Goal: Complete application form: Complete application form

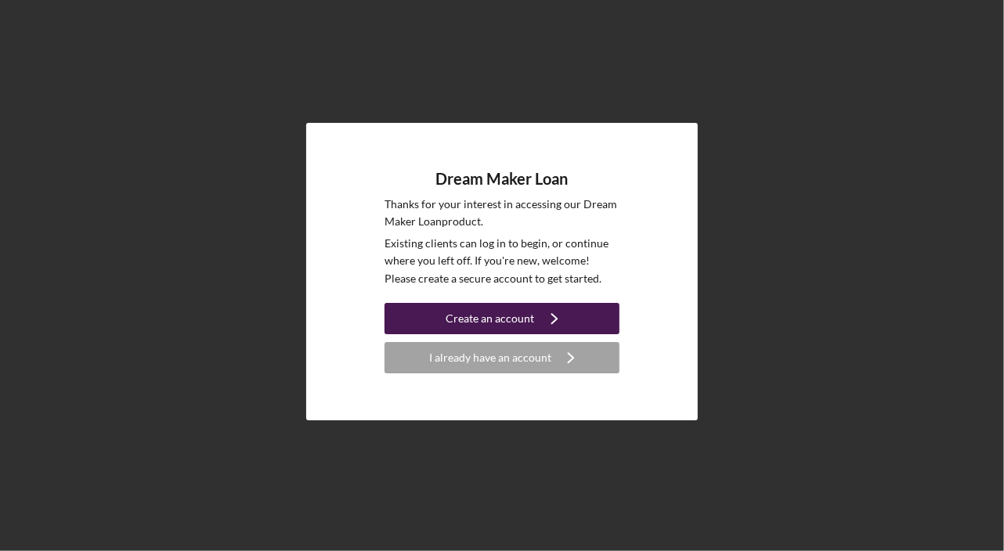
click at [496, 314] on div "Create an account" at bounding box center [490, 318] width 88 height 31
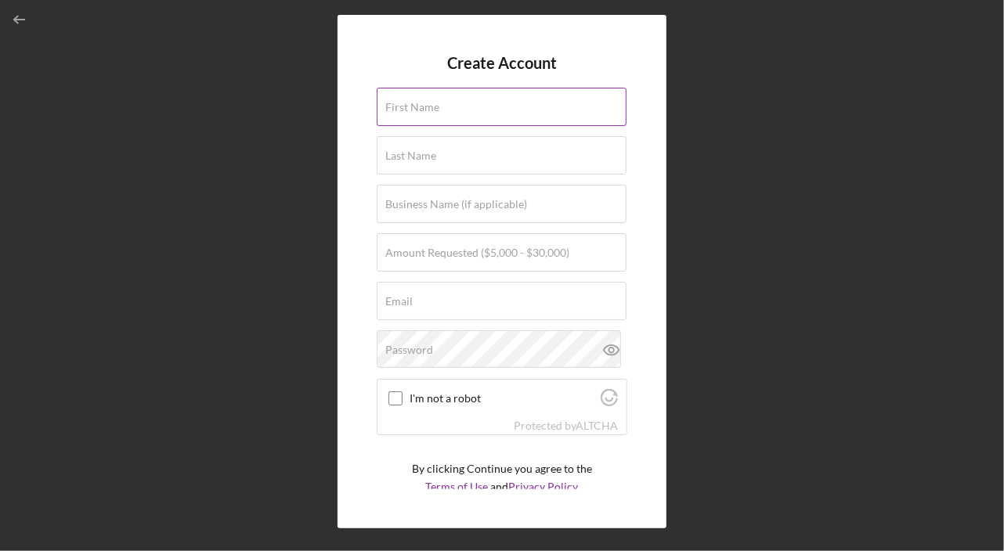
click at [417, 112] on label "First Name" at bounding box center [412, 107] width 54 height 13
click at [417, 112] on input "First Name" at bounding box center [502, 107] width 250 height 38
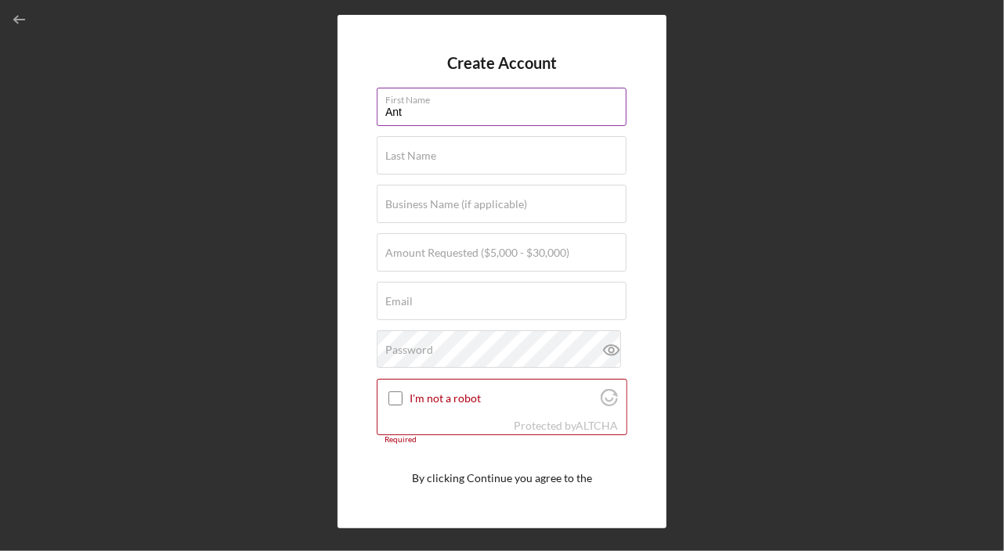
type input "[PERSON_NAME]"
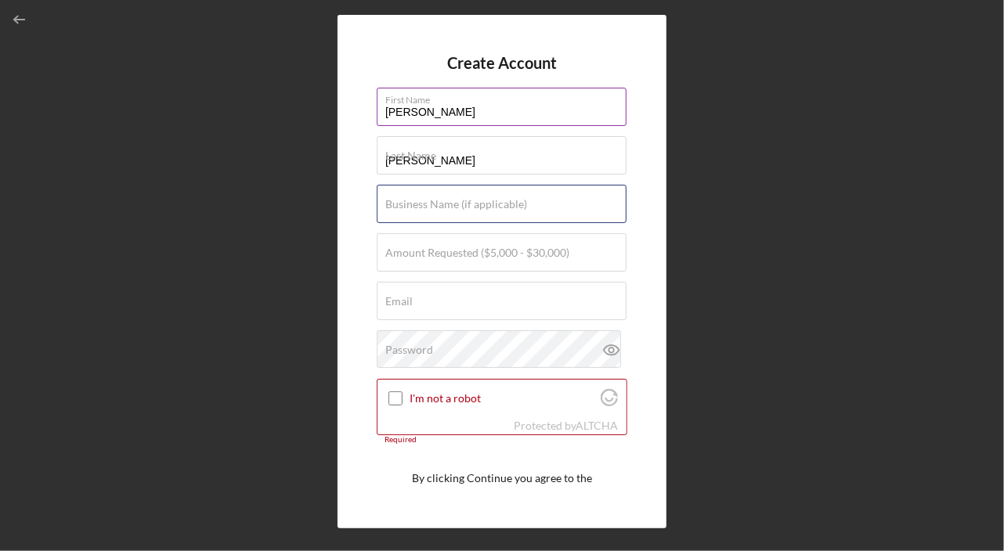
type input "ONS"
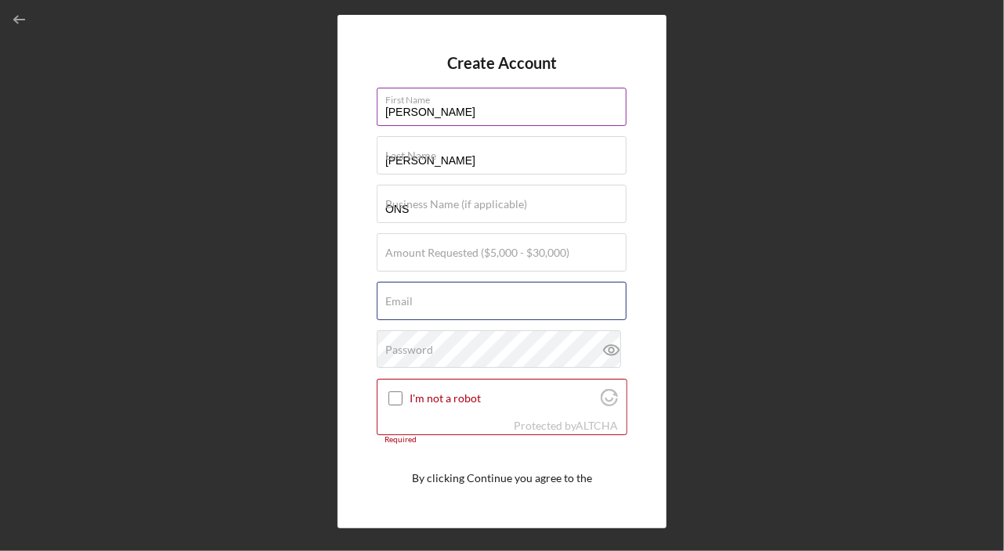
type input "[PERSON_NAME][EMAIL_ADDRESS][DOMAIN_NAME]"
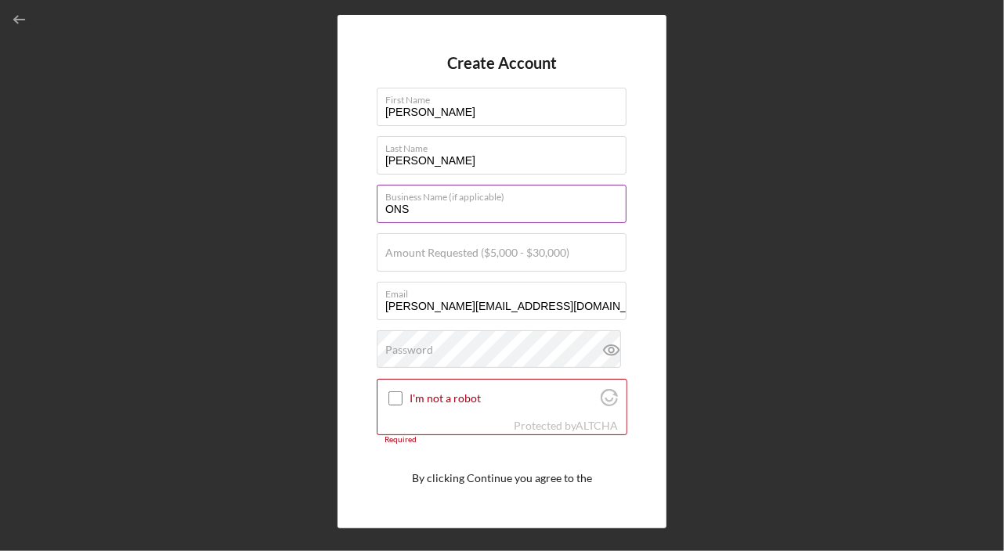
click at [435, 214] on input "ONS" at bounding box center [502, 204] width 250 height 38
type input "O"
type input "Outside N Strategies"
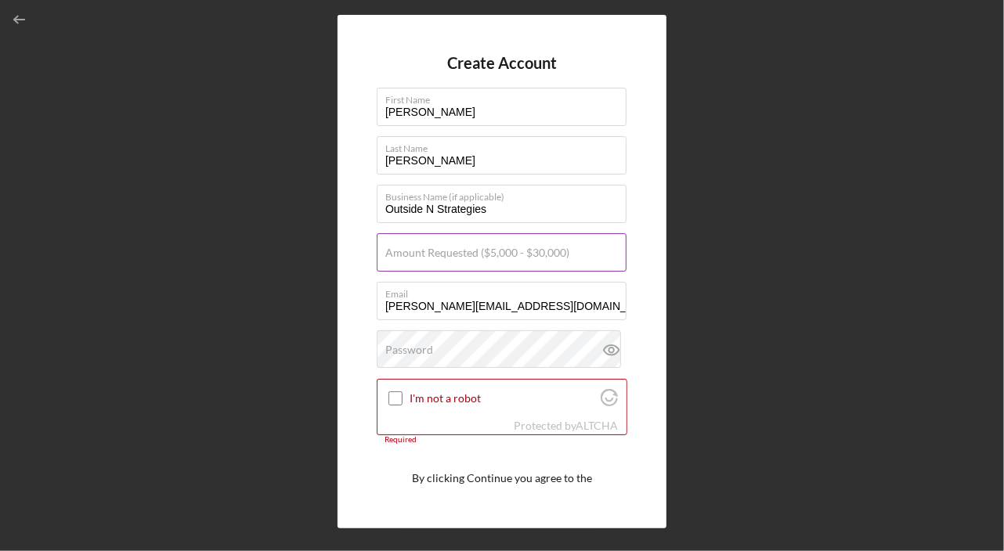
click at [398, 247] on label "Amount Requested ($5,000 - $30,000)" at bounding box center [477, 253] width 184 height 13
click at [398, 246] on input "Amount Requested ($5,000 - $30,000)" at bounding box center [502, 252] width 250 height 38
type input "$30,000"
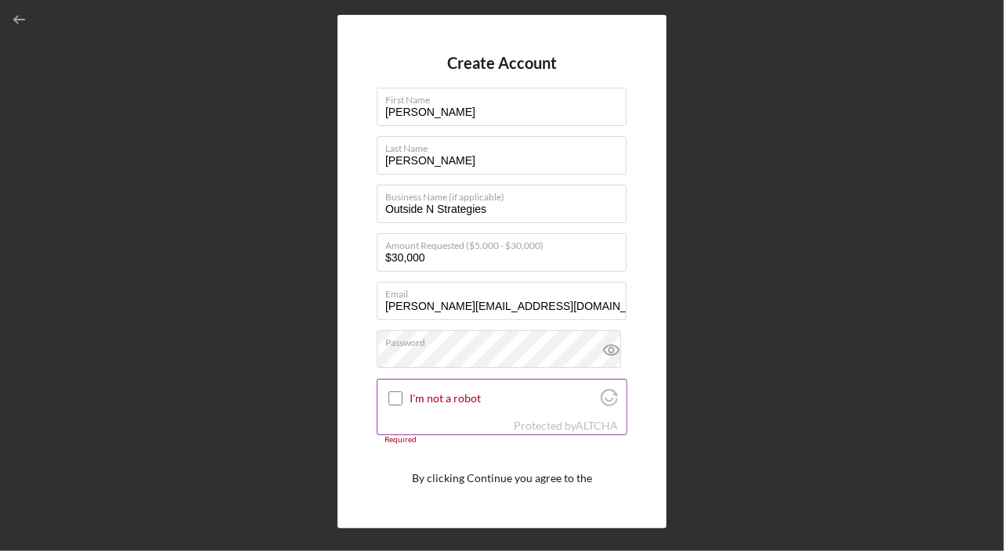
click at [391, 399] on input "I'm not a robot" at bounding box center [395, 398] width 14 height 14
checkbox input "true"
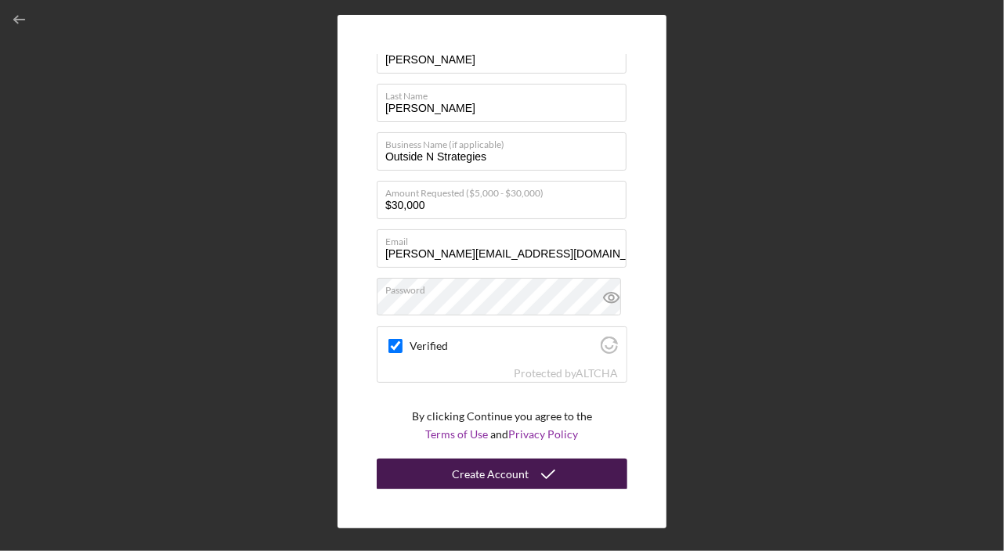
click at [493, 477] on div "Create Account" at bounding box center [490, 474] width 77 height 31
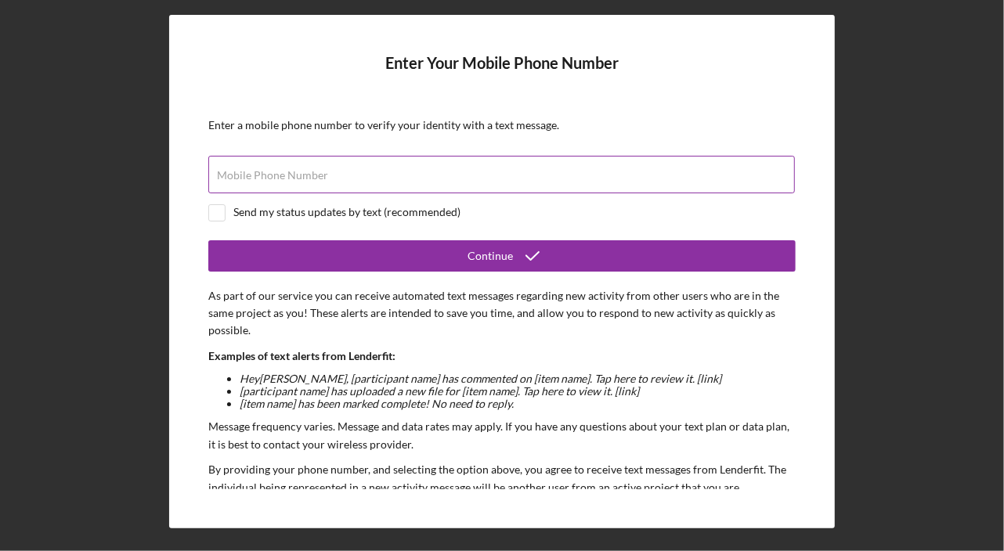
click at [279, 173] on label "Mobile Phone Number" at bounding box center [272, 175] width 111 height 13
click at [279, 173] on input "Mobile Phone Number" at bounding box center [501, 175] width 586 height 38
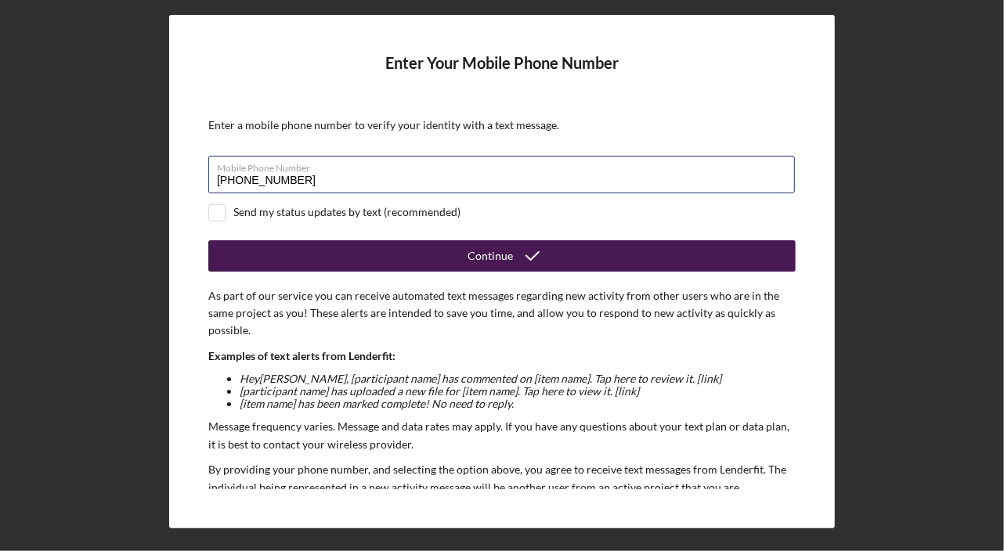
type input "[PHONE_NUMBER]"
click at [409, 254] on button "Continue" at bounding box center [501, 255] width 587 height 31
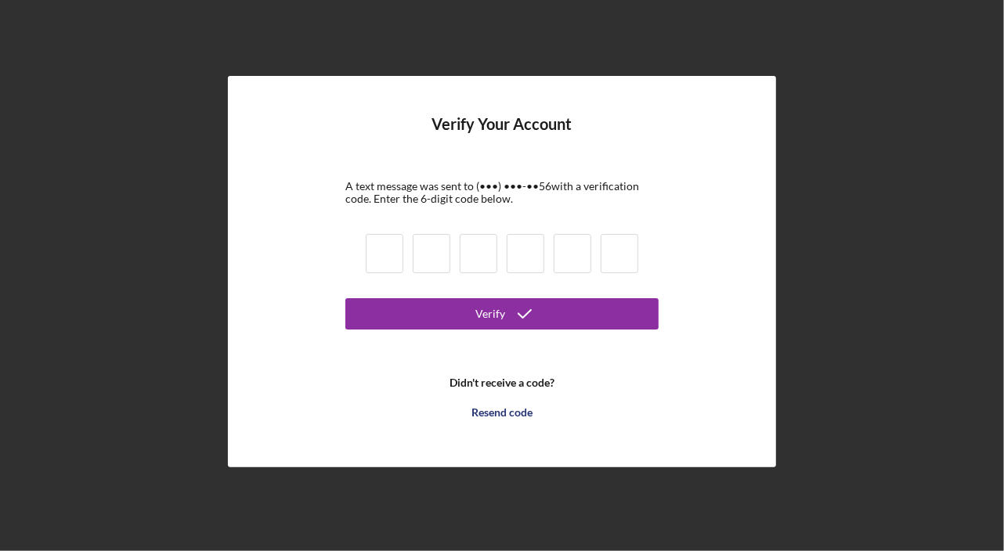
click at [378, 254] on input at bounding box center [385, 253] width 38 height 39
type input "0"
type input "4"
type input "5"
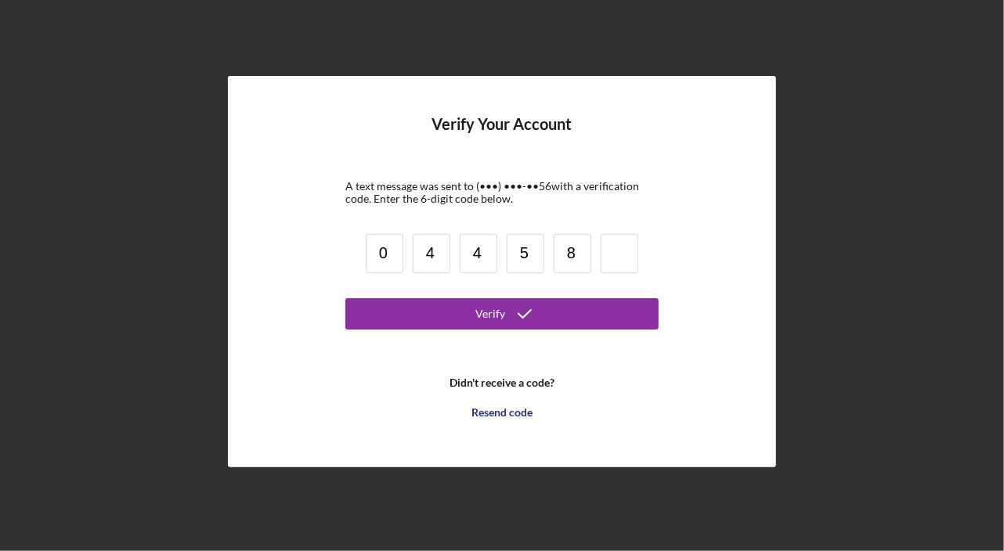
type input "8"
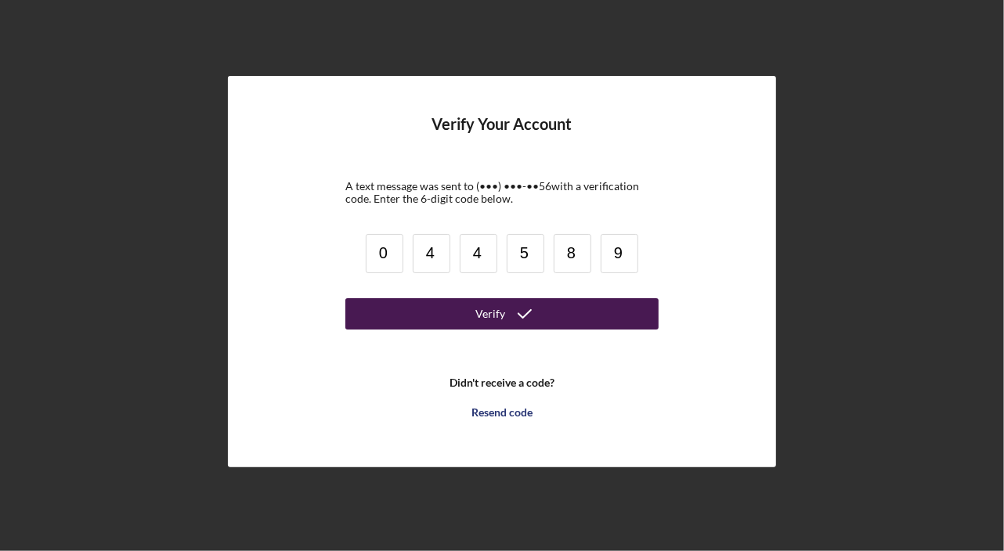
type input "9"
click at [460, 305] on button "Verify" at bounding box center [501, 313] width 313 height 31
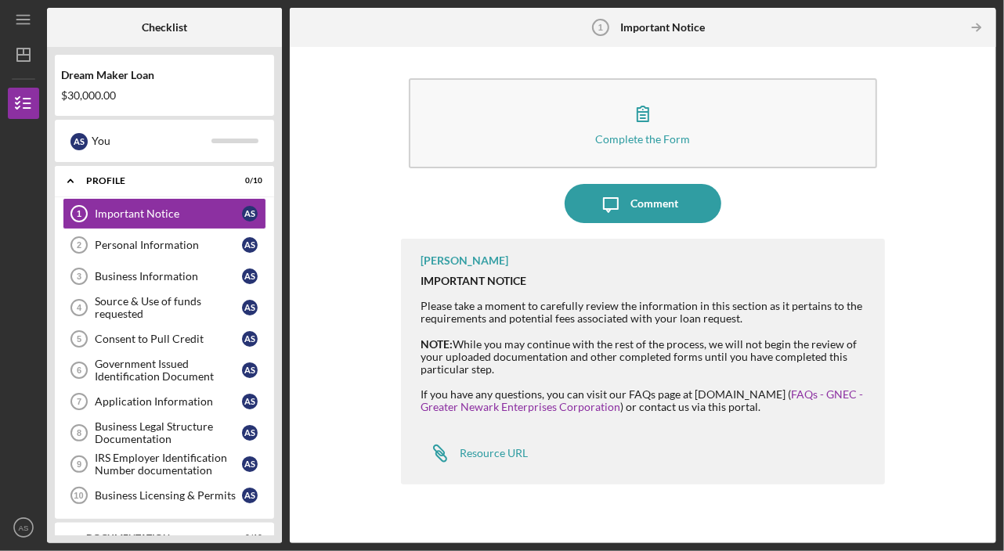
click at [460, 305] on div "IMPORTANT NOTICE Please take a moment to carefully review the information in th…" at bounding box center [644, 300] width 448 height 50
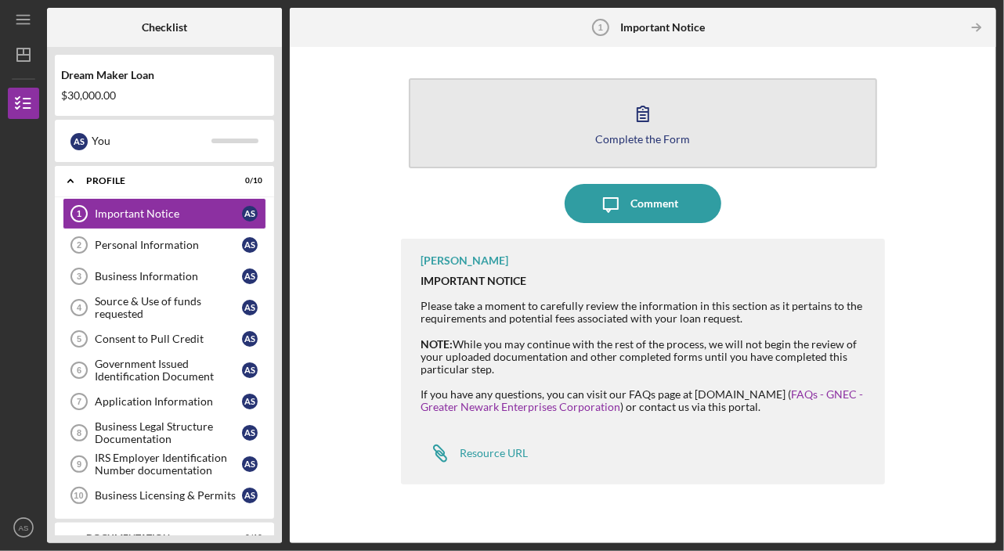
click at [647, 116] on icon "button" at bounding box center [642, 113] width 11 height 15
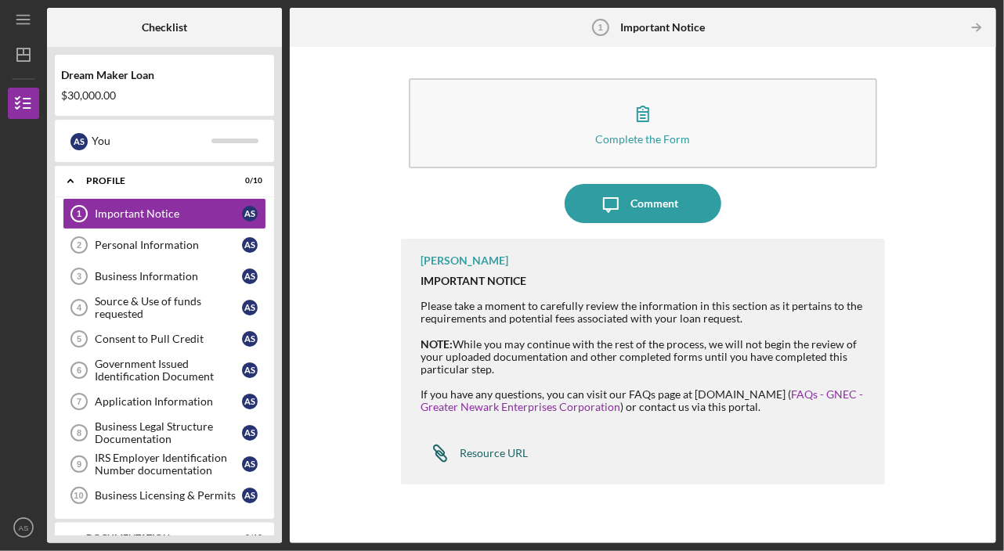
click at [478, 447] on div "Resource URL" at bounding box center [494, 453] width 68 height 13
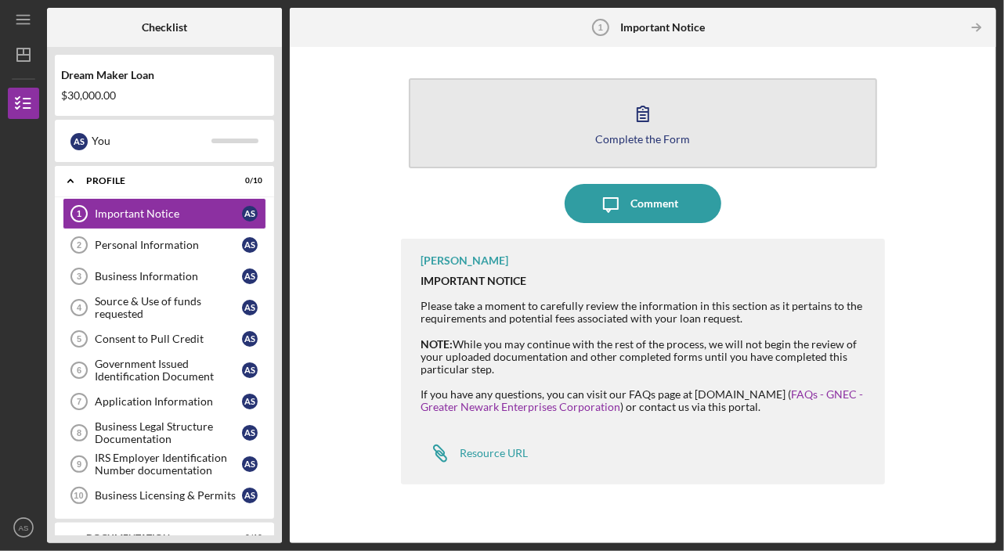
click at [640, 144] on div "Complete the Form" at bounding box center [642, 139] width 95 height 12
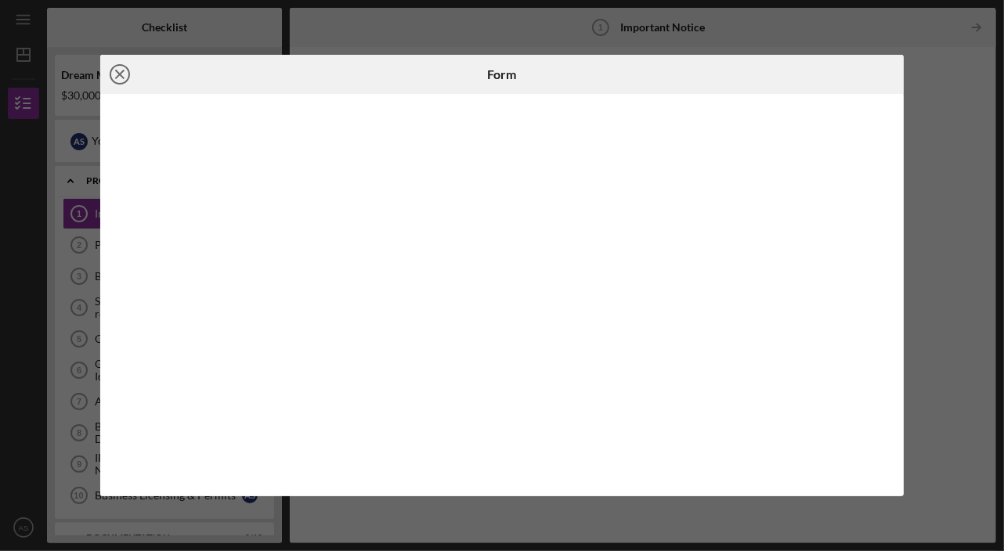
click at [133, 70] on icon "Icon/Close" at bounding box center [119, 74] width 39 height 39
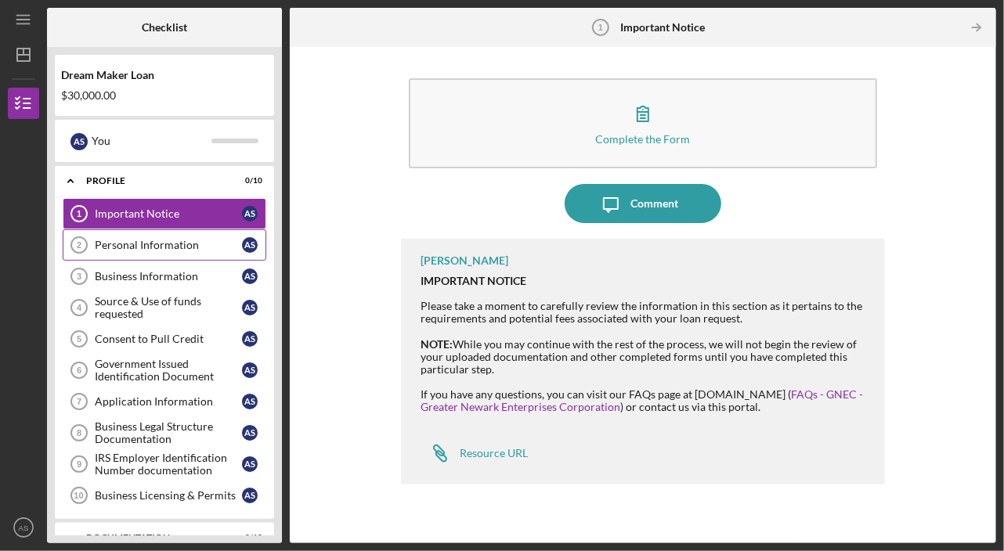
click at [194, 245] on div "Personal Information" at bounding box center [168, 245] width 147 height 13
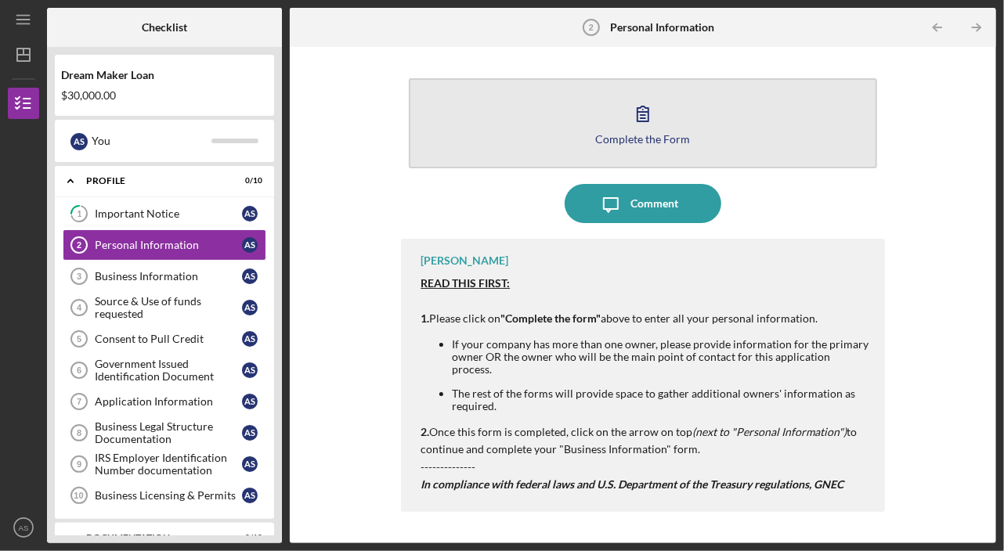
click at [645, 111] on icon "button" at bounding box center [642, 113] width 39 height 39
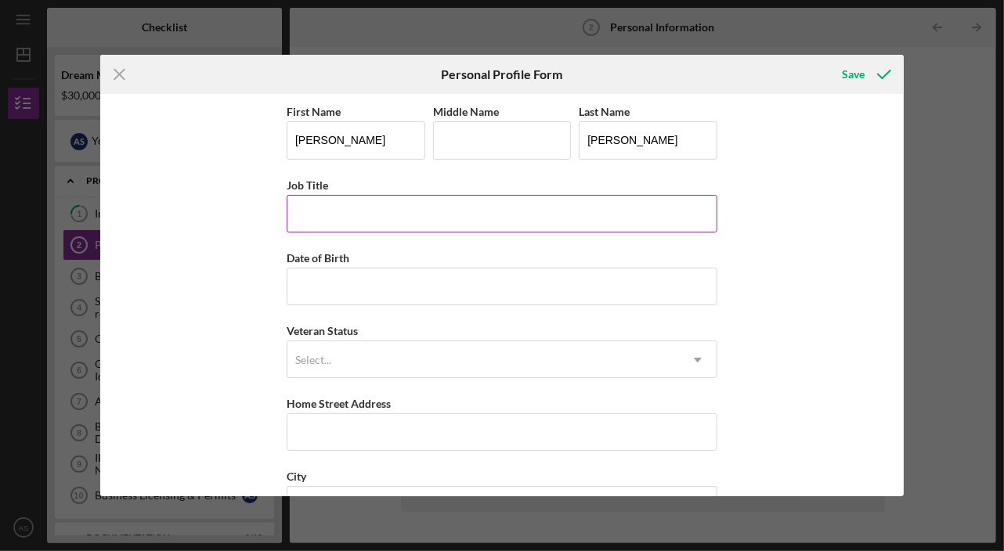
click at [467, 216] on input "Job Title" at bounding box center [502, 214] width 431 height 38
type input "President & Founder"
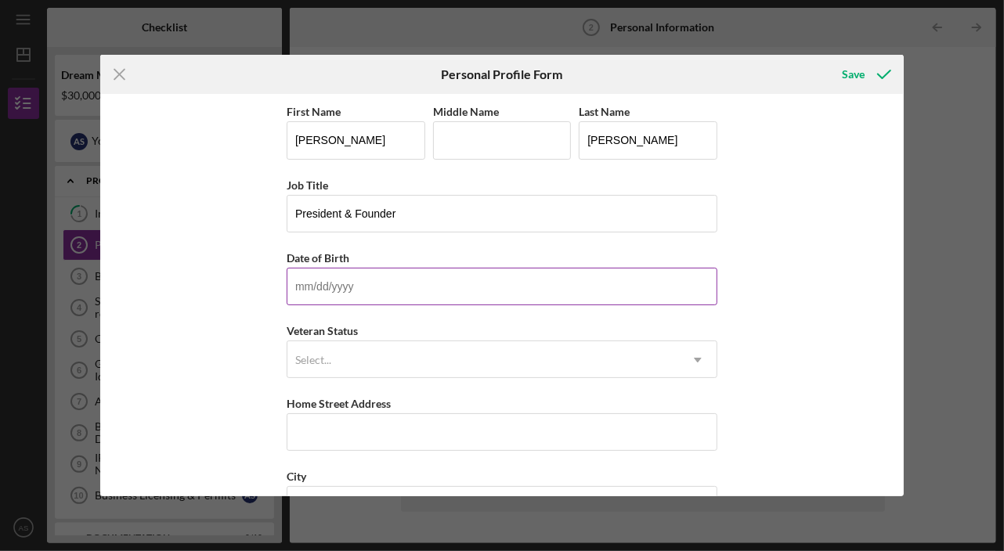
click at [393, 275] on input "Date of Birth" at bounding box center [502, 287] width 431 height 38
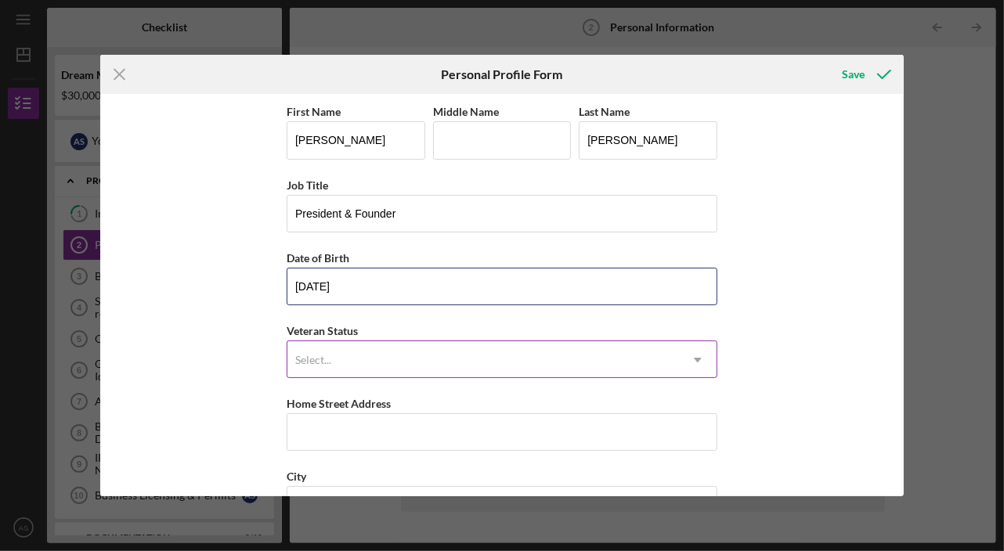
type input "[DATE]"
click at [295, 358] on div "Select..." at bounding box center [313, 360] width 36 height 13
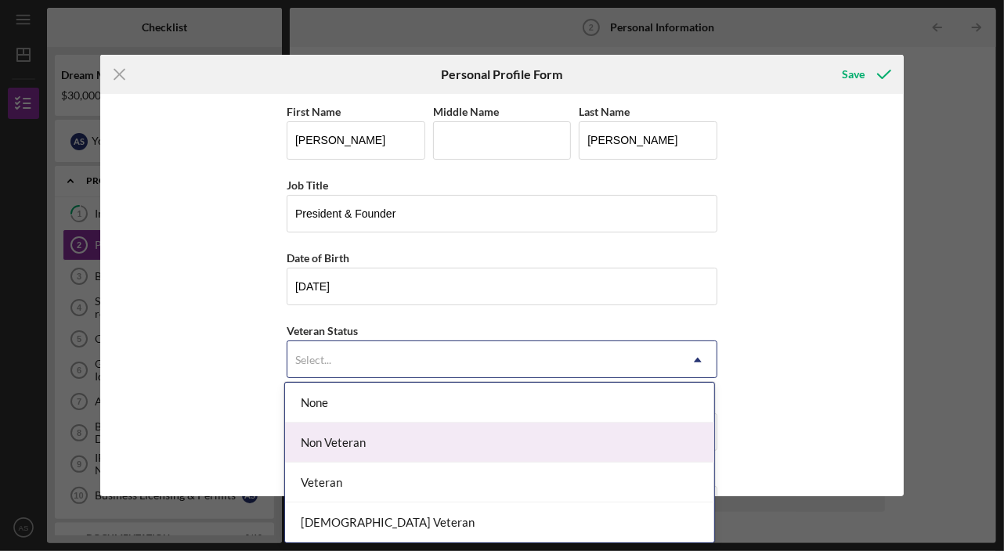
click at [308, 438] on div "Non Veteran" at bounding box center [499, 443] width 429 height 40
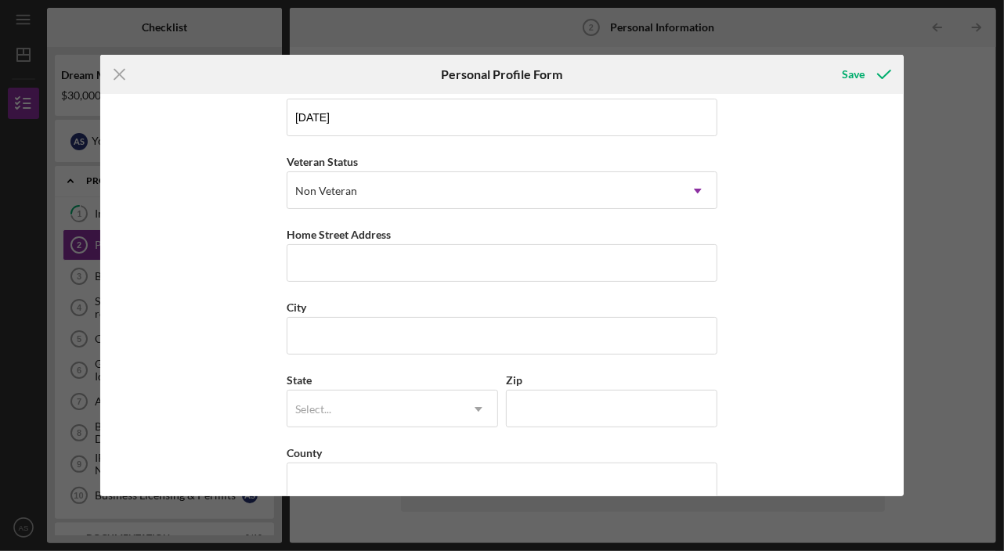
scroll to position [175, 0]
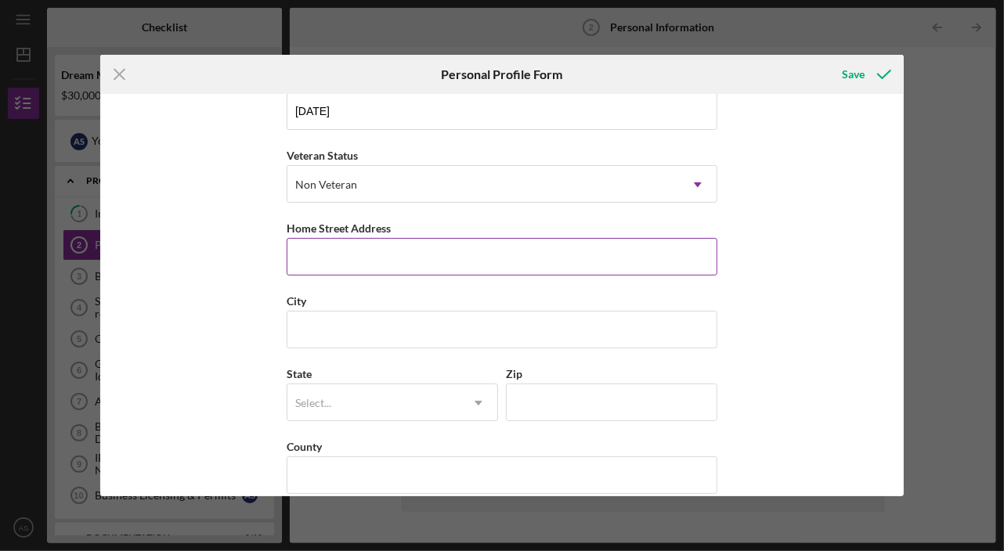
click at [313, 251] on input "Home Street Address" at bounding box center [502, 257] width 431 height 38
type input "[STREET_ADDRESS]"
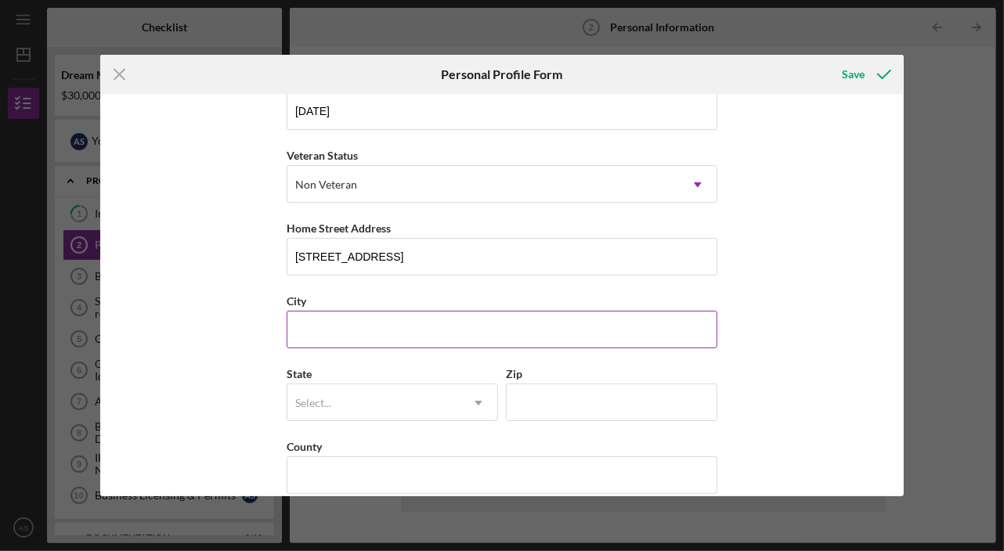
click at [298, 329] on input "City" at bounding box center [502, 330] width 431 height 38
type input "Hillsborough"
click at [225, 345] on div "First Name [PERSON_NAME] Middle Name Last Name [PERSON_NAME] Job Title Presiden…" at bounding box center [501, 295] width 803 height 402
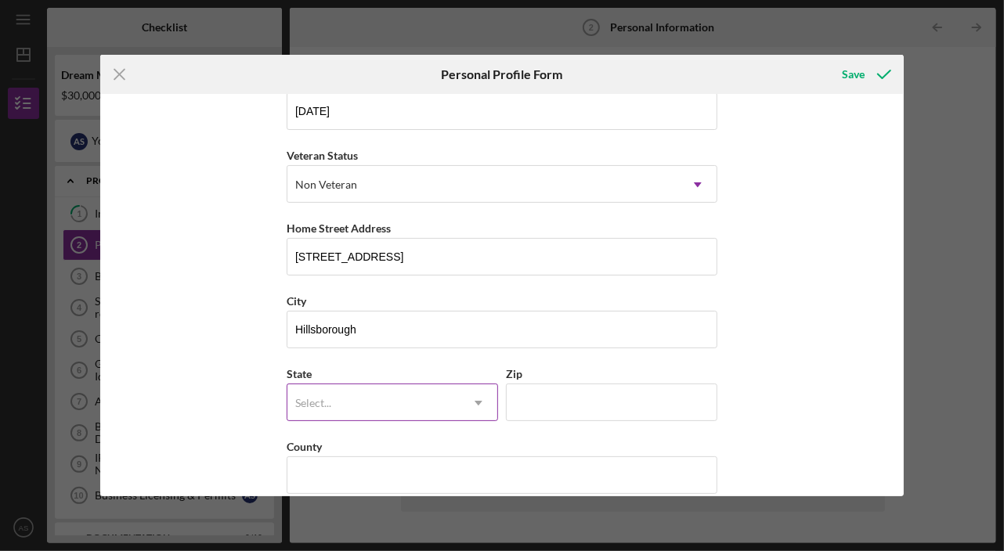
click at [331, 392] on div "Select..." at bounding box center [373, 403] width 172 height 36
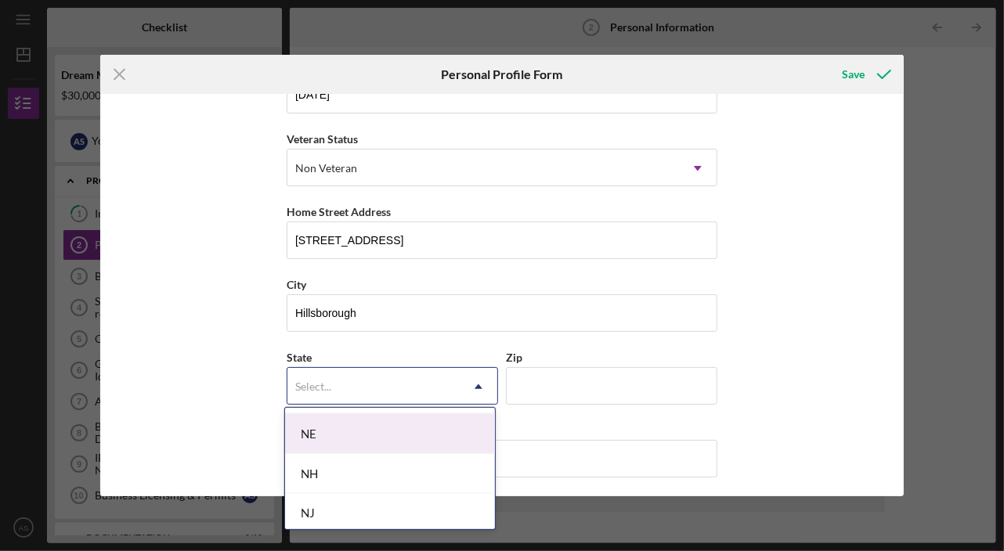
scroll to position [1674, 0]
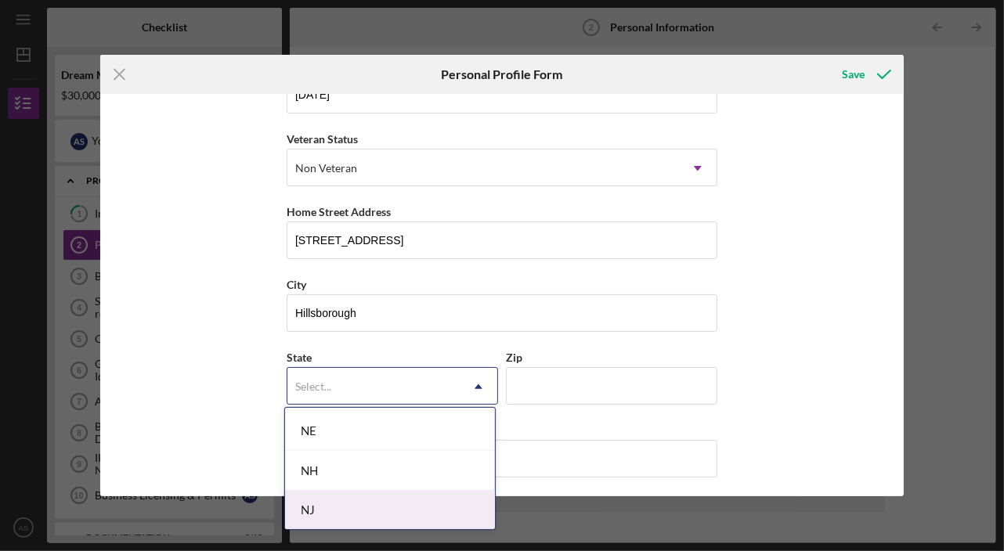
click at [321, 492] on div "NJ" at bounding box center [390, 511] width 210 height 40
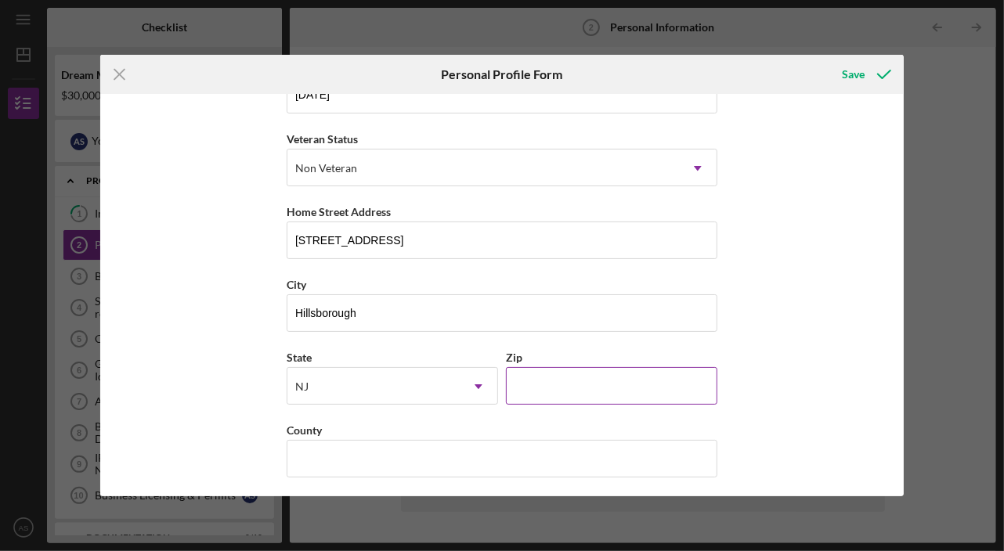
click at [557, 375] on input "Zip" at bounding box center [611, 386] width 211 height 38
type input "08844"
click at [182, 409] on div "First Name [PERSON_NAME] Middle Name Last Name [PERSON_NAME] Title President & …" at bounding box center [501, 295] width 803 height 402
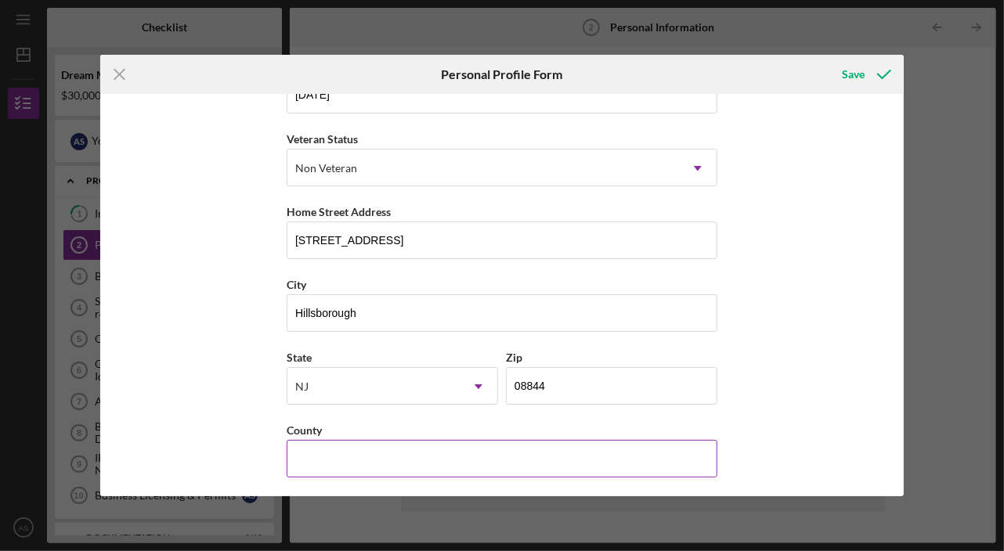
click at [314, 447] on input "County" at bounding box center [502, 459] width 431 height 38
type input "[GEOGRAPHIC_DATA]"
click at [254, 438] on div "First Name [PERSON_NAME] Middle Name Last Name [PERSON_NAME] Title President & …" at bounding box center [501, 295] width 803 height 402
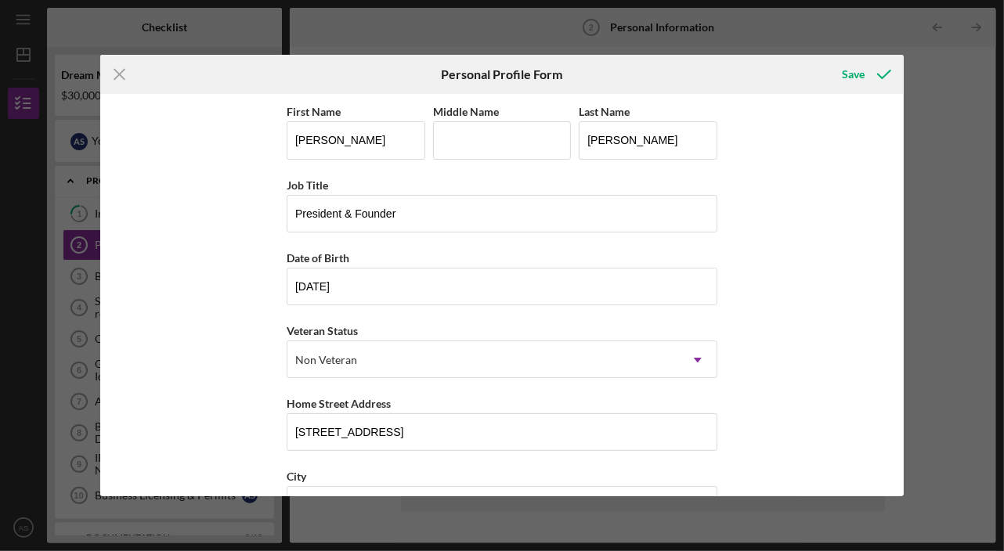
scroll to position [192, 0]
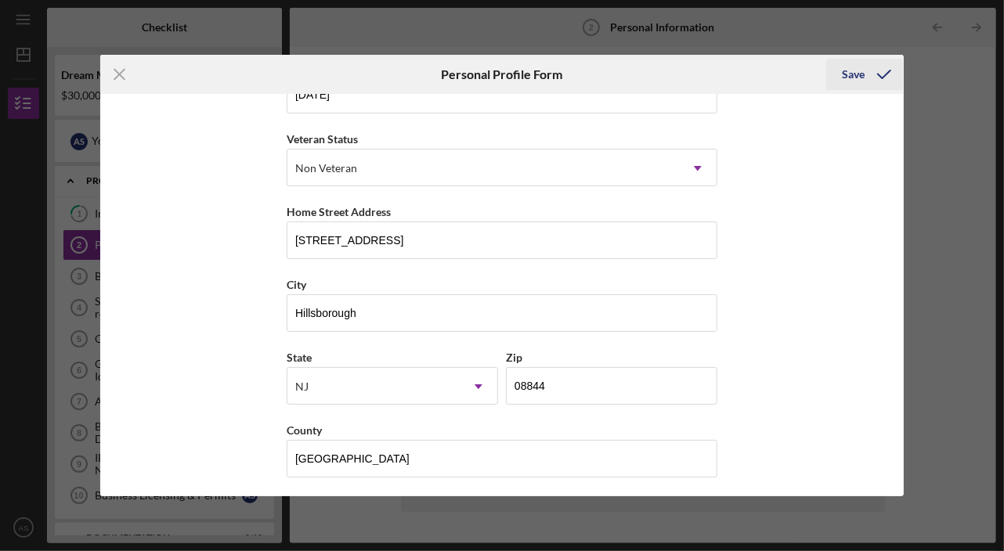
click at [861, 75] on div "Save" at bounding box center [853, 74] width 23 height 31
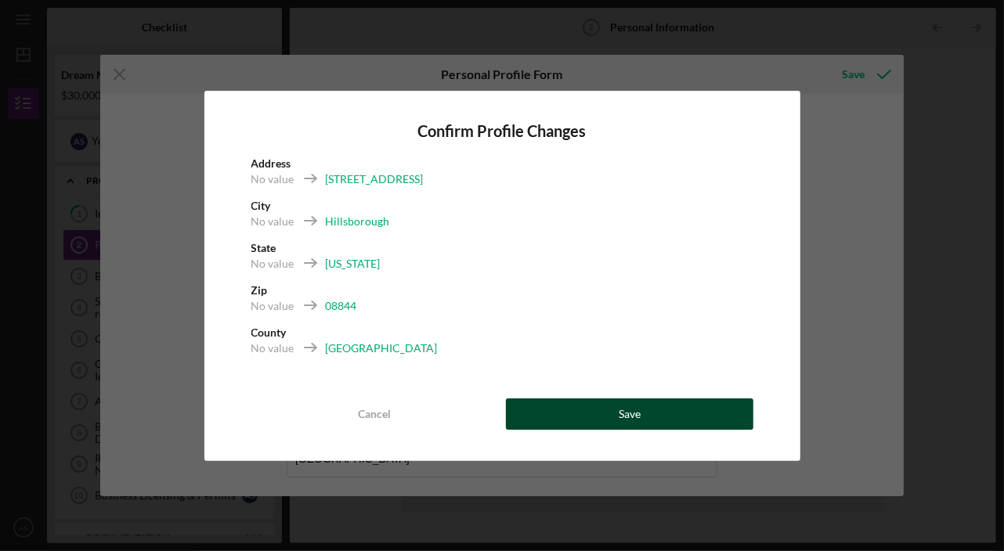
click at [576, 413] on button "Save" at bounding box center [629, 413] width 247 height 31
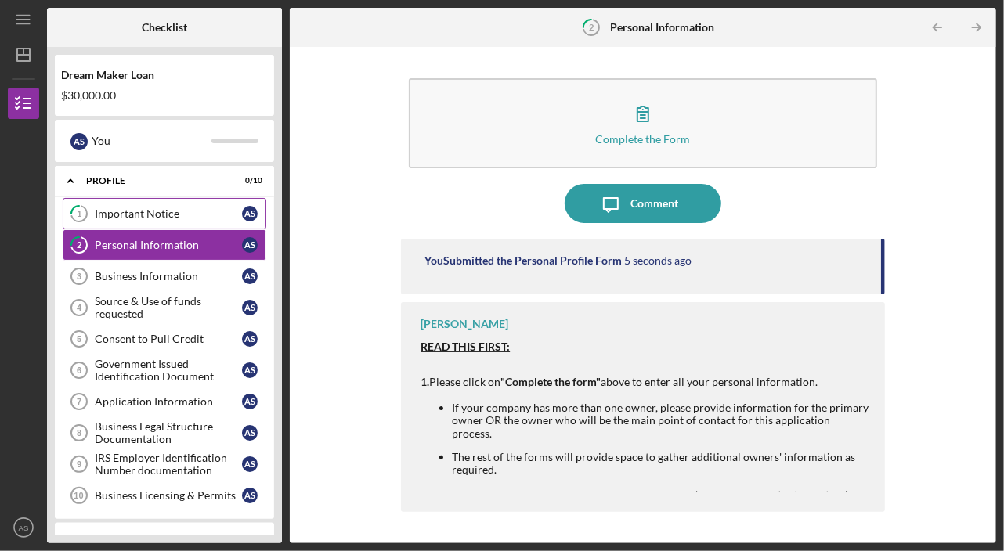
click at [110, 214] on div "Important Notice" at bounding box center [168, 213] width 147 height 13
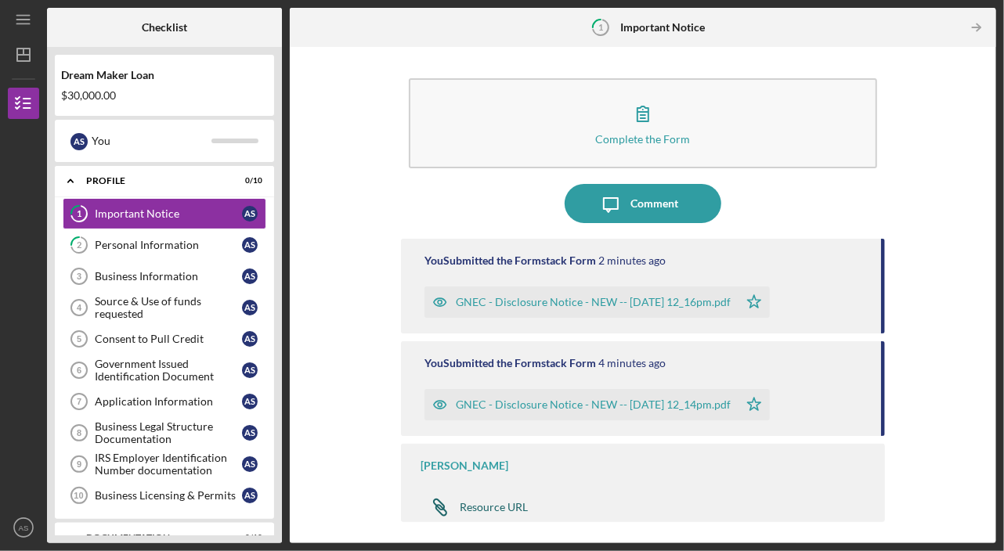
click at [473, 503] on div "Resource URL" at bounding box center [494, 507] width 68 height 13
click at [156, 236] on link "2 Personal Information A S" at bounding box center [165, 244] width 204 height 31
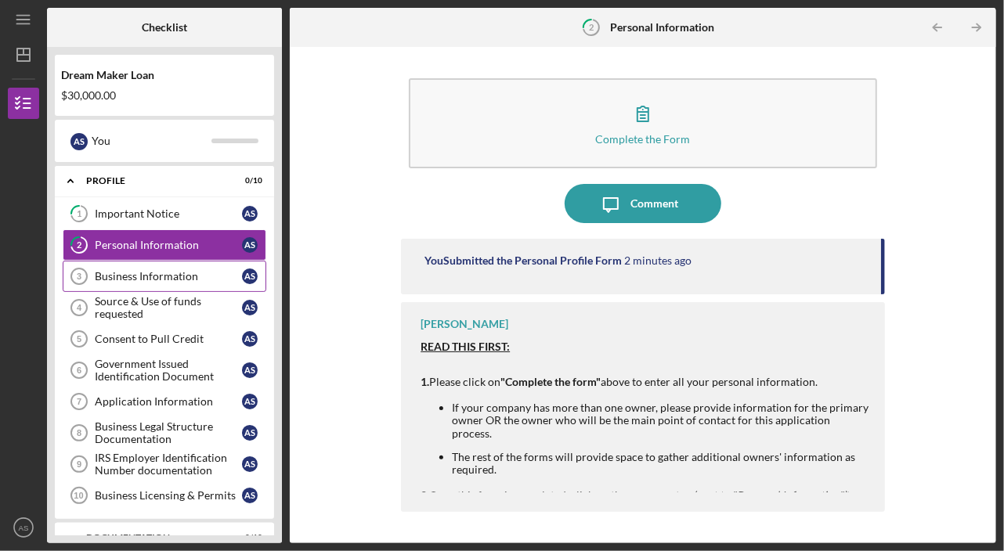
click at [139, 271] on div "Business Information" at bounding box center [168, 276] width 147 height 13
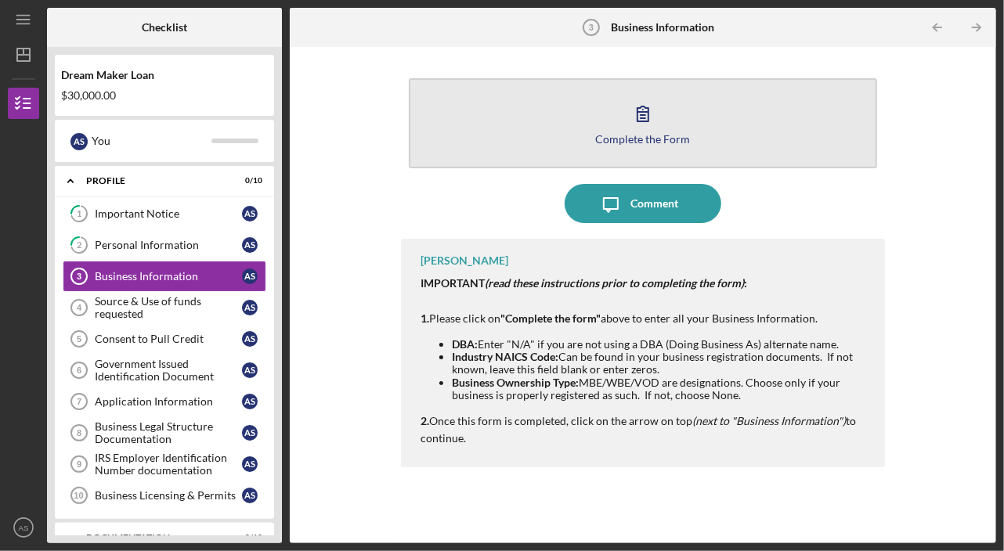
click at [637, 120] on icon "button" at bounding box center [642, 113] width 11 height 15
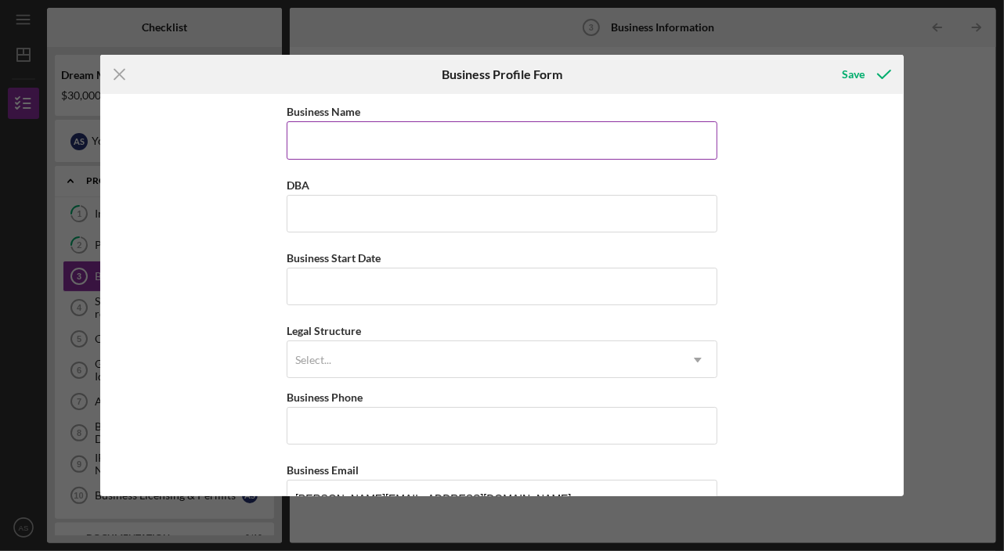
click at [353, 138] on input "Business Name" at bounding box center [502, 140] width 431 height 38
type input "Outside N Strategies"
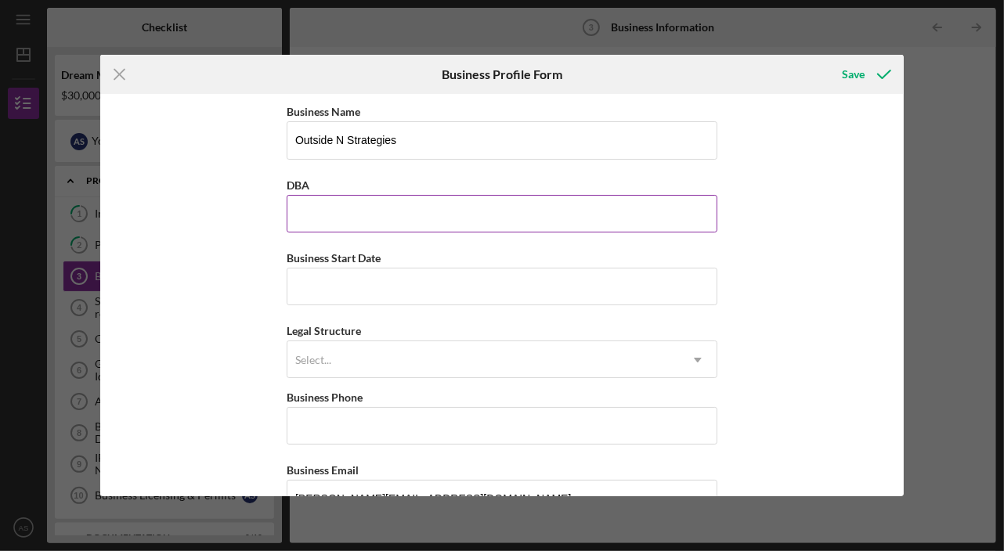
click at [313, 212] on input "DBA" at bounding box center [502, 214] width 431 height 38
type input "ONS"
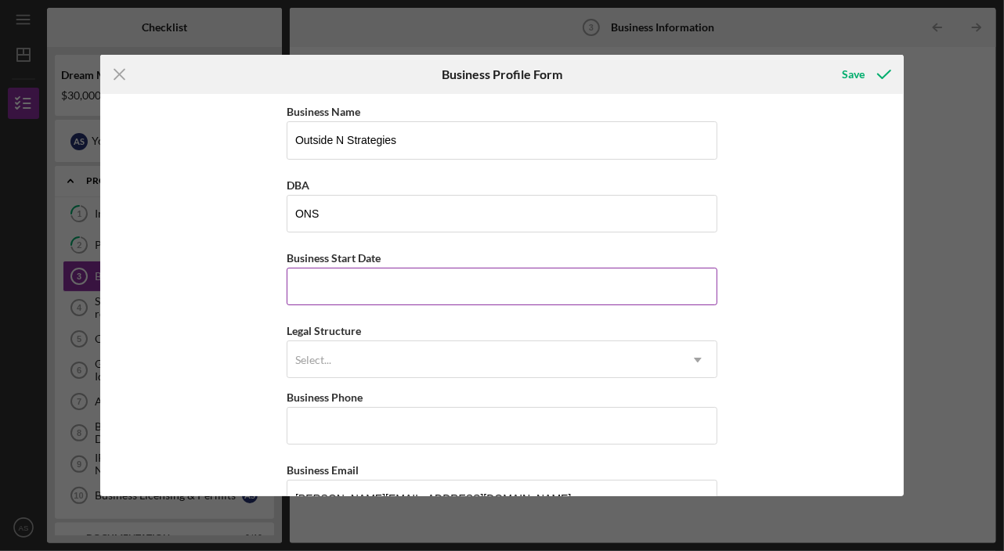
click at [320, 277] on input "Business Start Date" at bounding box center [502, 287] width 431 height 38
click at [414, 141] on input "Outside N Strategies" at bounding box center [502, 140] width 431 height 38
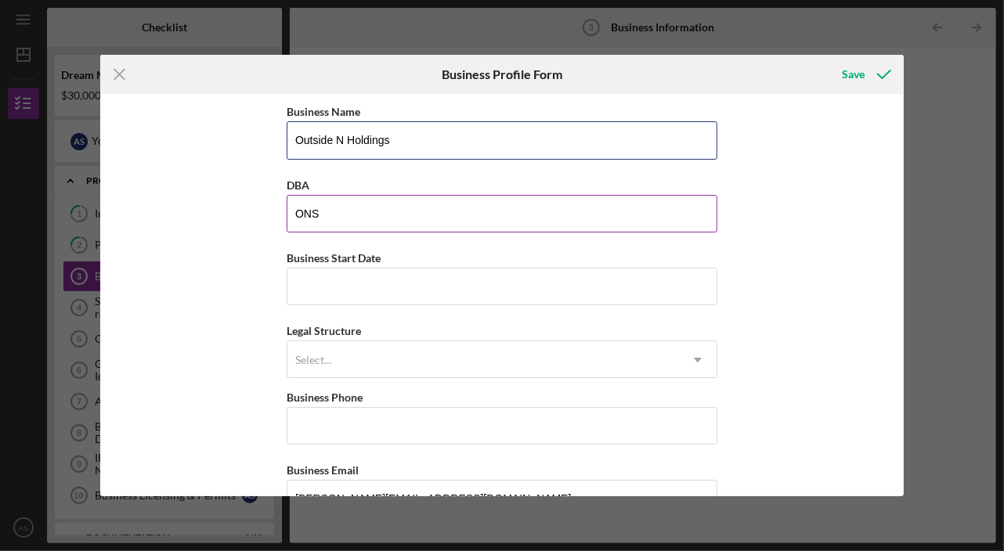
type input "Outside N Holdings"
click at [332, 210] on input "ONS" at bounding box center [502, 214] width 431 height 38
type input "O"
type input "Outside N Holdings"
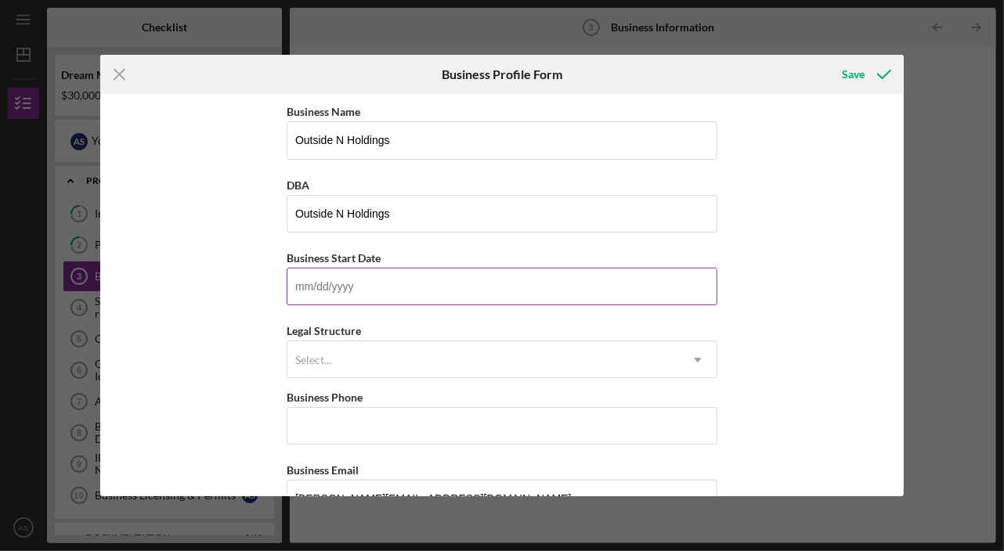
click at [293, 289] on input "Business Start Date" at bounding box center [502, 287] width 431 height 38
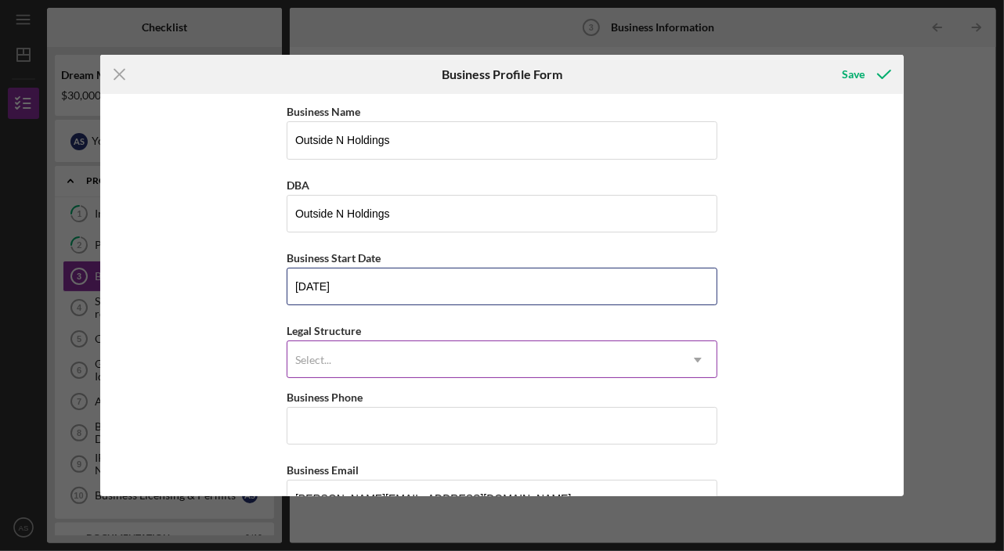
type input "[DATE]"
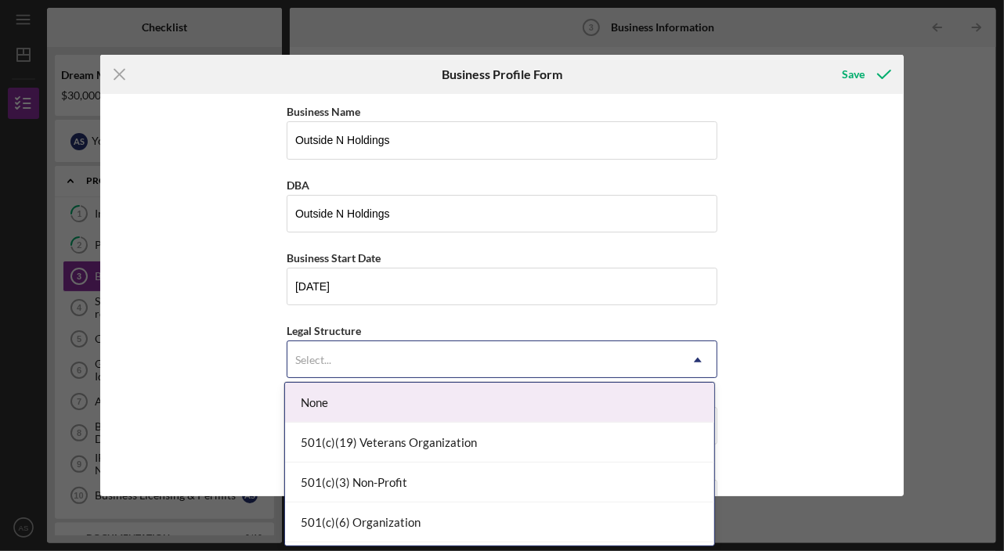
click at [332, 352] on div "Select..." at bounding box center [482, 360] width 391 height 36
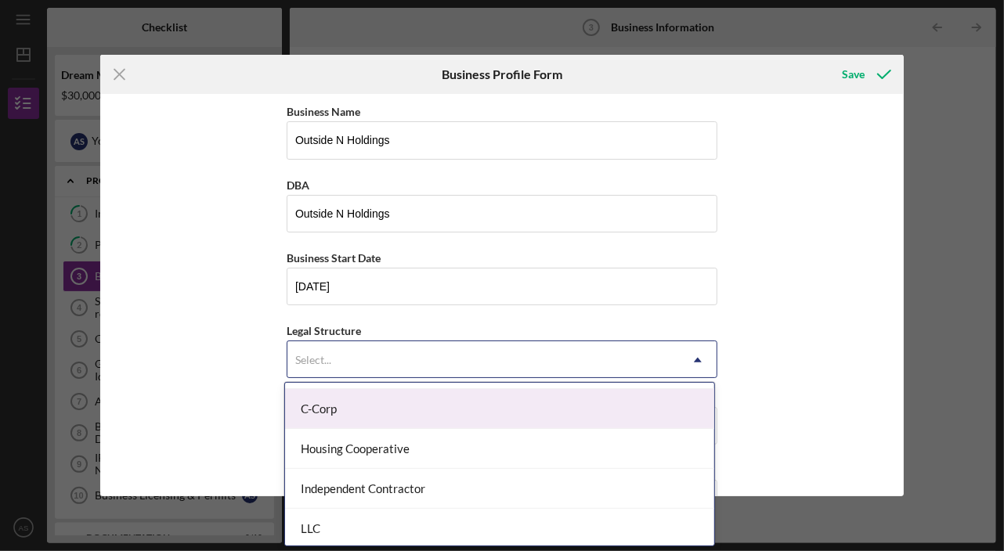
scroll to position [204, 0]
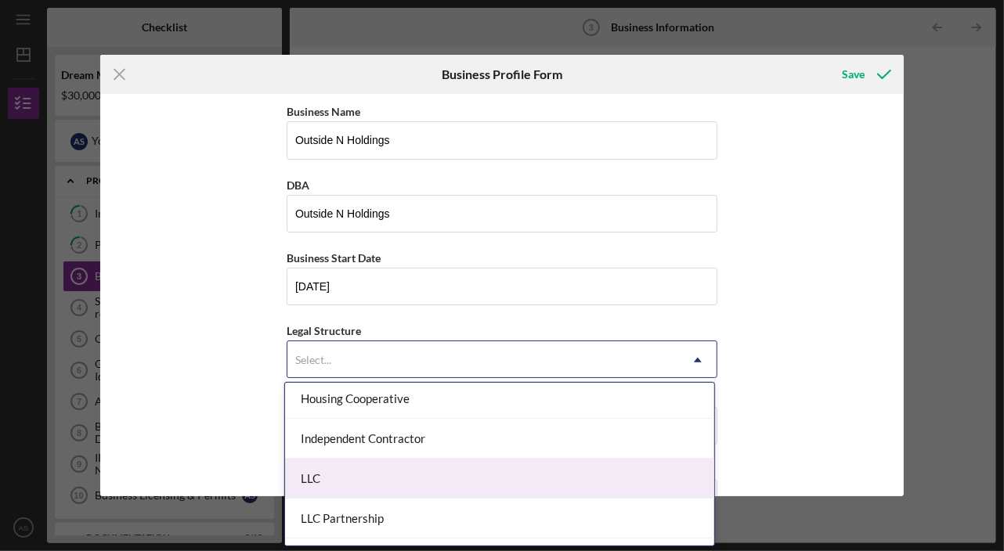
click at [336, 478] on div "LLC" at bounding box center [499, 479] width 429 height 40
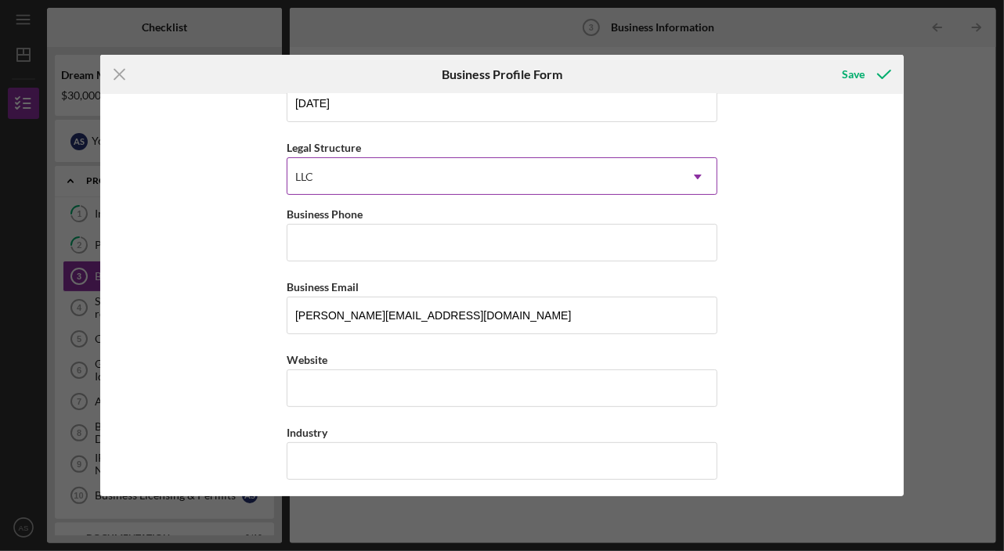
scroll to position [200, 0]
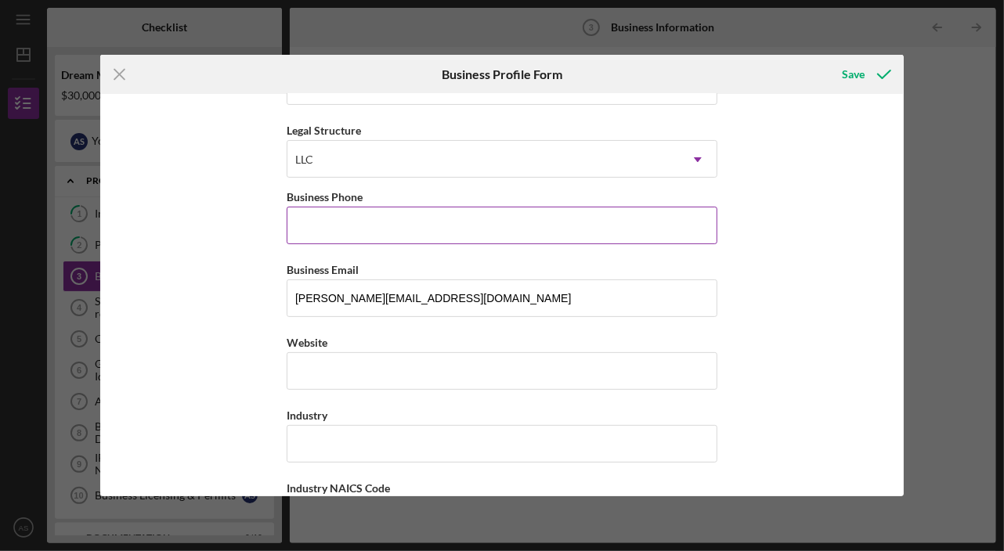
click at [303, 216] on input "Business Phone" at bounding box center [502, 226] width 431 height 38
type input "[PHONE_NUMBER]"
type input "[GEOGRAPHIC_DATA]"
type input "08201"
type input "[US_STATE]"
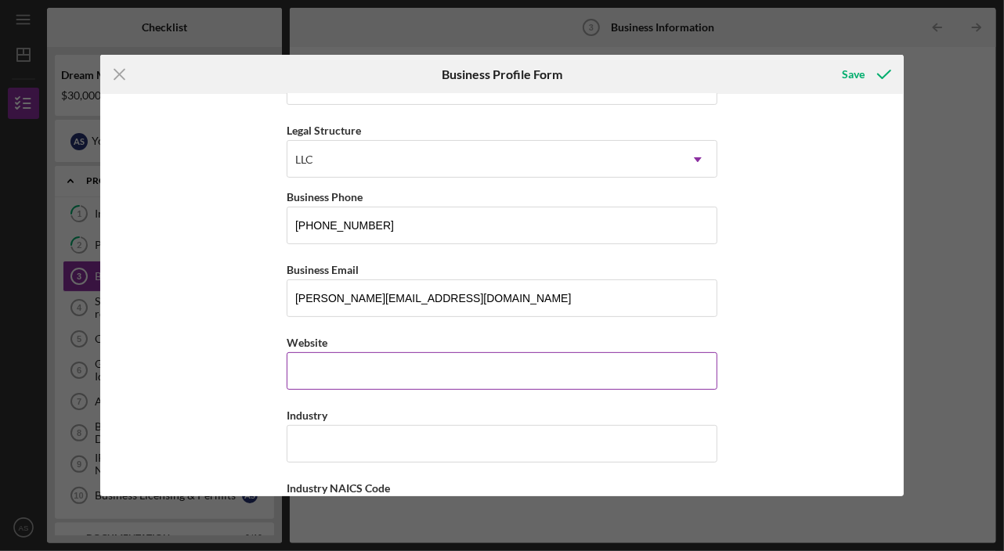
click at [301, 366] on div "Website" at bounding box center [502, 361] width 431 height 57
type input "[DOMAIN_NAME]"
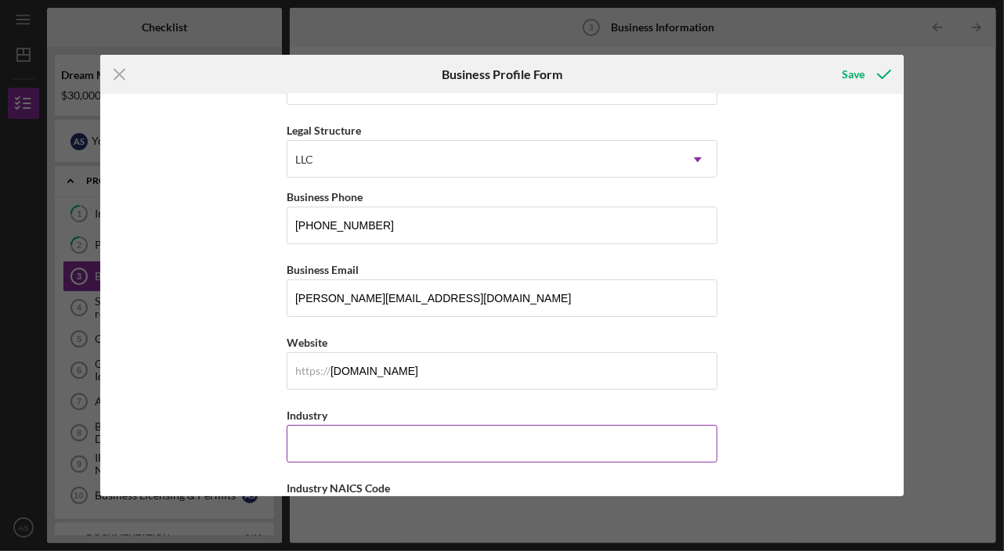
click at [326, 431] on input "Industry" at bounding box center [502, 444] width 431 height 38
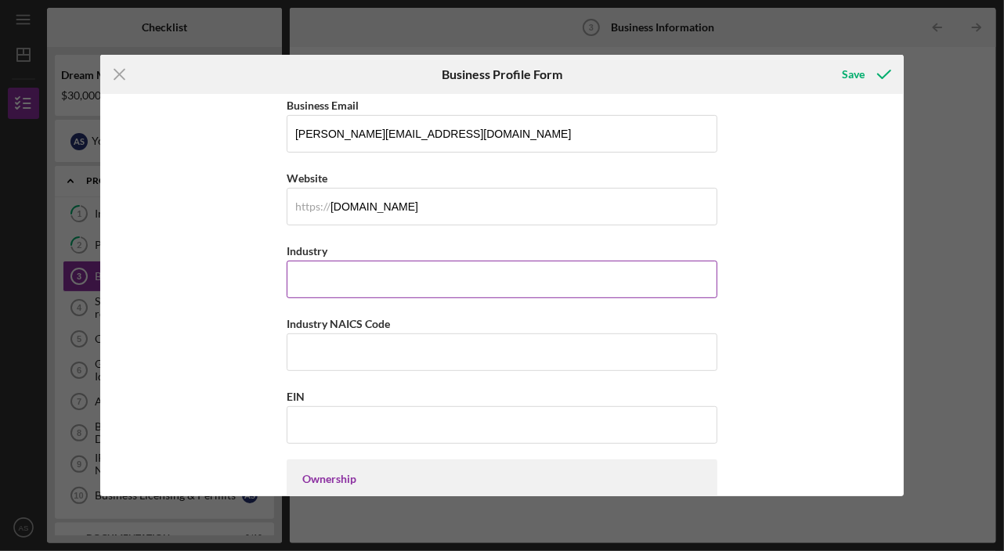
scroll to position [380, 0]
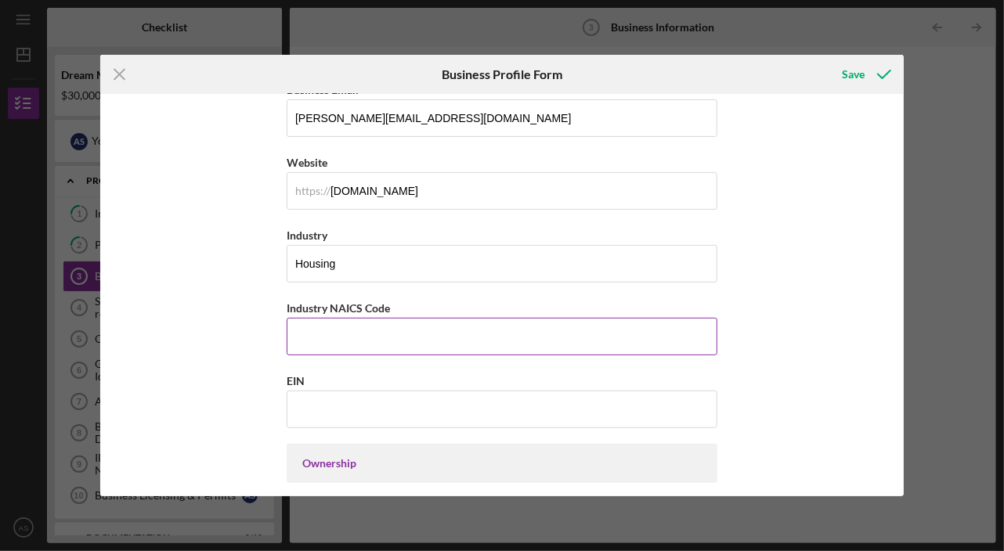
click at [308, 318] on input "Industry NAICS Code" at bounding box center [502, 337] width 431 height 38
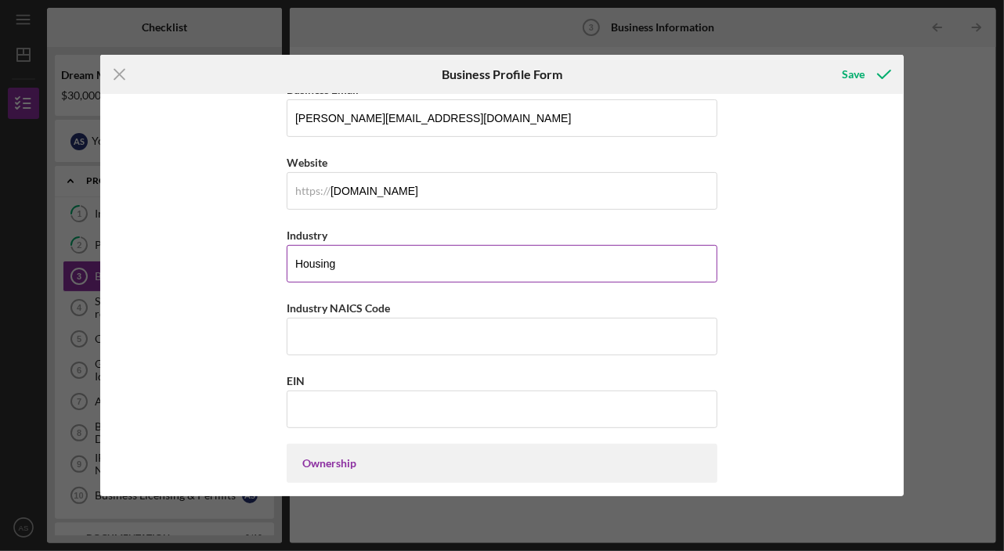
click at [373, 257] on input "Housing" at bounding box center [502, 264] width 431 height 38
click at [332, 263] on input "Housing Consulting" at bounding box center [502, 264] width 431 height 38
type input "Housing & Management Consulting"
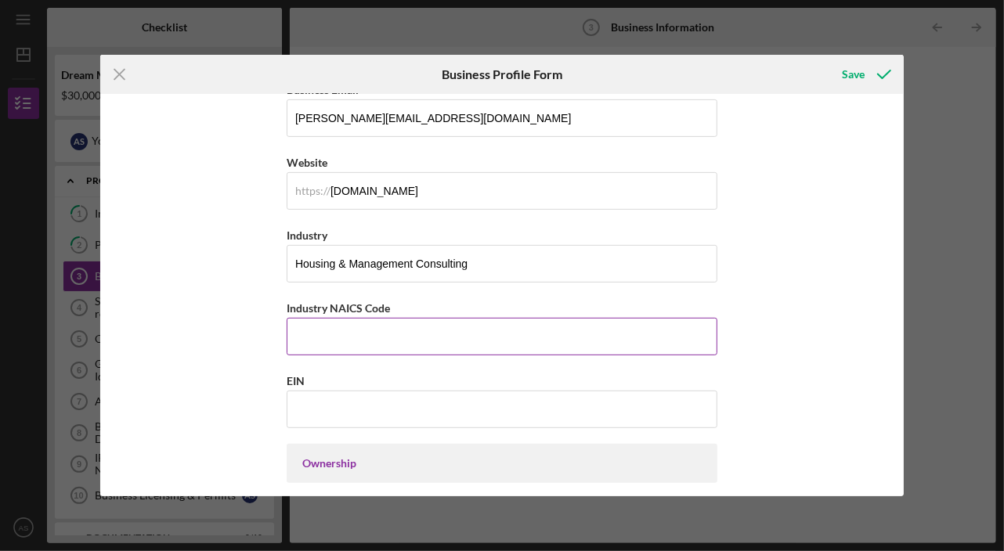
click at [345, 333] on input "Industry NAICS Code" at bounding box center [502, 337] width 431 height 38
click at [319, 333] on input "Industry NAICS Code" at bounding box center [502, 337] width 431 height 38
paste input "41611"
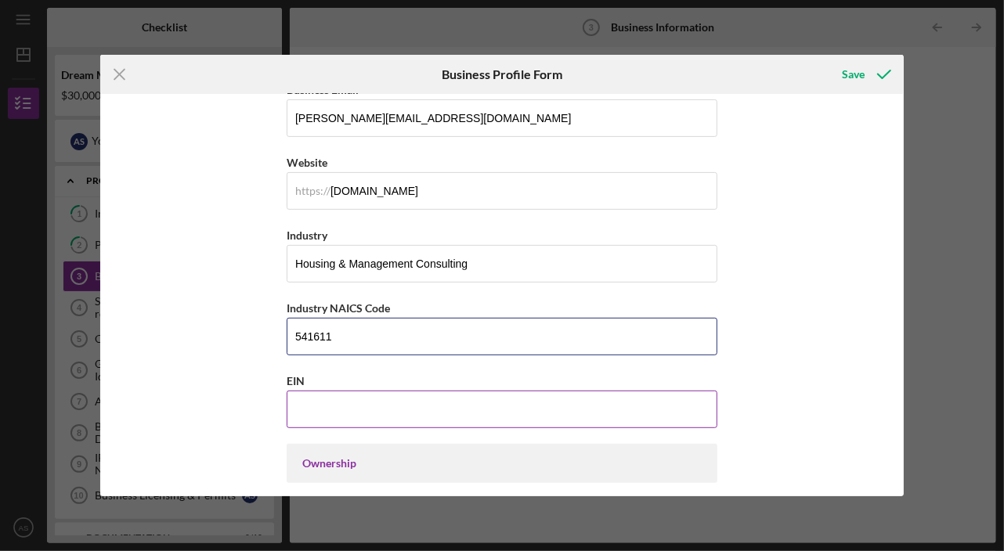
type input "541611"
click at [331, 410] on input "EIN" at bounding box center [502, 410] width 431 height 38
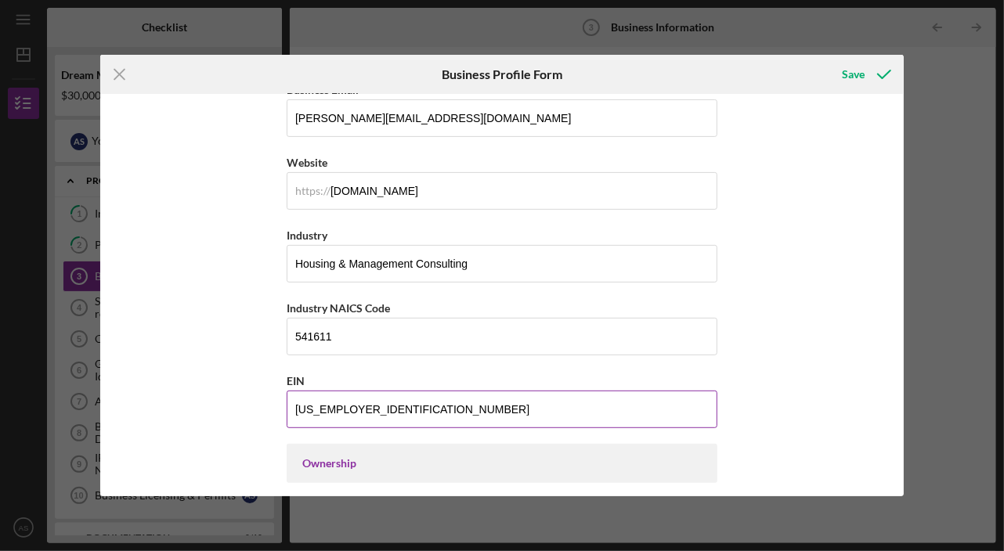
click at [297, 405] on input "[US_EMPLOYER_IDENTIFICATION_NUMBER]" at bounding box center [502, 410] width 431 height 38
click at [398, 405] on input "[US_EMPLOYER_IDENTIFICATION_NUMBER]" at bounding box center [502, 410] width 431 height 38
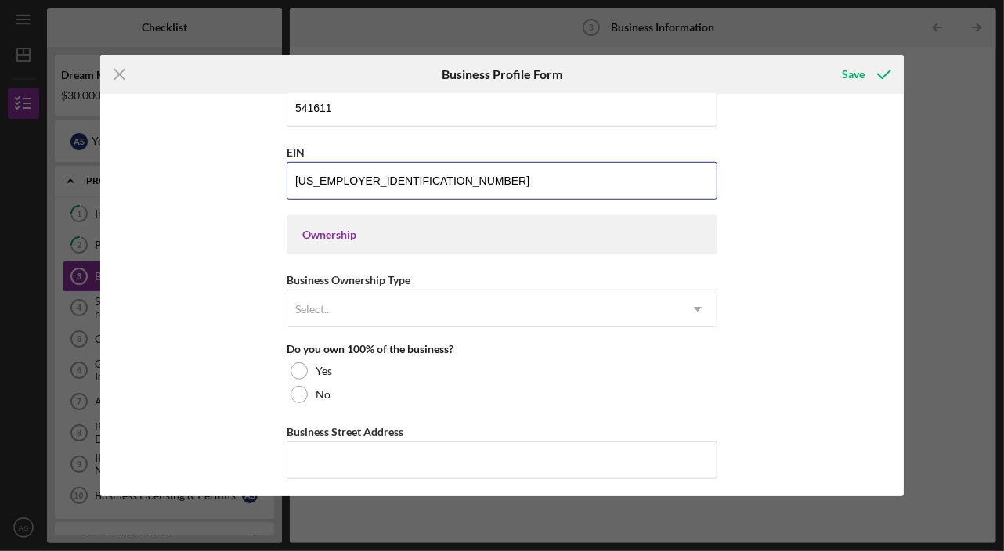
scroll to position [647, 0]
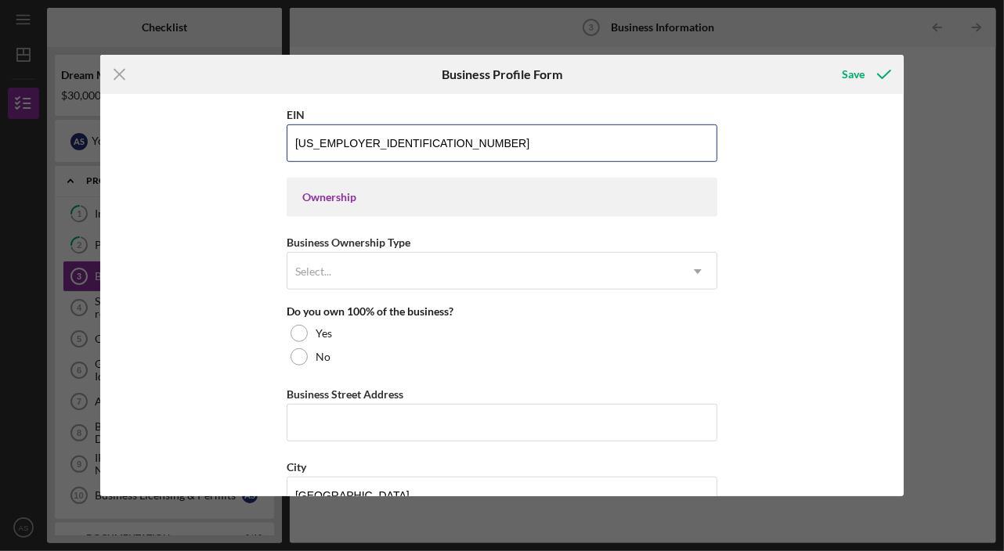
type input "[US_EMPLOYER_IDENTIFICATION_NUMBER]"
click at [351, 201] on div "Ownership" at bounding box center [502, 197] width 431 height 39
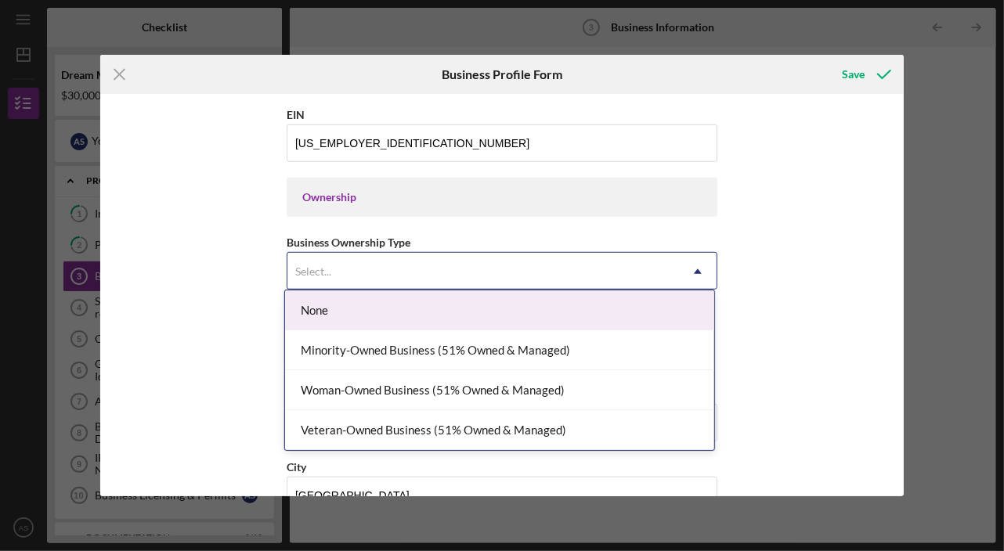
click at [321, 265] on div "Select..." at bounding box center [313, 271] width 36 height 13
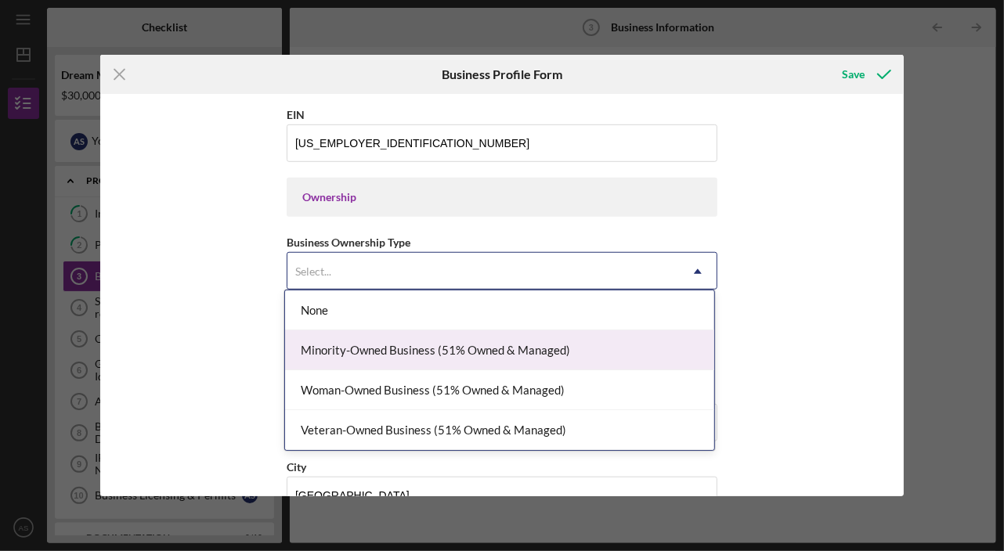
click at [314, 347] on div "Minority-Owned Business (51% Owned & Managed)" at bounding box center [499, 350] width 429 height 40
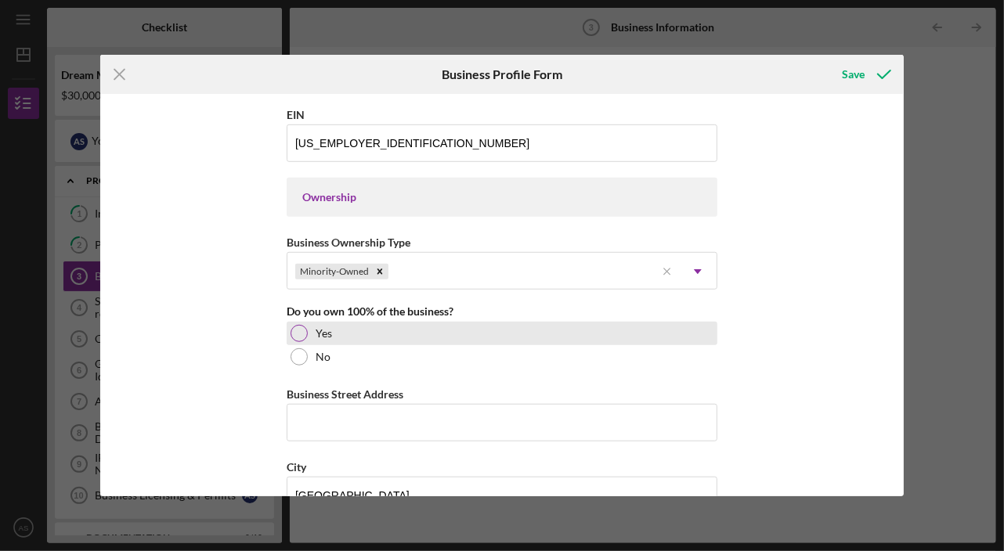
click at [293, 326] on div at bounding box center [298, 333] width 17 height 17
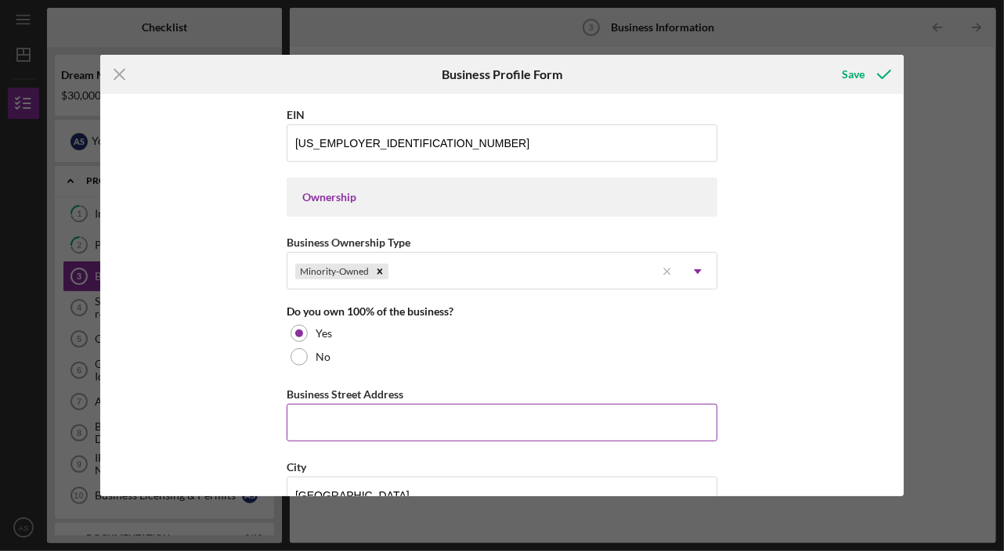
click at [297, 413] on input "Business Street Address" at bounding box center [502, 423] width 431 height 38
type input "[STREET_ADDRESS]"
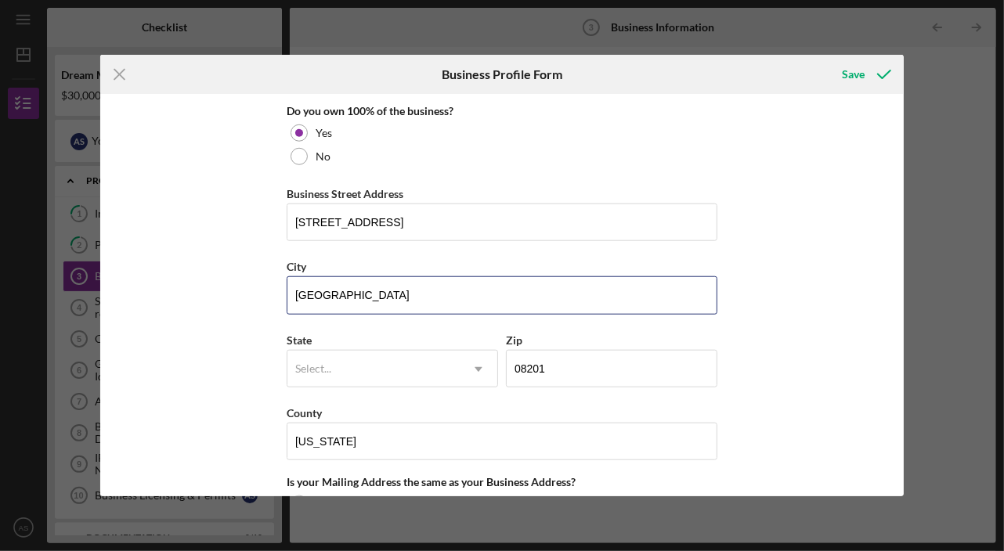
drag, startPoint x: 367, startPoint y: 293, endPoint x: 265, endPoint y: 290, distance: 101.8
click at [265, 290] on div "Business Name Outside N Holdings DBA Outside N Holdings Business Start Date [DA…" at bounding box center [501, 295] width 803 height 402
type input "Hillsborough"
click at [251, 312] on div "Business Name Outside N Holdings DBA Outside N Holdings Business Start Date [DA…" at bounding box center [501, 295] width 803 height 402
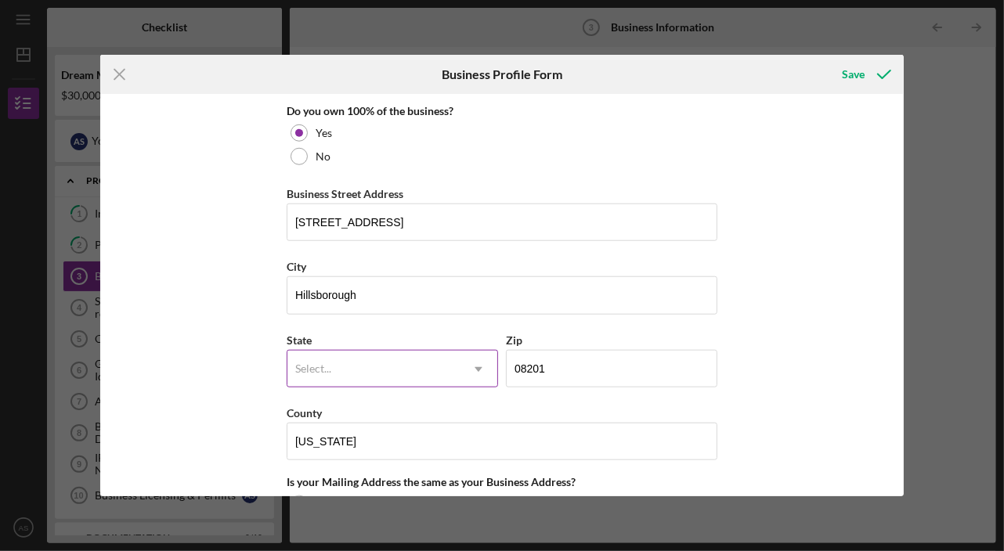
click at [320, 365] on div "Select..." at bounding box center [313, 368] width 36 height 13
click at [308, 362] on div "Select..." at bounding box center [313, 368] width 36 height 13
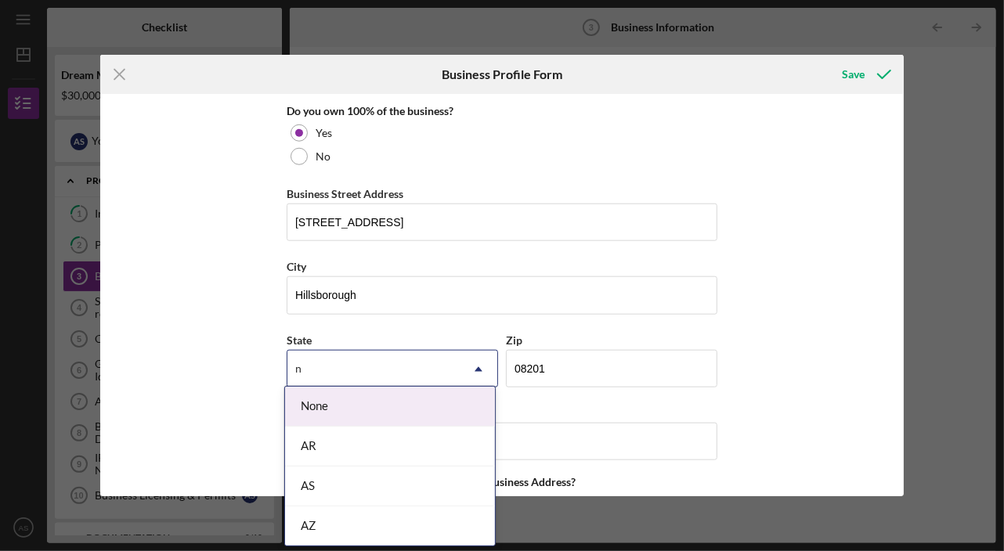
type input "nj"
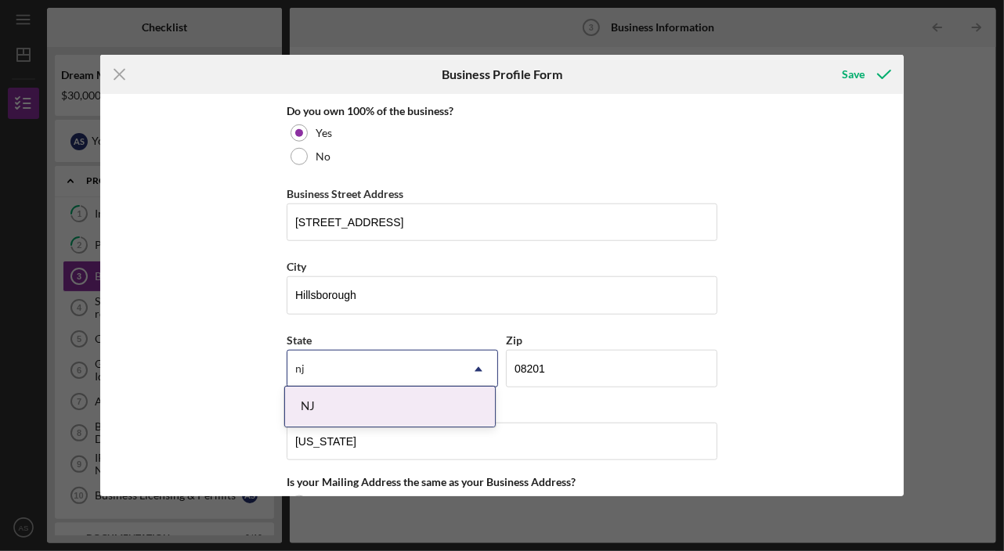
click at [315, 407] on div "NJ" at bounding box center [390, 407] width 210 height 40
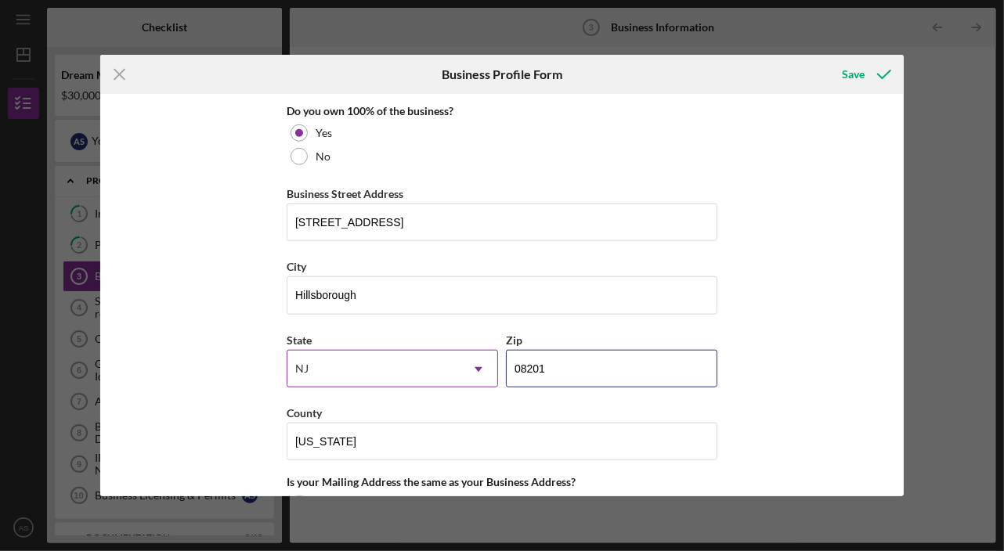
drag, startPoint x: 552, startPoint y: 357, endPoint x: 491, endPoint y: 357, distance: 61.1
click at [491, 357] on div "State [US_STATE] Icon/Dropdown Arrow Zip 08201" at bounding box center [502, 366] width 431 height 73
click at [520, 351] on input "Zip" at bounding box center [611, 369] width 211 height 38
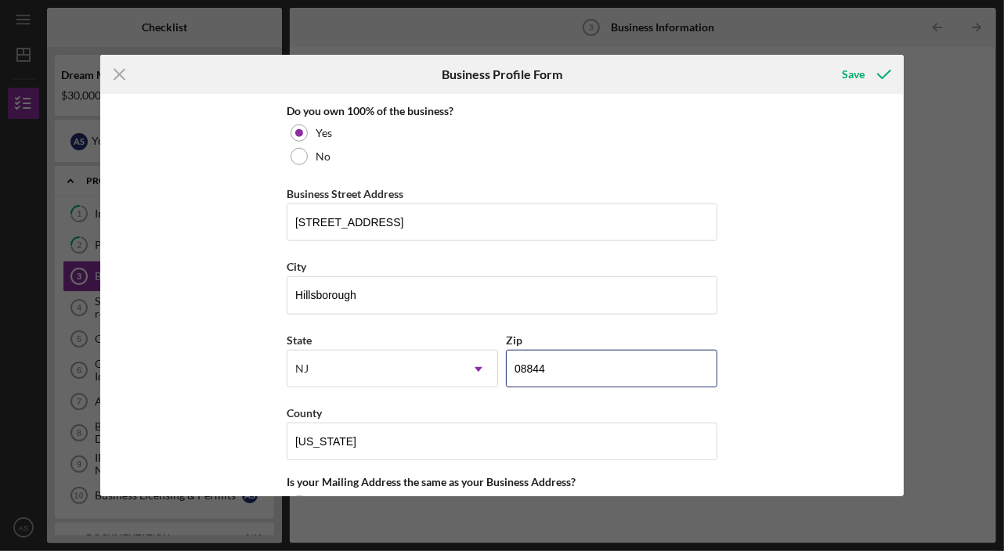
type input "08844"
click at [240, 367] on div "Business Name Outside N Holdings DBA Outside N Holdings Business Start Date [DA…" at bounding box center [501, 295] width 803 height 402
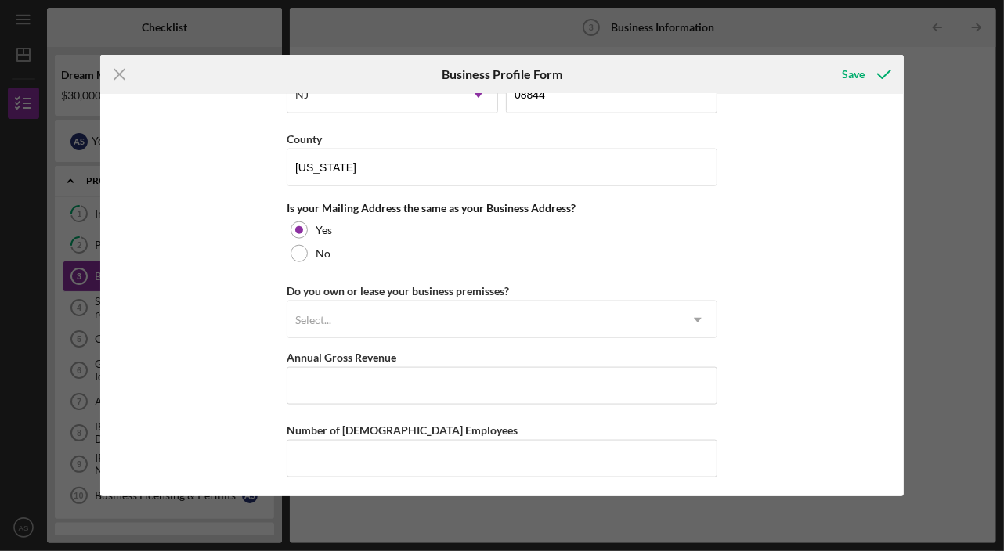
scroll to position [1126, 0]
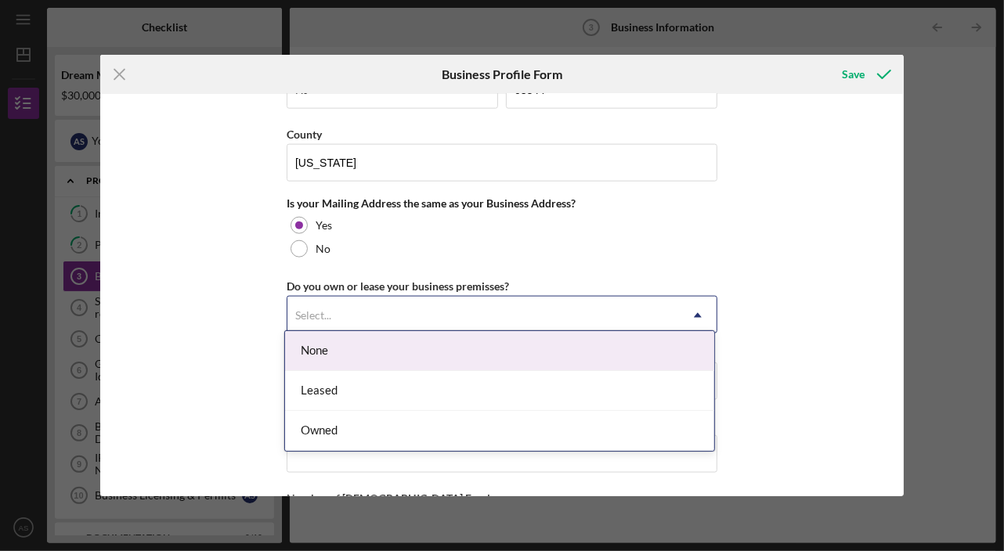
click at [348, 308] on div "Select..." at bounding box center [482, 315] width 391 height 36
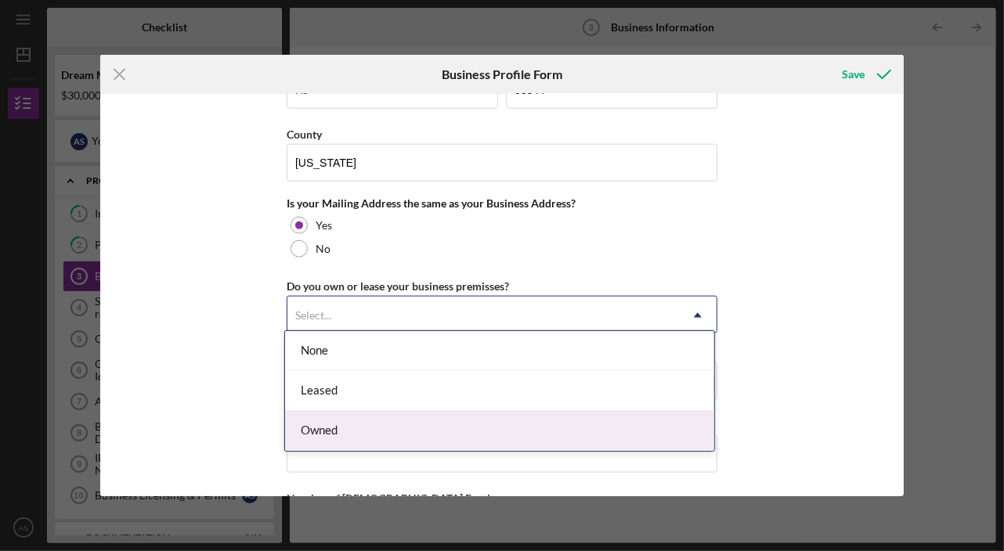
click at [317, 425] on div "Owned" at bounding box center [499, 431] width 429 height 40
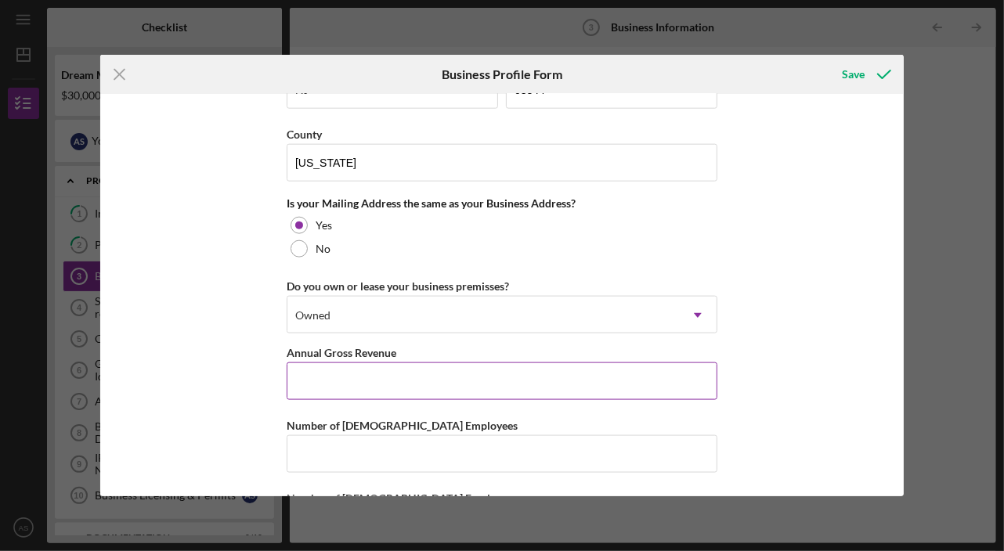
click at [304, 377] on input "Annual Gross Revenue" at bounding box center [502, 381] width 431 height 38
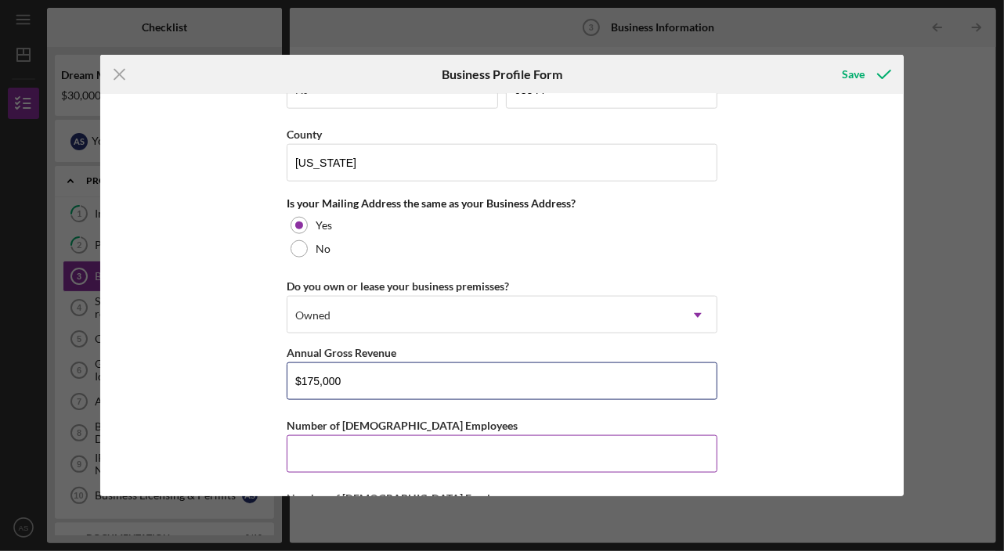
type input "$175,000"
click at [324, 436] on input "Number of [DEMOGRAPHIC_DATA] Employees" at bounding box center [502, 454] width 431 height 38
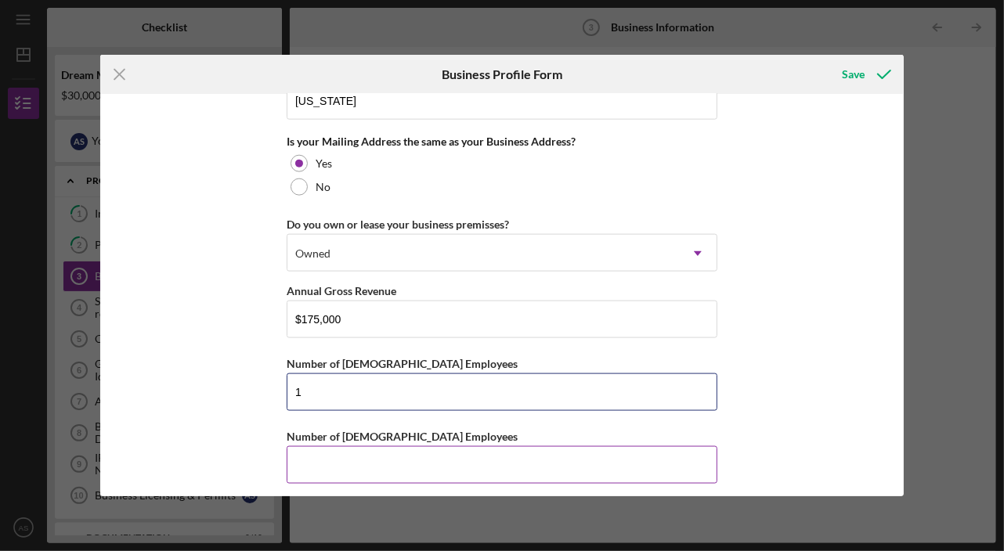
type input "1"
click at [318, 452] on input "Number of [DEMOGRAPHIC_DATA] Employees" at bounding box center [502, 465] width 431 height 38
type input "0"
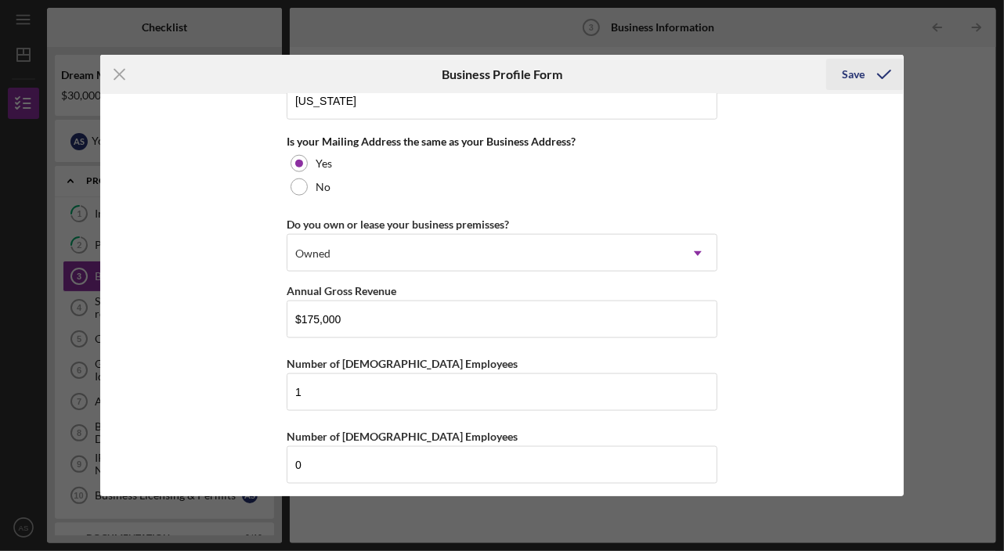
click at [849, 77] on div "Save" at bounding box center [853, 74] width 23 height 31
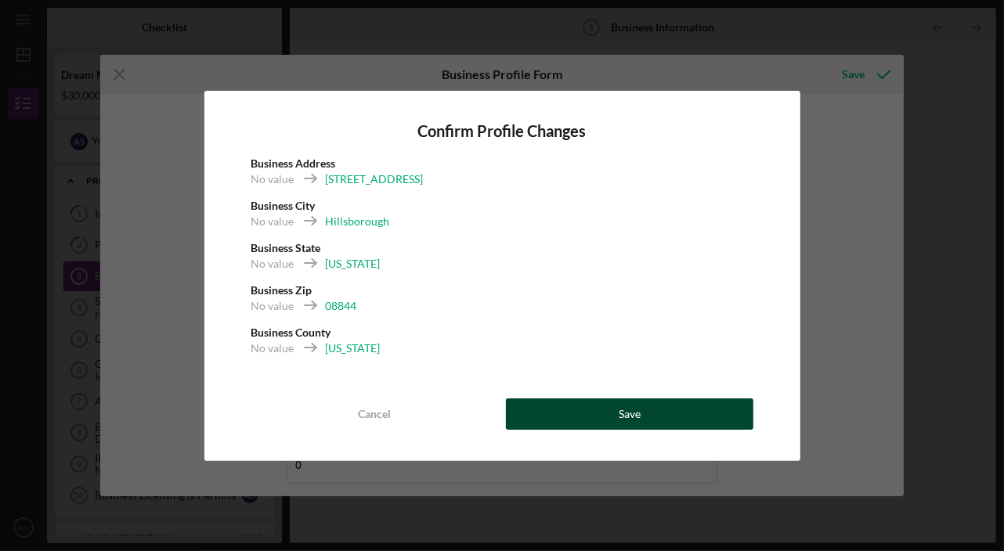
click at [542, 412] on button "Save" at bounding box center [629, 413] width 247 height 31
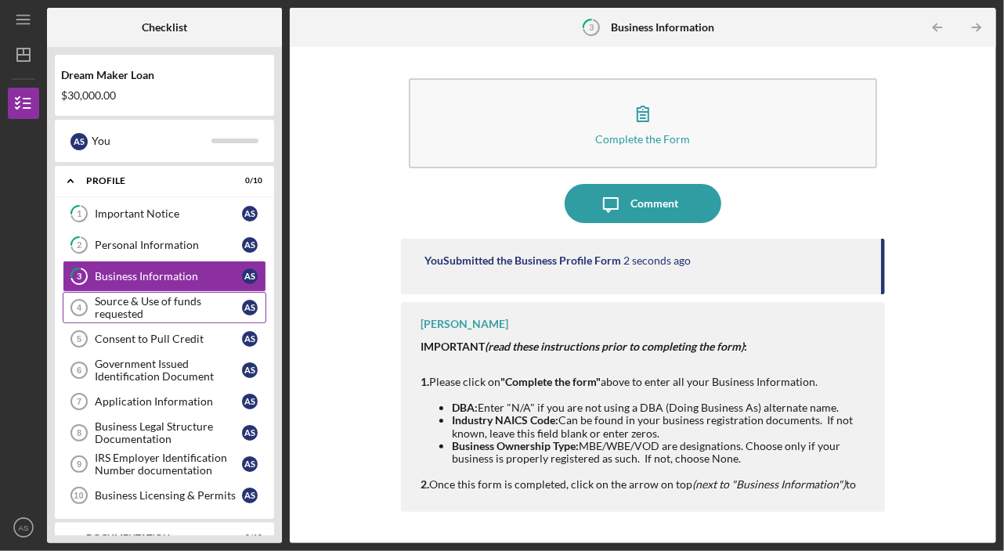
click at [145, 295] on div "Source & Use of funds requested" at bounding box center [168, 307] width 147 height 25
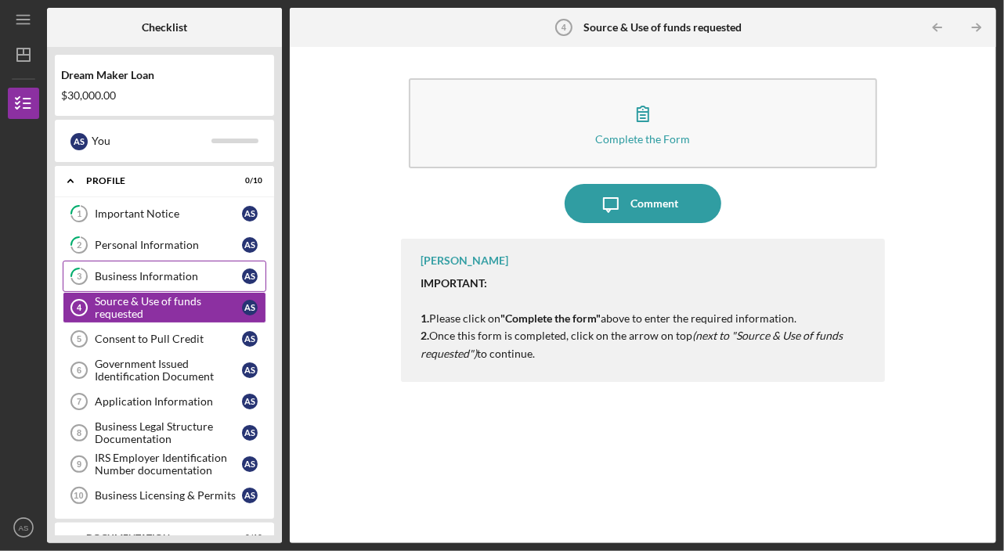
click at [170, 276] on div "Business Information" at bounding box center [168, 276] width 147 height 13
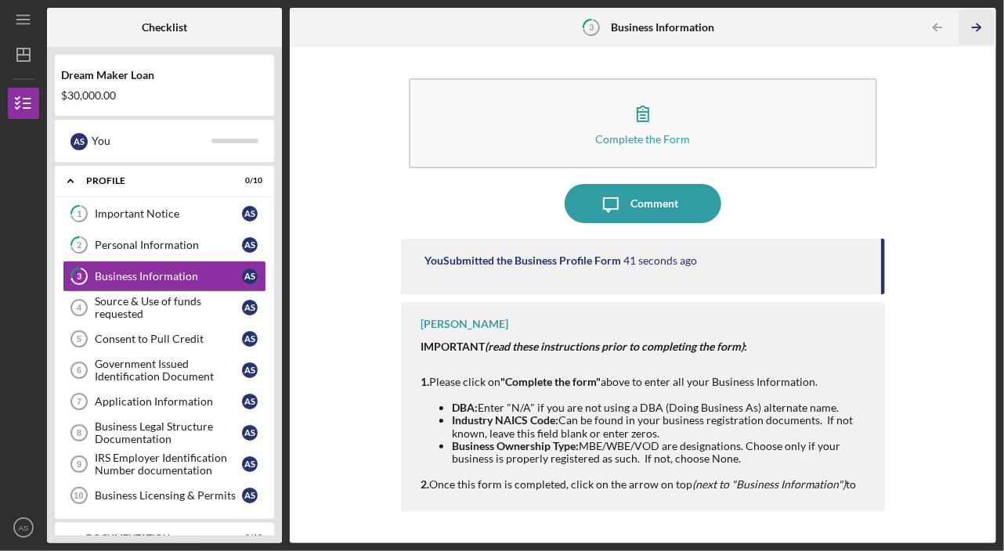
click at [977, 30] on polyline "button" at bounding box center [978, 27] width 4 height 7
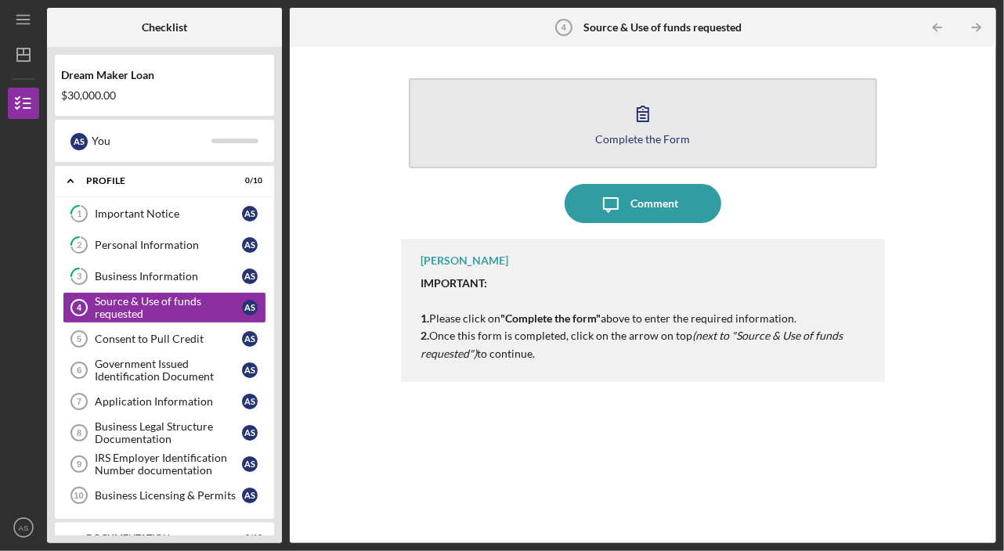
click at [646, 126] on icon "button" at bounding box center [642, 113] width 39 height 39
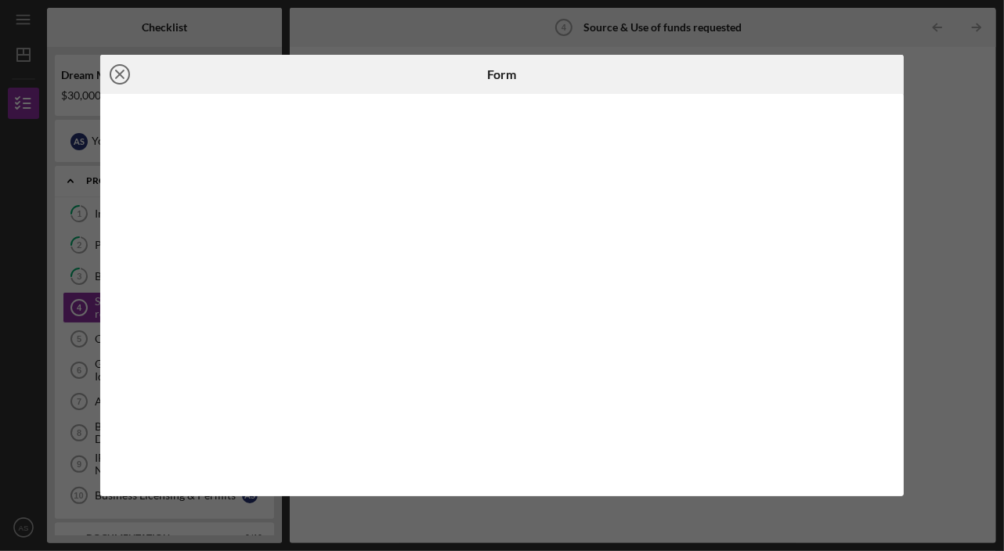
click at [120, 72] on icon "Icon/Close" at bounding box center [119, 74] width 39 height 39
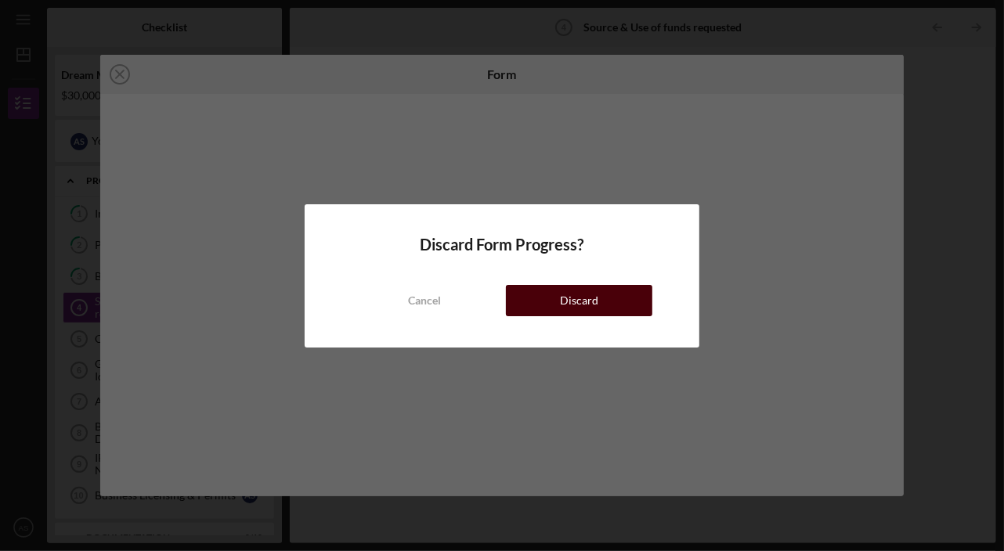
click at [534, 295] on button "Discard" at bounding box center [579, 300] width 146 height 31
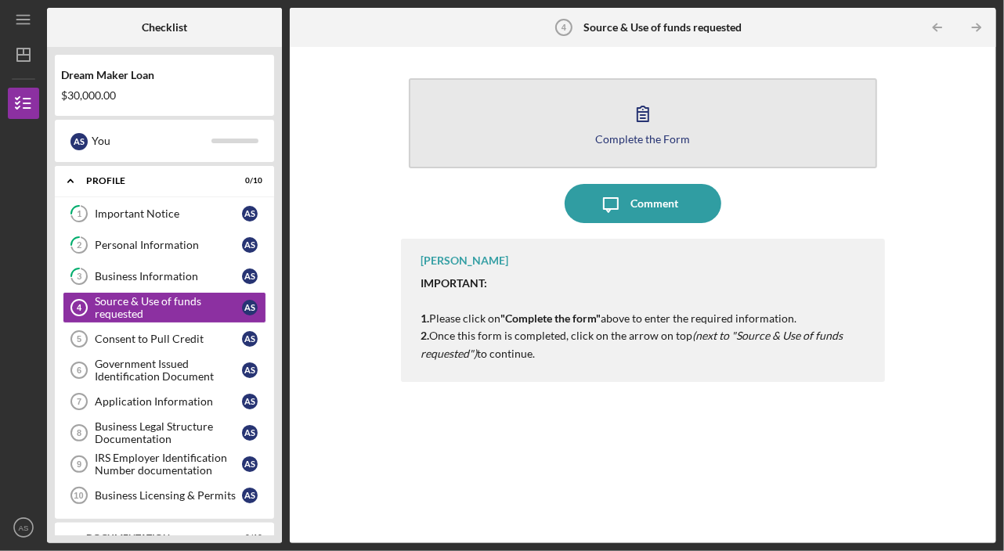
click at [609, 122] on button "Complete the Form Form" at bounding box center [642, 123] width 467 height 90
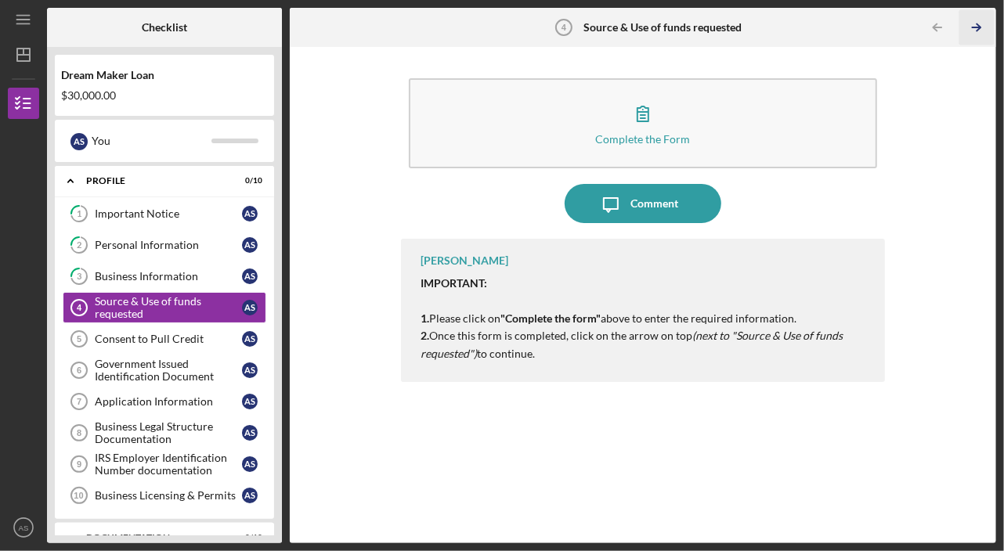
click at [978, 26] on polyline "button" at bounding box center [978, 27] width 4 height 7
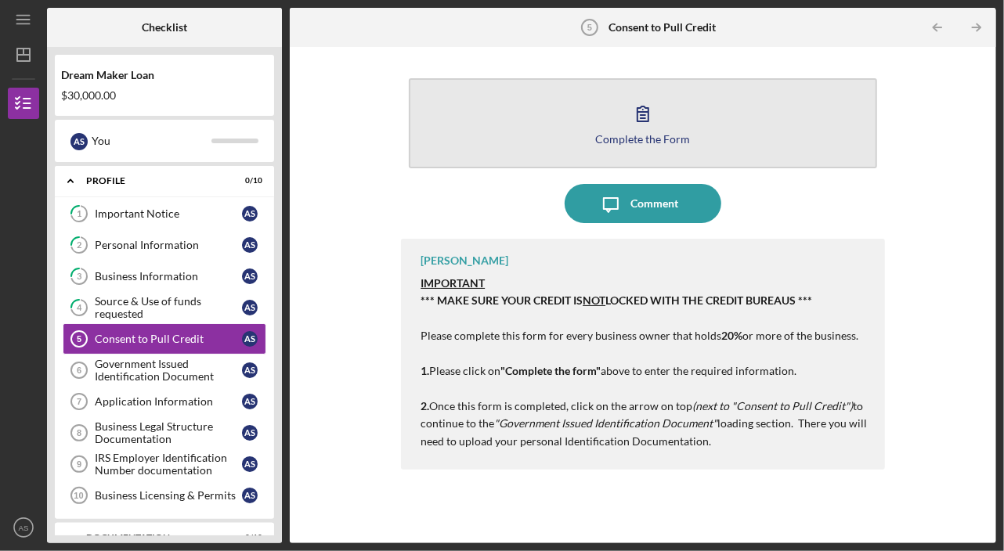
click at [640, 117] on icon "button" at bounding box center [642, 113] width 39 height 39
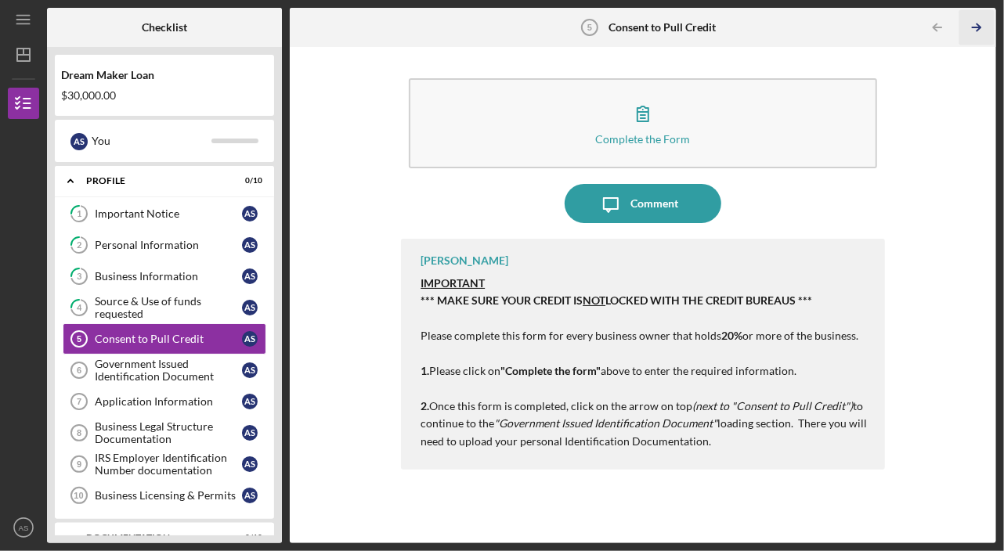
click at [976, 26] on icon "Icon/Table Pagination Arrow" at bounding box center [976, 27] width 35 height 35
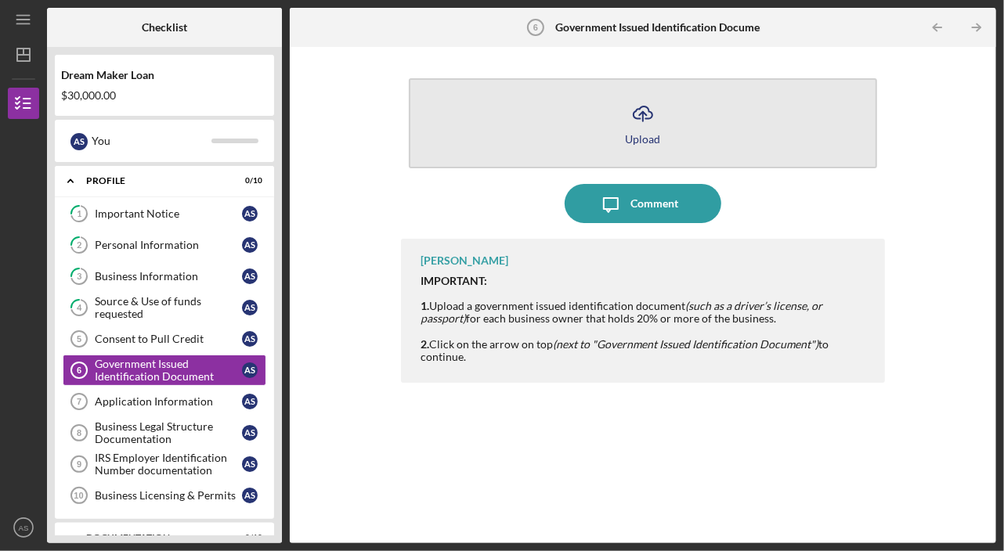
click at [639, 120] on icon "Icon/Upload" at bounding box center [642, 113] width 39 height 39
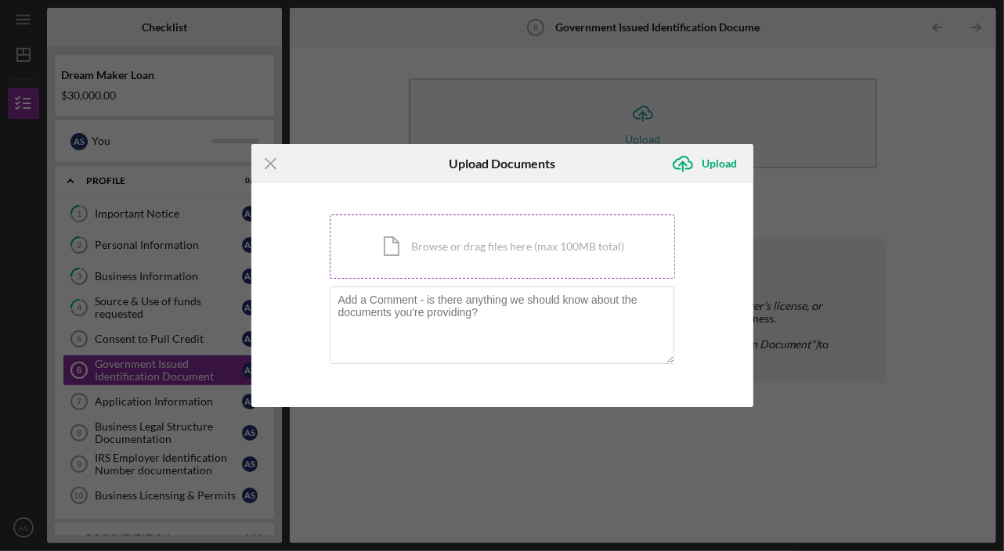
click at [439, 251] on div "Icon/Document Browse or drag files here (max 100MB total) Tap to choose files o…" at bounding box center [502, 246] width 345 height 64
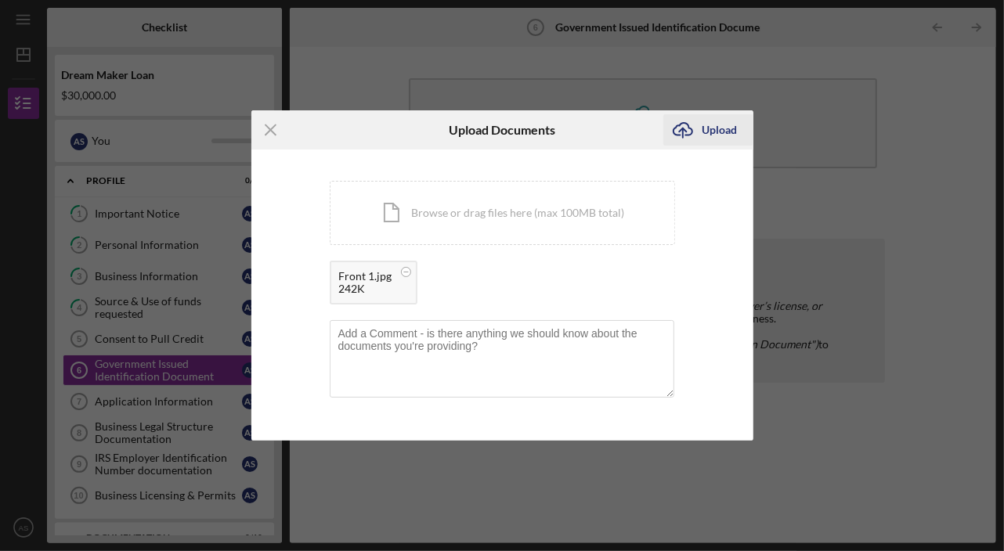
click at [709, 135] on div "Upload" at bounding box center [719, 129] width 35 height 31
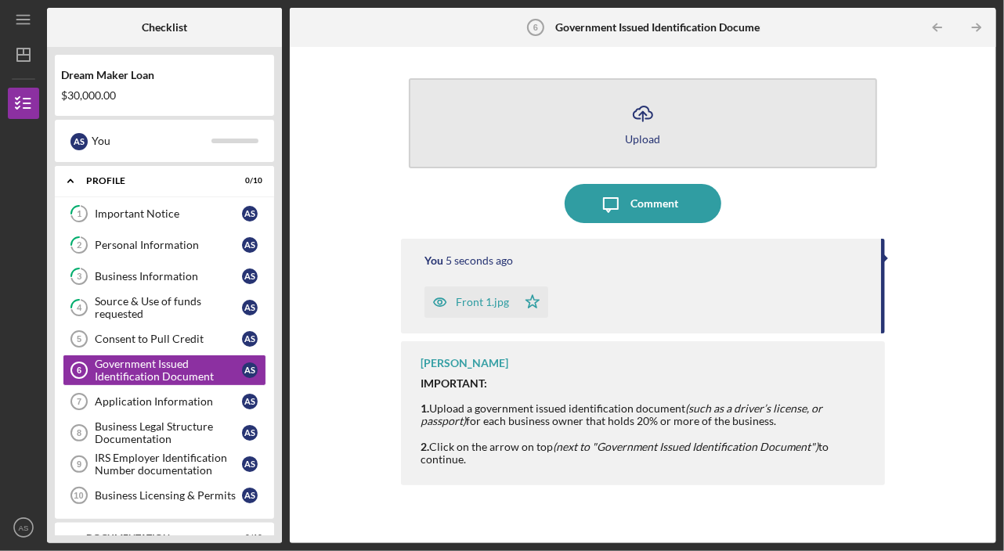
click at [640, 123] on icon "Icon/Upload" at bounding box center [642, 113] width 39 height 39
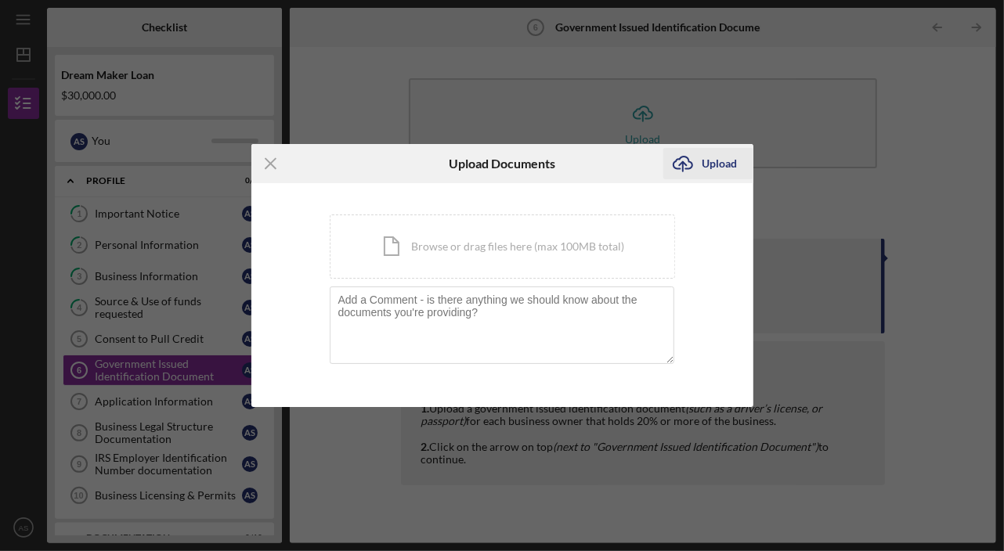
click at [715, 162] on div "Upload" at bounding box center [719, 163] width 35 height 31
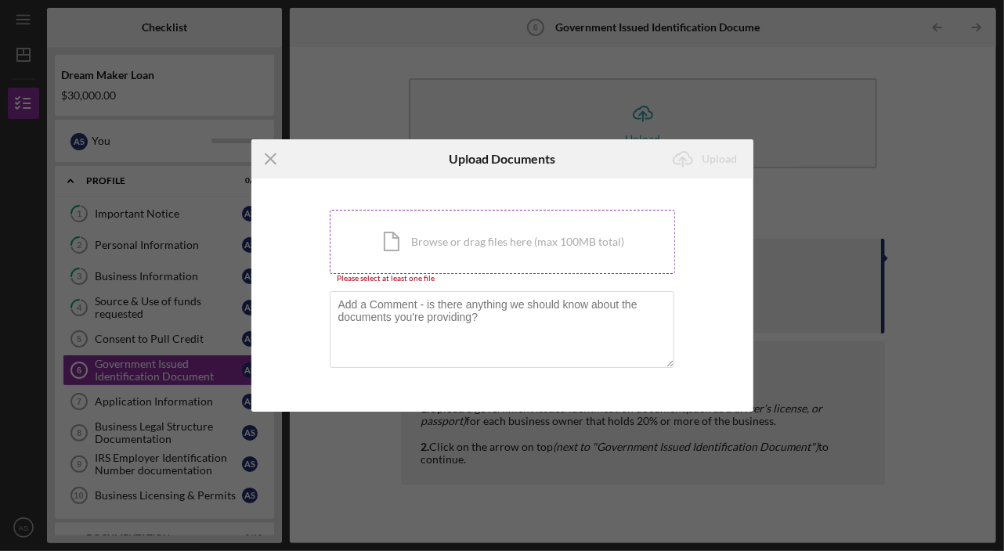
click at [546, 240] on div "Icon/Document Browse or drag files here (max 100MB total) Tap to choose files o…" at bounding box center [502, 242] width 345 height 64
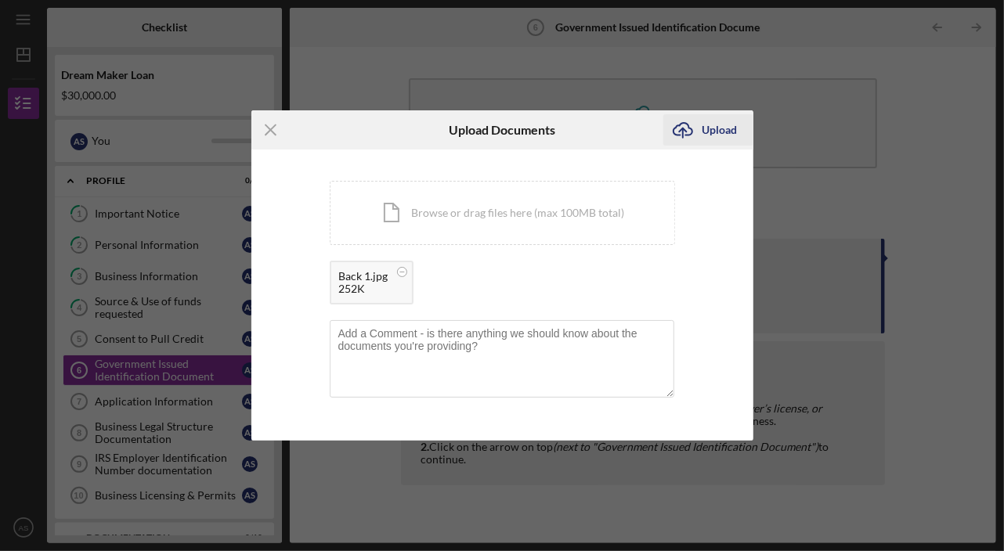
click at [705, 139] on div "Upload" at bounding box center [719, 129] width 35 height 31
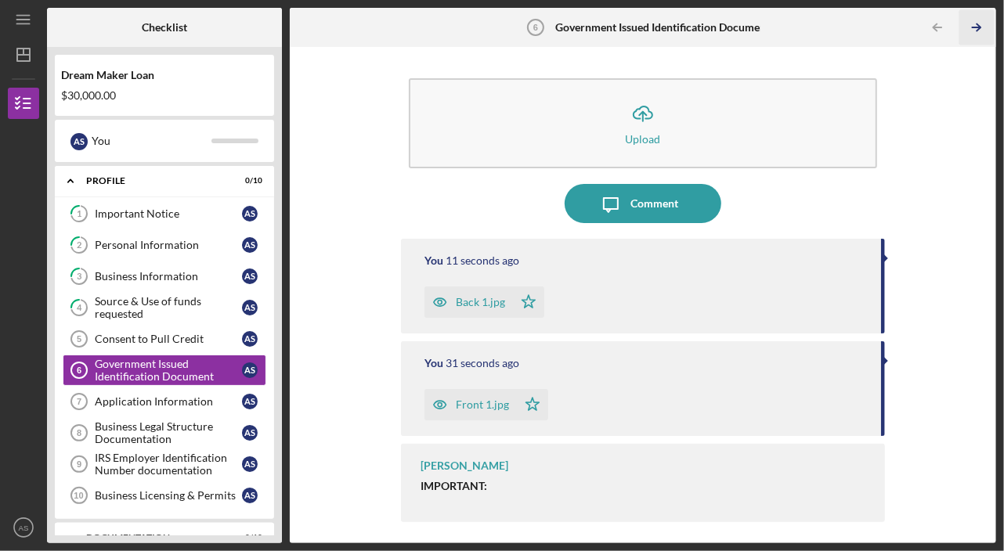
click at [975, 30] on icon "Icon/Table Pagination Arrow" at bounding box center [976, 27] width 35 height 35
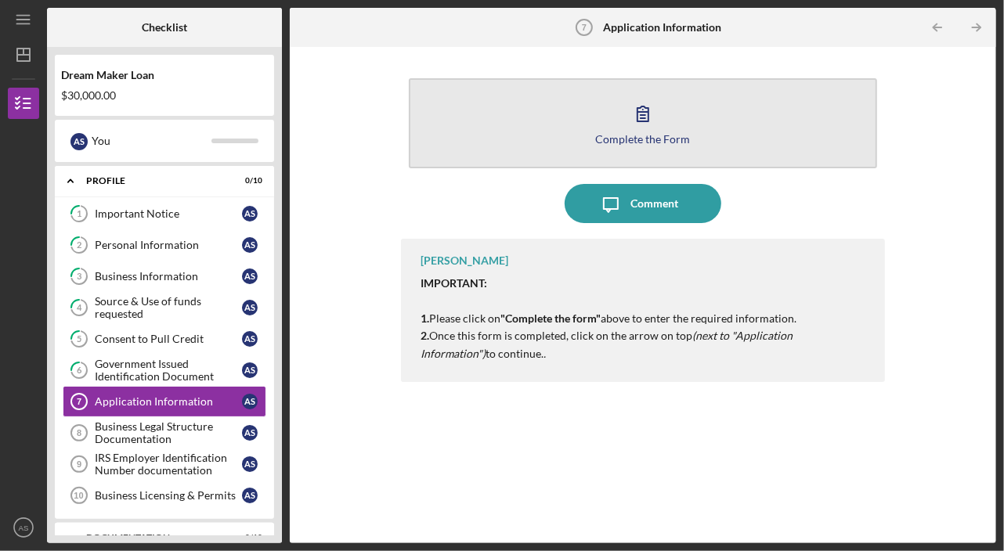
click at [633, 140] on div "Complete the Form" at bounding box center [642, 139] width 95 height 12
click at [624, 136] on div "Complete the Form" at bounding box center [642, 139] width 95 height 12
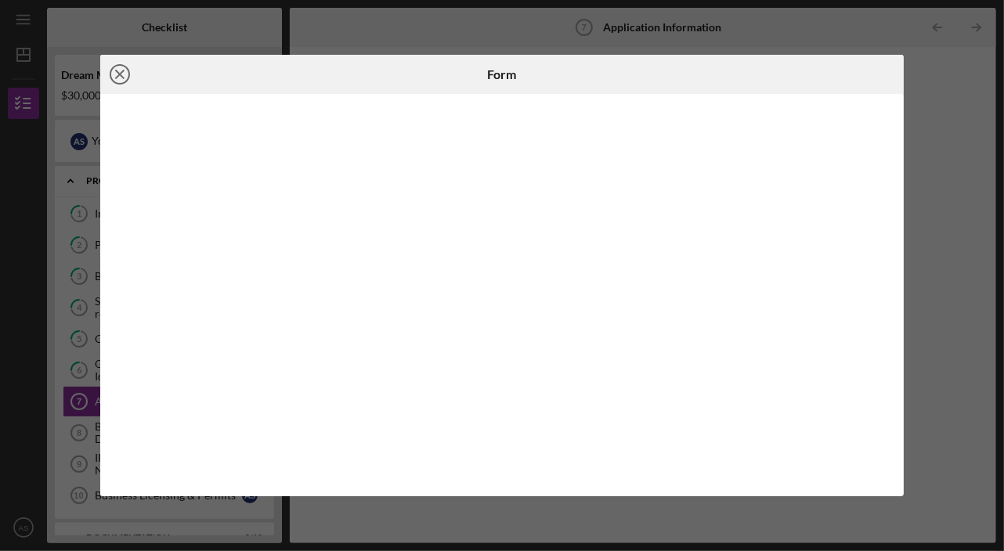
click at [119, 70] on icon "Icon/Close" at bounding box center [119, 74] width 39 height 39
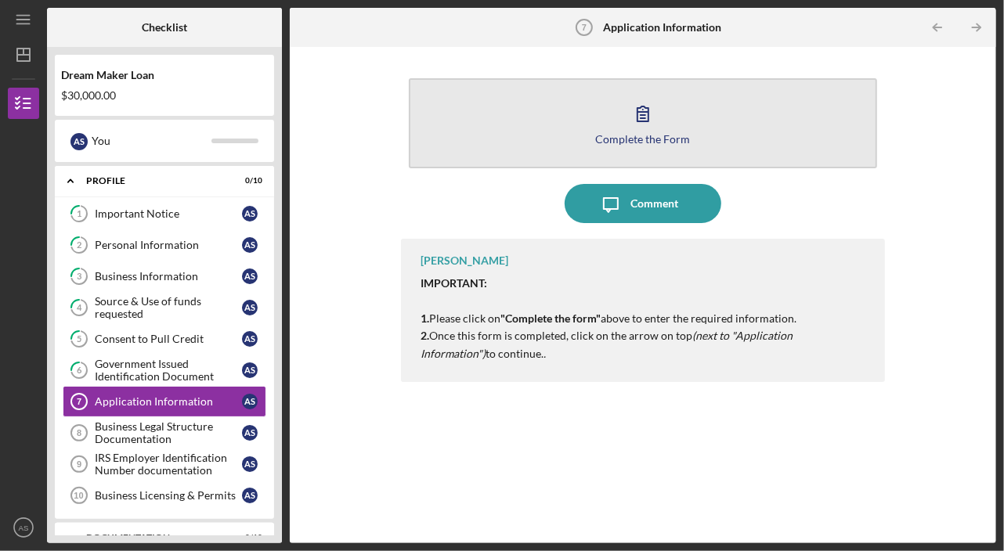
click at [647, 121] on icon "button" at bounding box center [642, 113] width 11 height 15
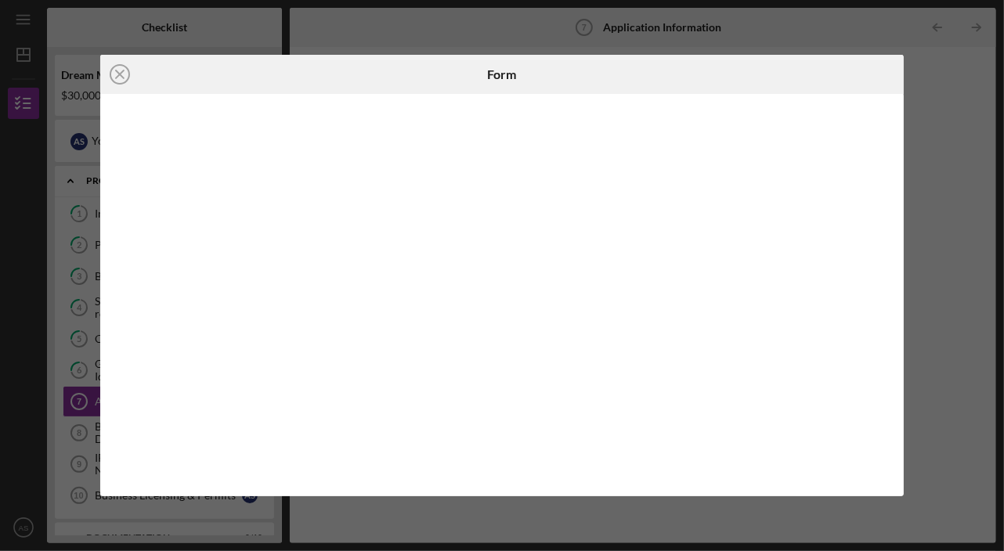
click at [499, 76] on h6 "Form" at bounding box center [501, 74] width 29 height 14
click at [124, 77] on icon "Icon/Close" at bounding box center [119, 74] width 39 height 39
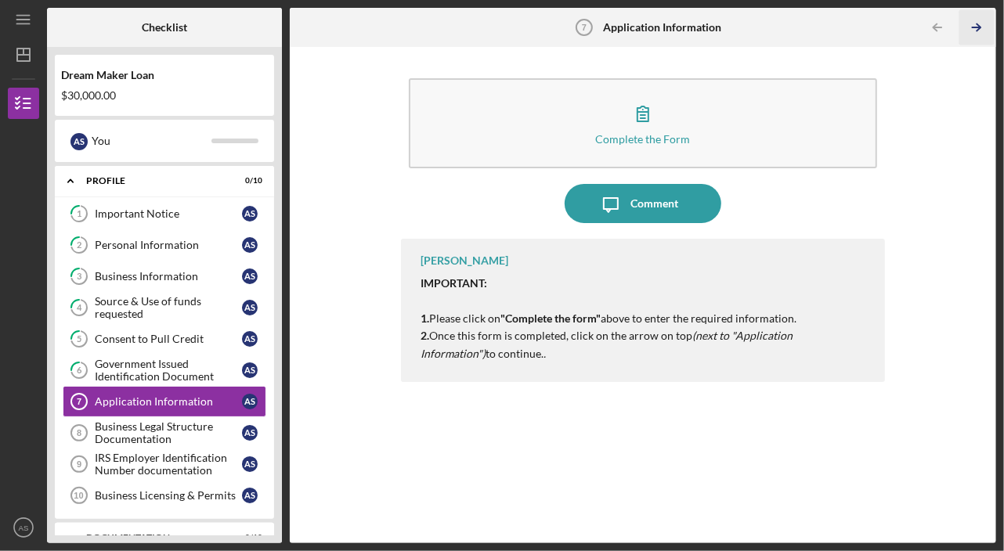
click at [975, 29] on icon "Icon/Table Pagination Arrow" at bounding box center [976, 27] width 35 height 35
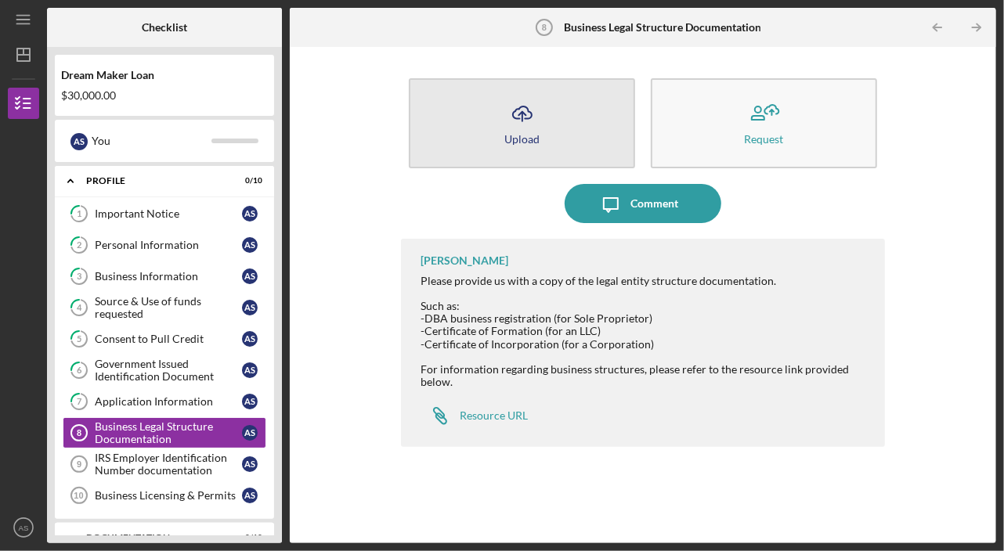
click at [508, 127] on icon "Icon/Upload" at bounding box center [522, 113] width 39 height 39
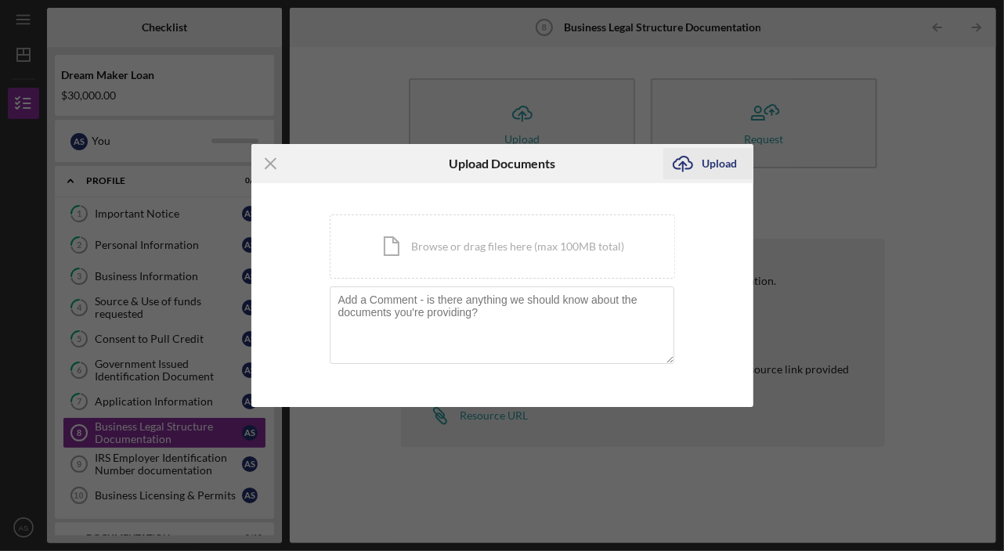
click at [708, 157] on div "Upload" at bounding box center [719, 163] width 35 height 31
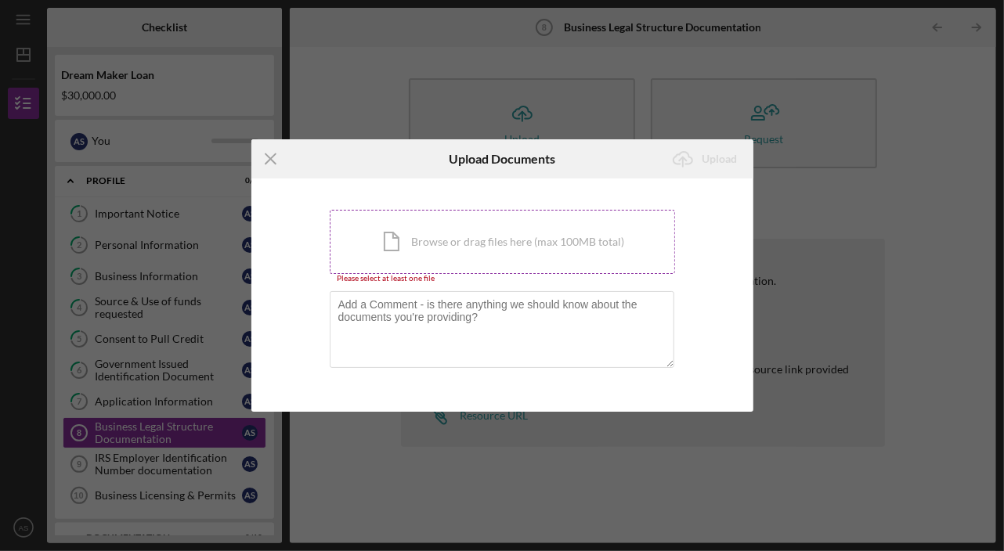
click at [417, 246] on div "Icon/Document Browse or drag files here (max 100MB total) Tap to choose files o…" at bounding box center [502, 242] width 345 height 64
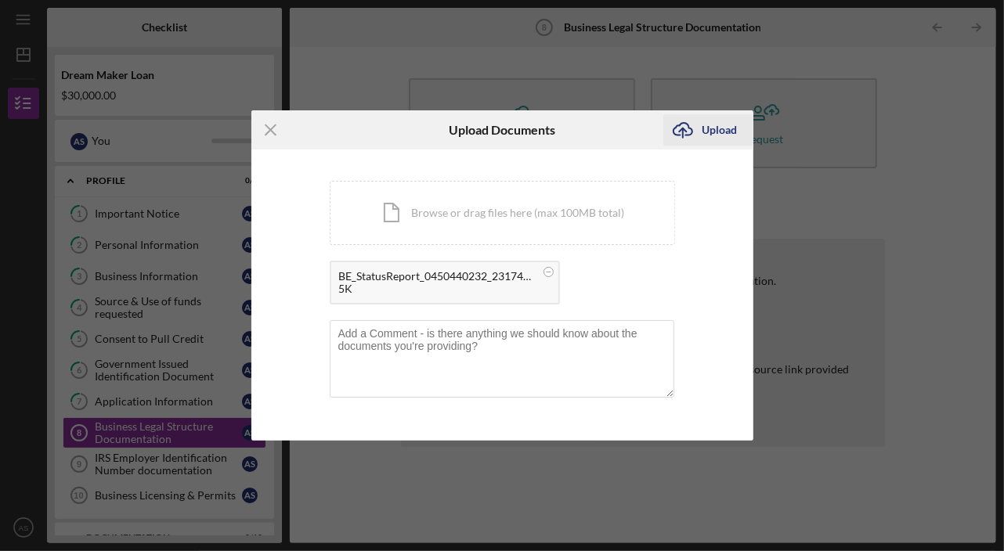
click at [705, 135] on div "Upload" at bounding box center [719, 129] width 35 height 31
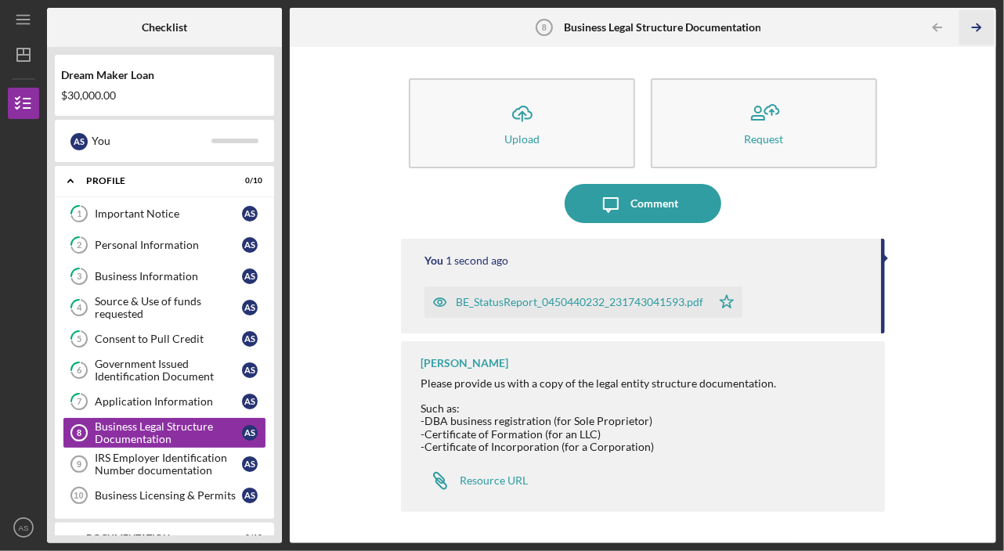
click at [972, 31] on icon "Icon/Table Pagination Arrow" at bounding box center [976, 27] width 35 height 35
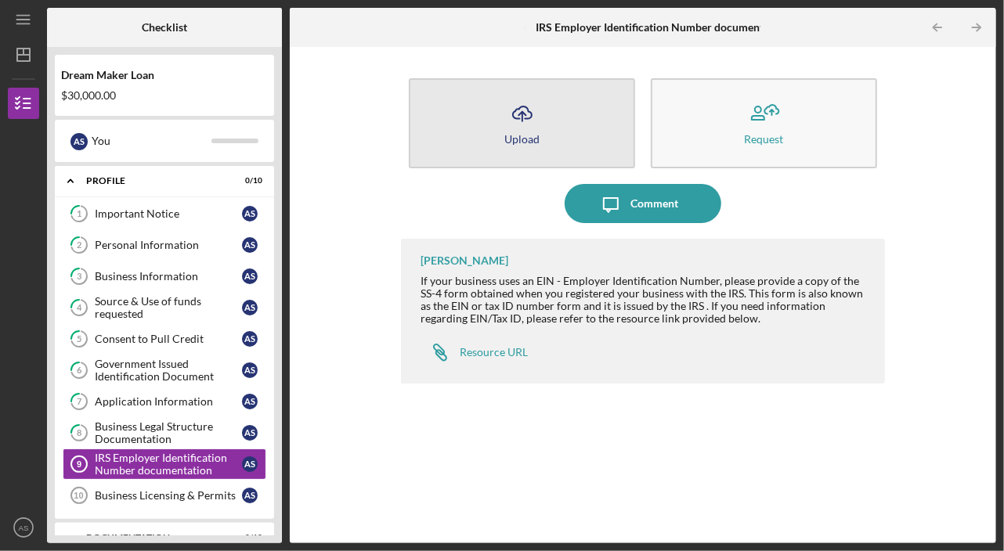
click at [525, 121] on icon "Icon/Upload" at bounding box center [522, 113] width 39 height 39
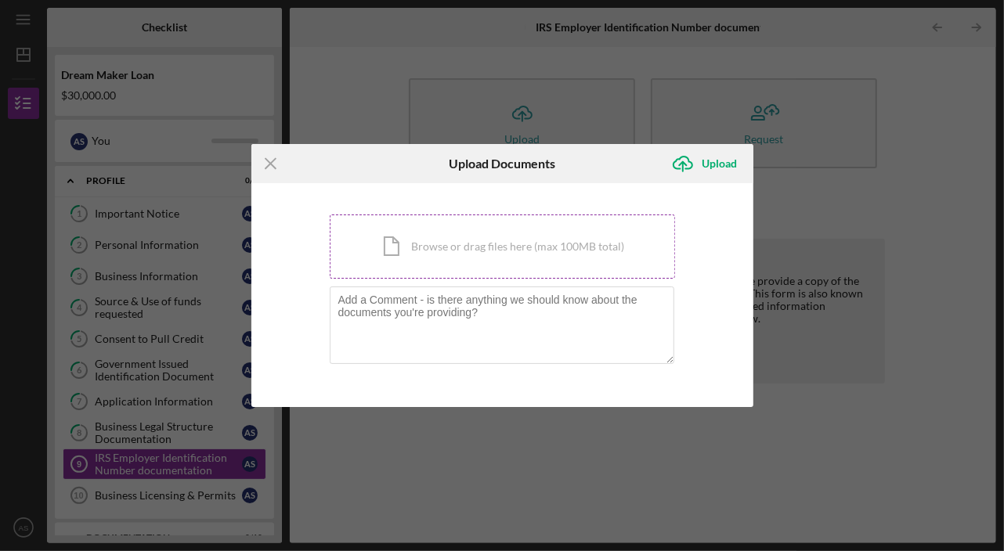
click at [505, 249] on div "Icon/Document Browse or drag files here (max 100MB total) Tap to choose files o…" at bounding box center [502, 246] width 345 height 64
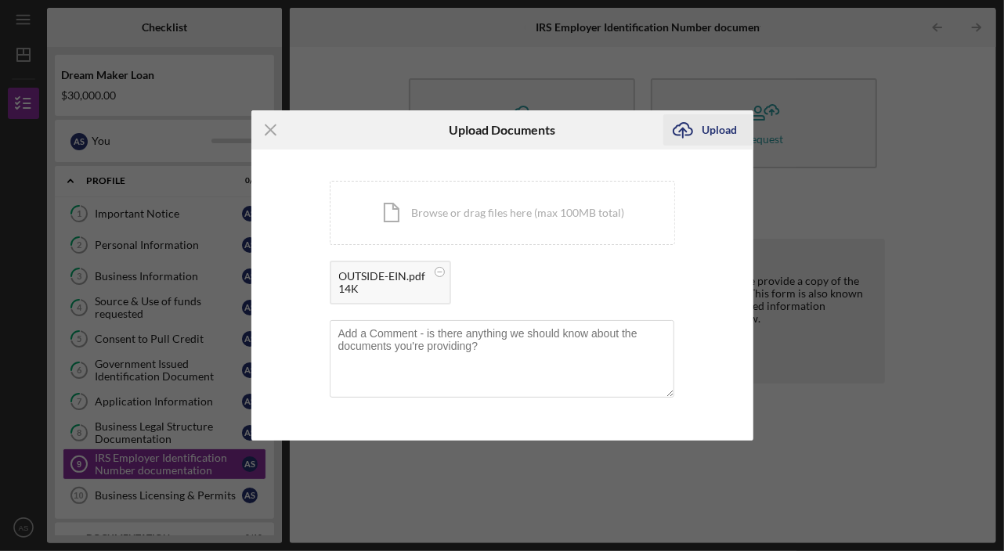
click at [697, 126] on icon "Icon/Upload" at bounding box center [682, 129] width 39 height 39
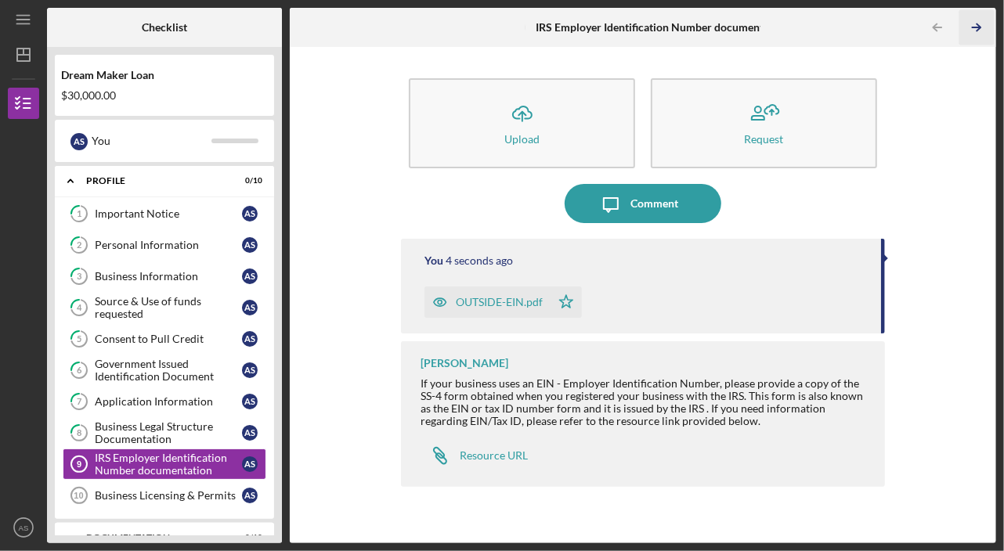
click at [978, 29] on polyline "button" at bounding box center [978, 27] width 4 height 7
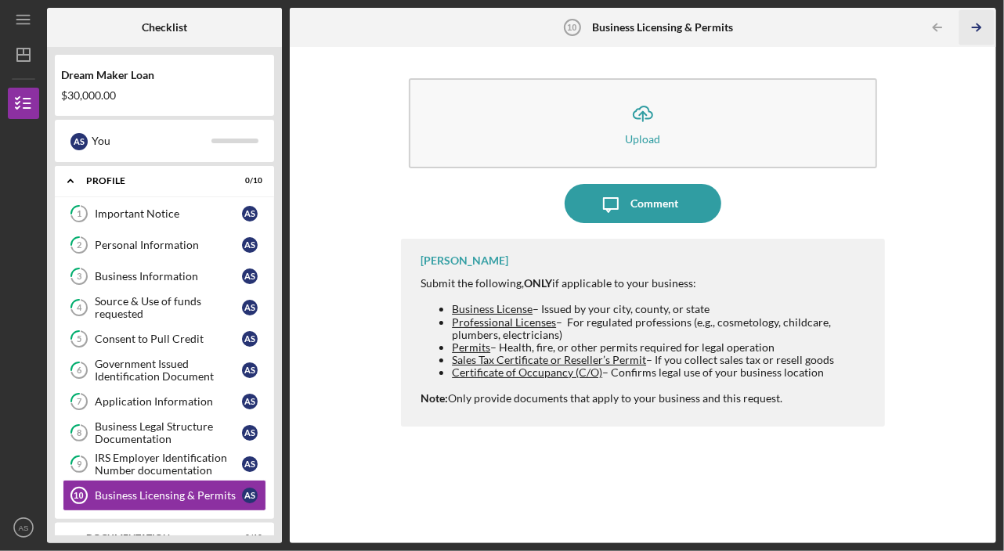
click at [982, 26] on icon "Icon/Table Pagination Arrow" at bounding box center [976, 27] width 35 height 35
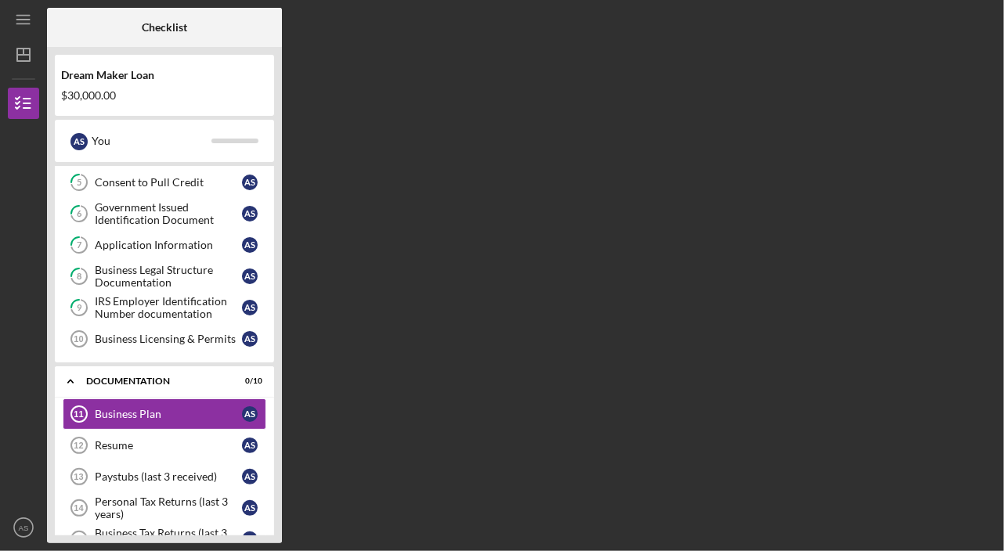
scroll to position [212, 0]
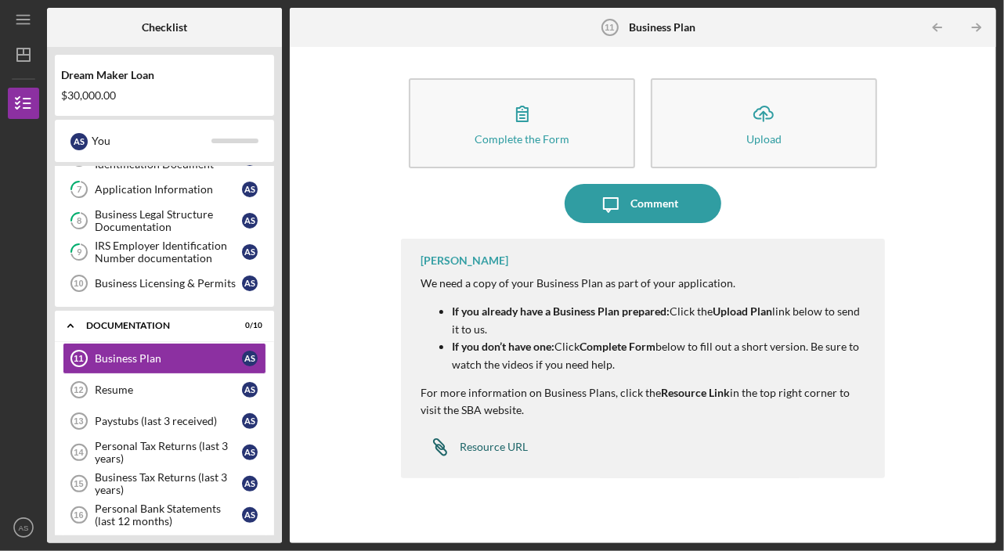
click at [488, 443] on div "Resource URL" at bounding box center [494, 447] width 68 height 13
click at [975, 30] on icon "Icon/Table Pagination Arrow" at bounding box center [976, 27] width 35 height 35
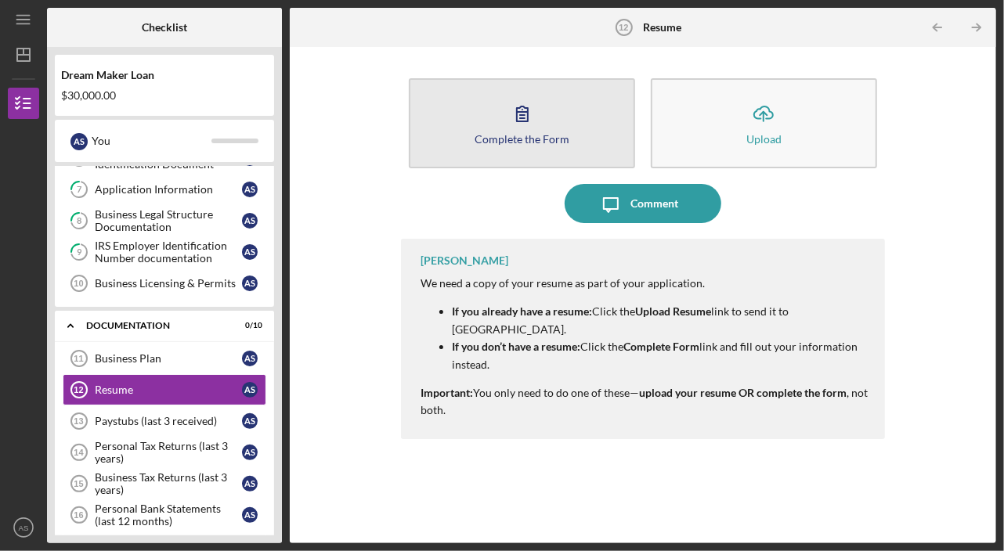
click at [510, 119] on icon "button" at bounding box center [522, 113] width 39 height 39
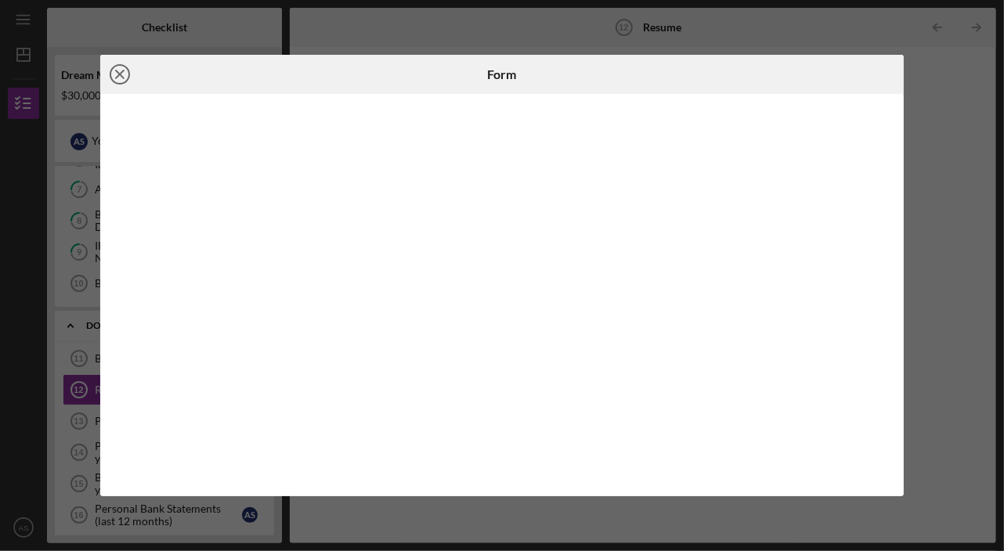
click at [124, 74] on icon "Icon/Close" at bounding box center [119, 74] width 39 height 39
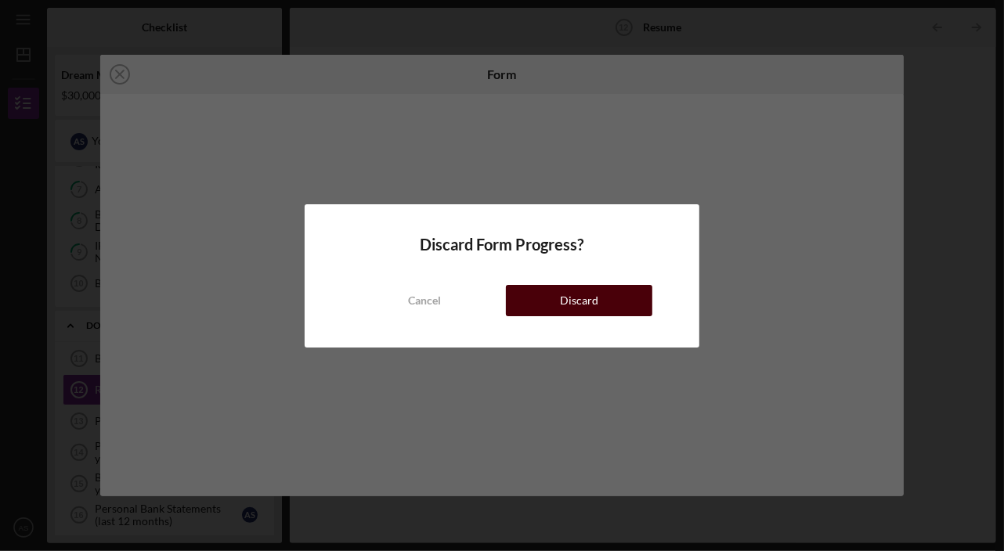
click at [549, 297] on button "Discard" at bounding box center [579, 300] width 146 height 31
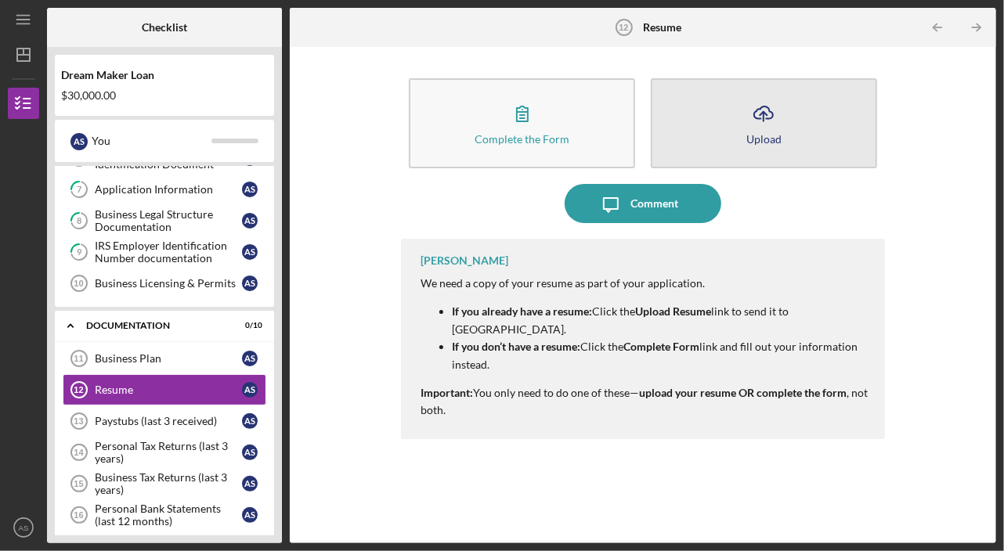
click at [732, 139] on button "Icon/Upload Upload" at bounding box center [764, 123] width 226 height 90
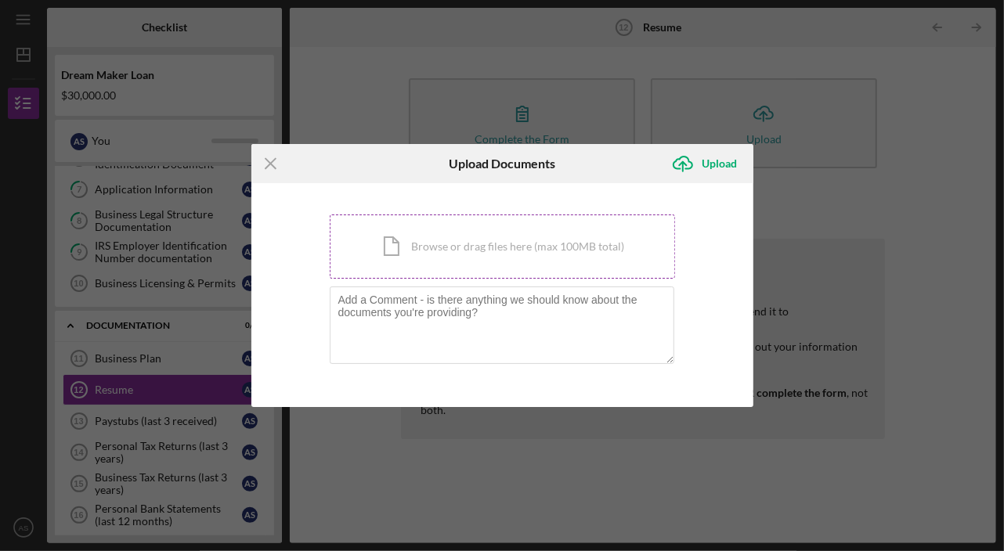
click at [508, 254] on div "Icon/Document Browse or drag files here (max 100MB total) Tap to choose files o…" at bounding box center [502, 246] width 345 height 64
click at [270, 164] on line at bounding box center [270, 164] width 10 height 10
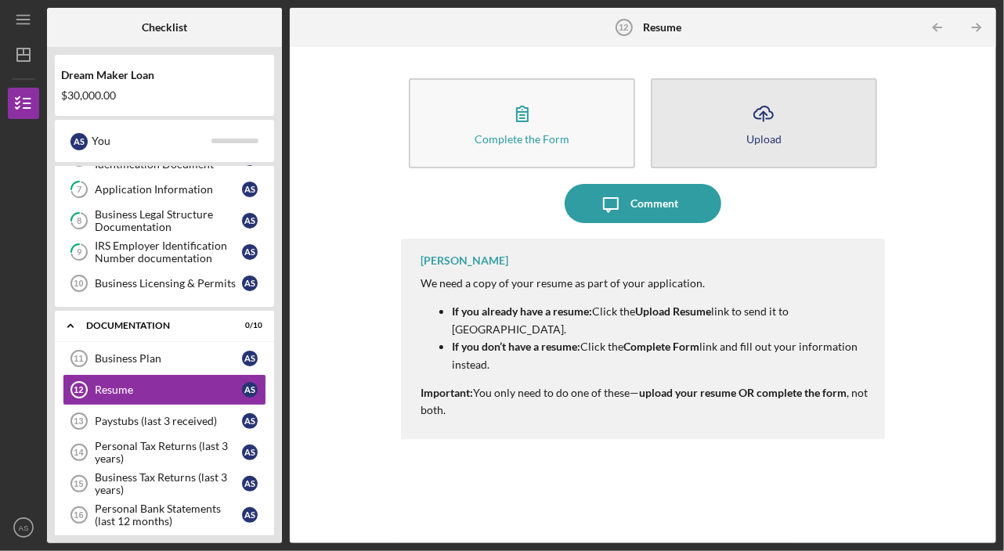
click at [722, 110] on button "Icon/Upload Upload" at bounding box center [764, 123] width 226 height 90
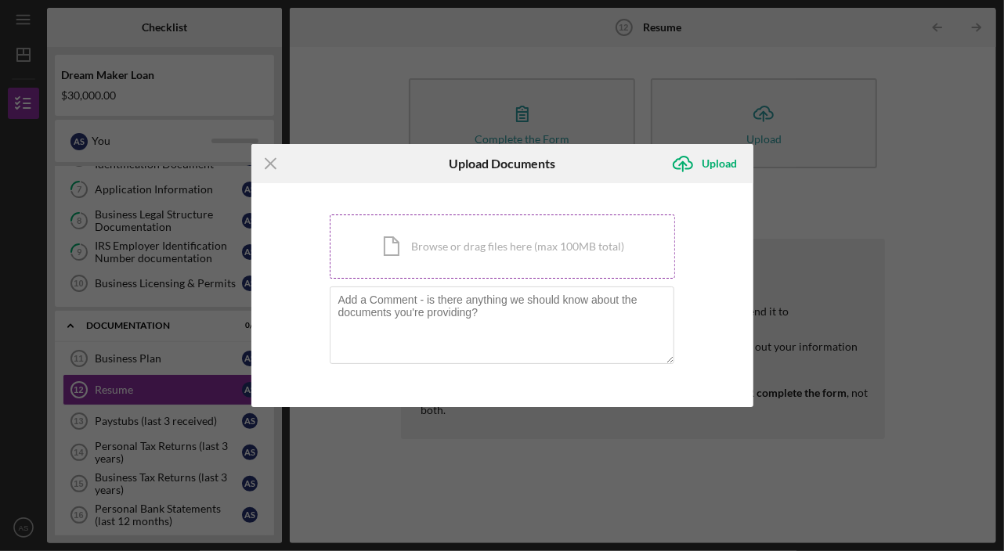
click at [414, 275] on div "Icon/Document Browse or drag files here (max 100MB total) Tap to choose files o…" at bounding box center [502, 246] width 345 height 64
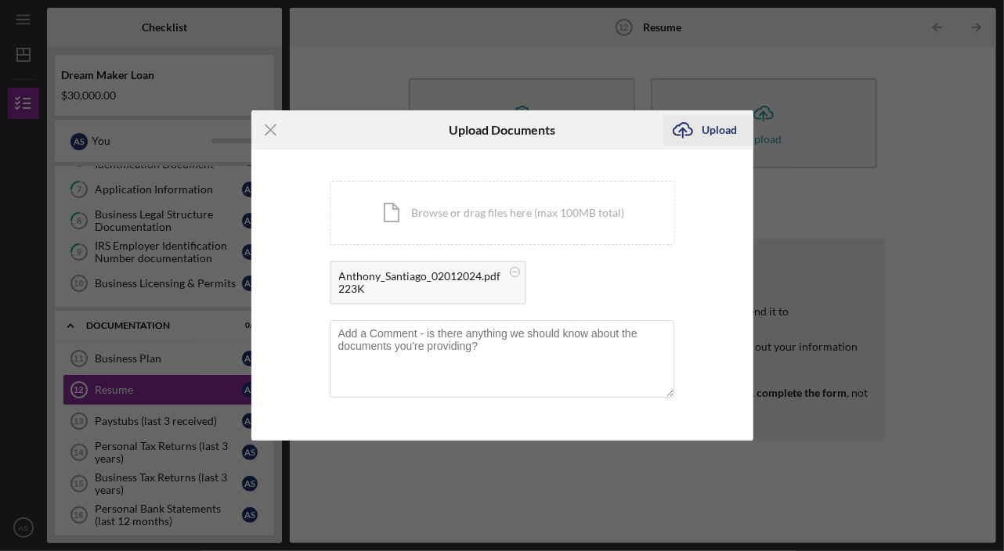
click at [705, 131] on div "Upload" at bounding box center [719, 129] width 35 height 31
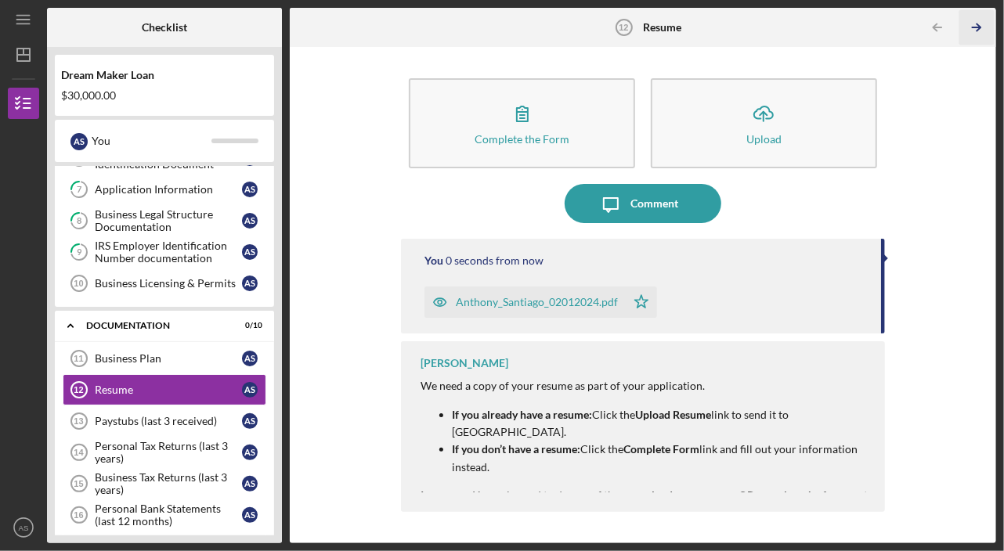
click at [978, 26] on polyline "button" at bounding box center [978, 27] width 4 height 7
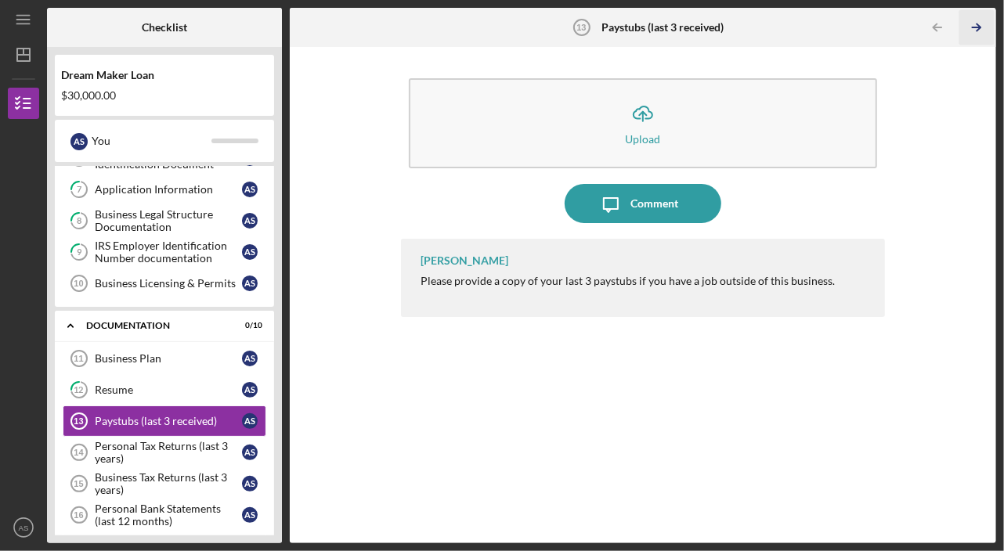
click at [979, 27] on line "button" at bounding box center [976, 27] width 8 height 0
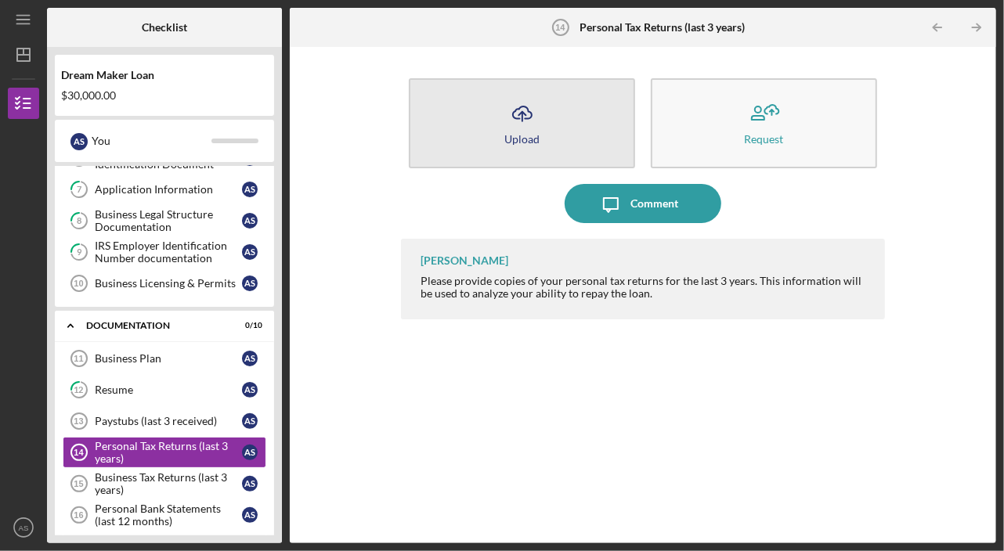
click at [525, 114] on polyline "button" at bounding box center [521, 114] width 7 height 4
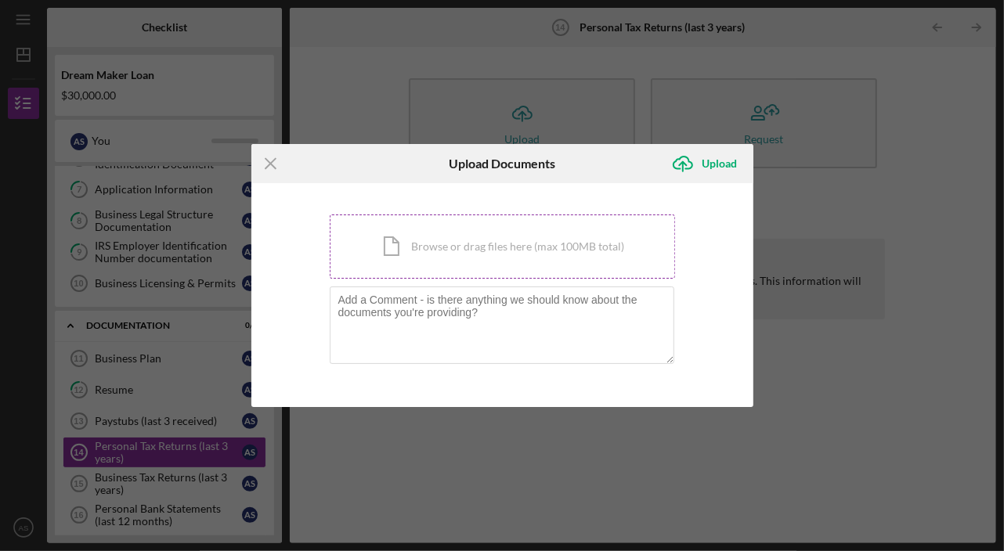
click at [427, 261] on div "Icon/Document Browse or drag files here (max 100MB total) Tap to choose files o…" at bounding box center [502, 246] width 345 height 64
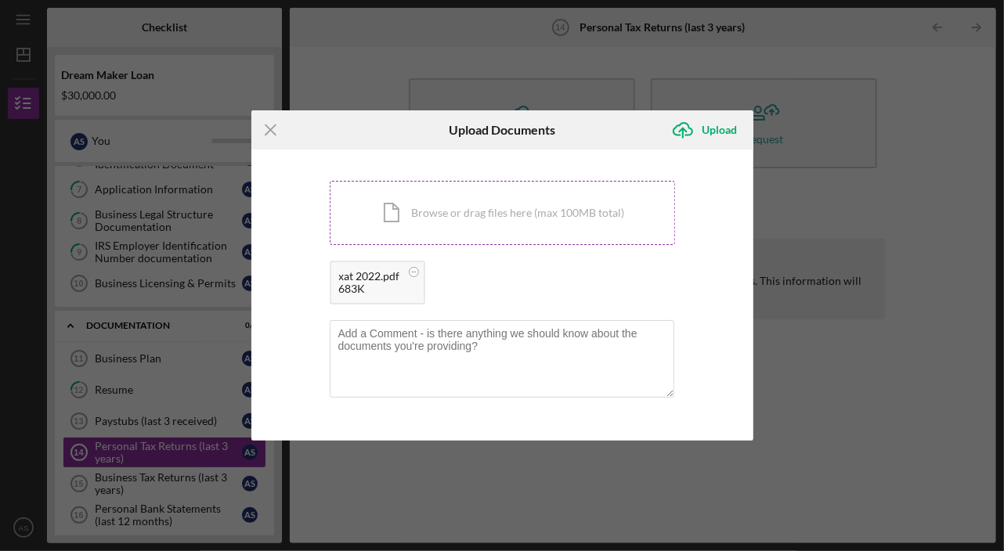
click at [455, 219] on div "Icon/Document Browse or drag files here (max 100MB total) Tap to choose files o…" at bounding box center [502, 213] width 345 height 64
click at [479, 214] on div "Icon/Document Browse or drag files here (max 100MB total) Tap to choose files o…" at bounding box center [502, 213] width 345 height 64
click at [709, 133] on div "Upload" at bounding box center [719, 129] width 35 height 31
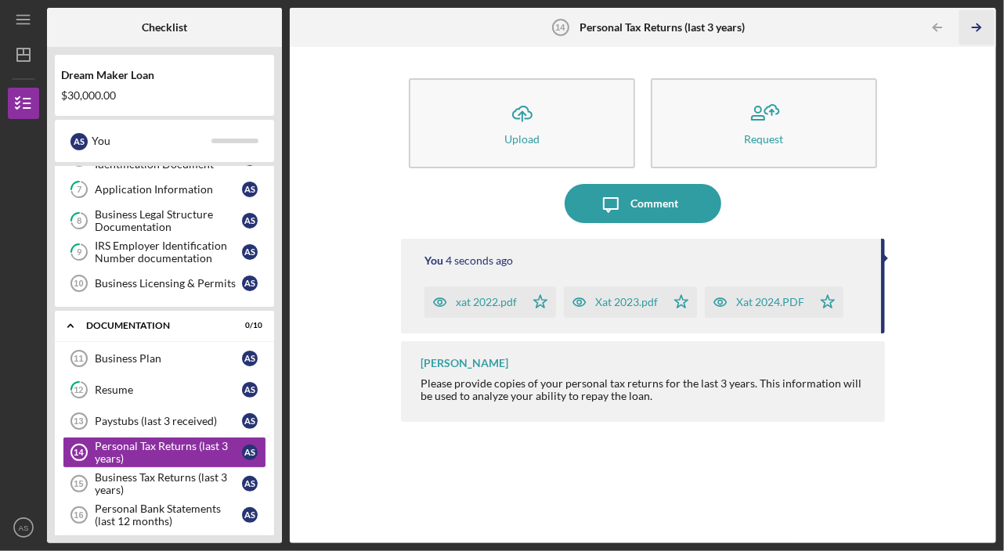
click at [975, 33] on icon "Icon/Table Pagination Arrow" at bounding box center [976, 27] width 35 height 35
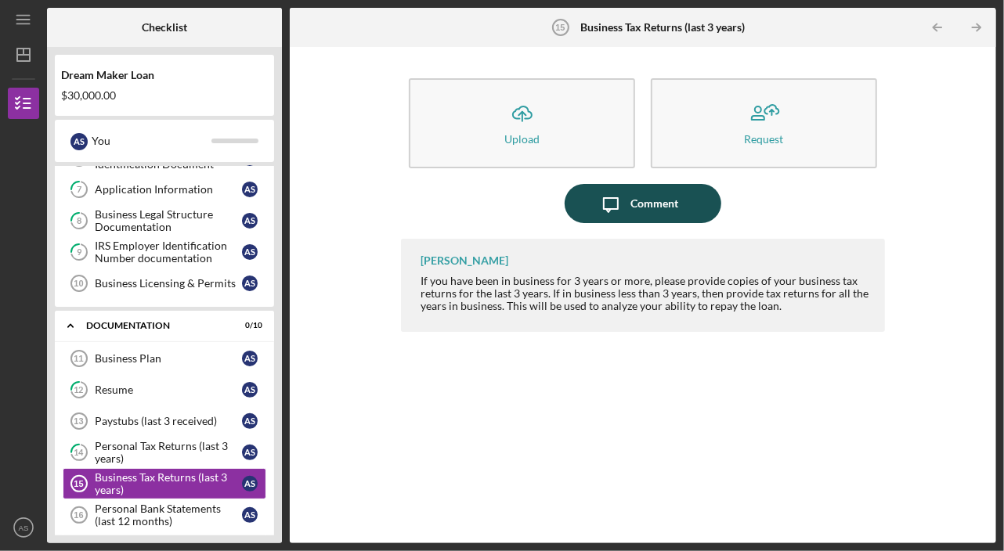
click at [604, 211] on icon "Icon/Message" at bounding box center [610, 203] width 39 height 39
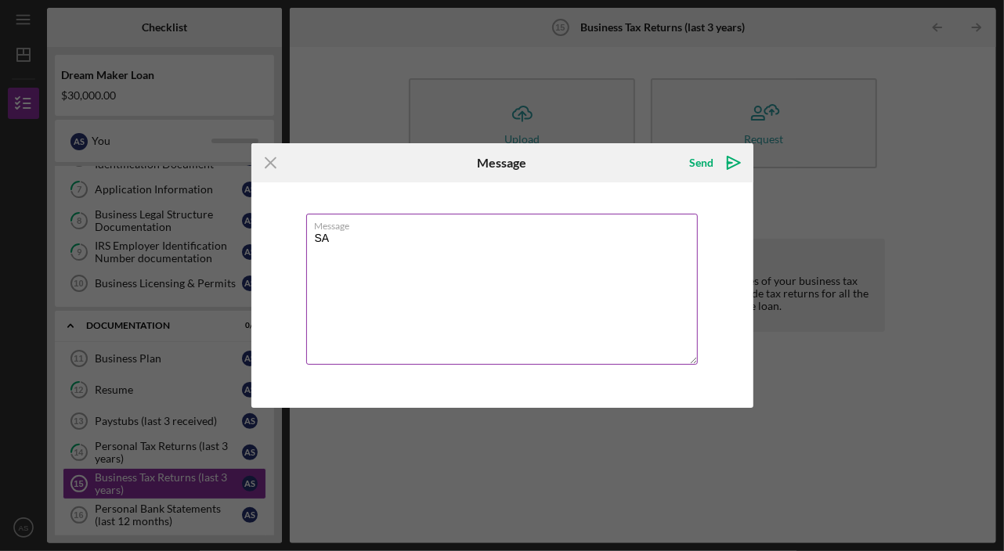
type textarea "S"
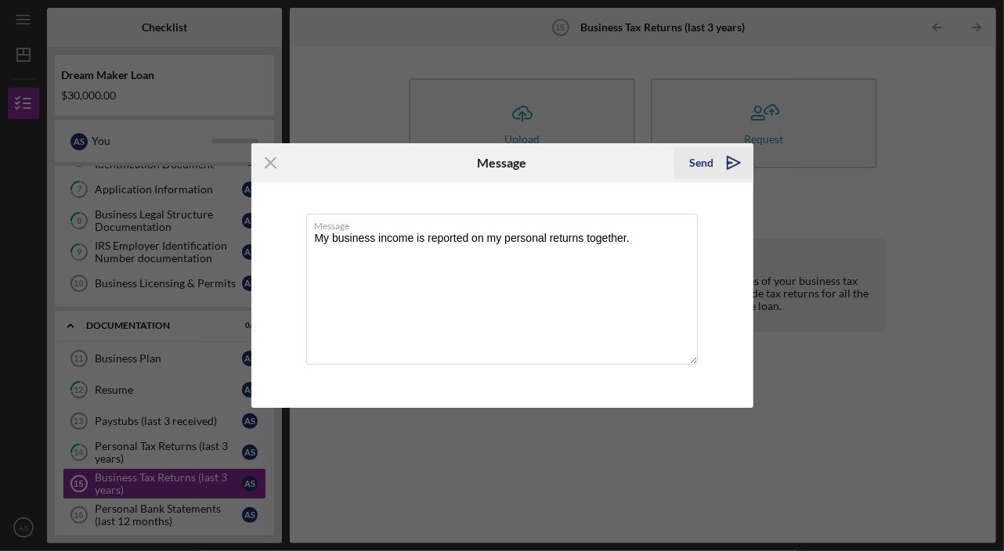
type textarea "My business income is reported on my personal returns together."
click at [703, 157] on div "Send" at bounding box center [702, 162] width 24 height 31
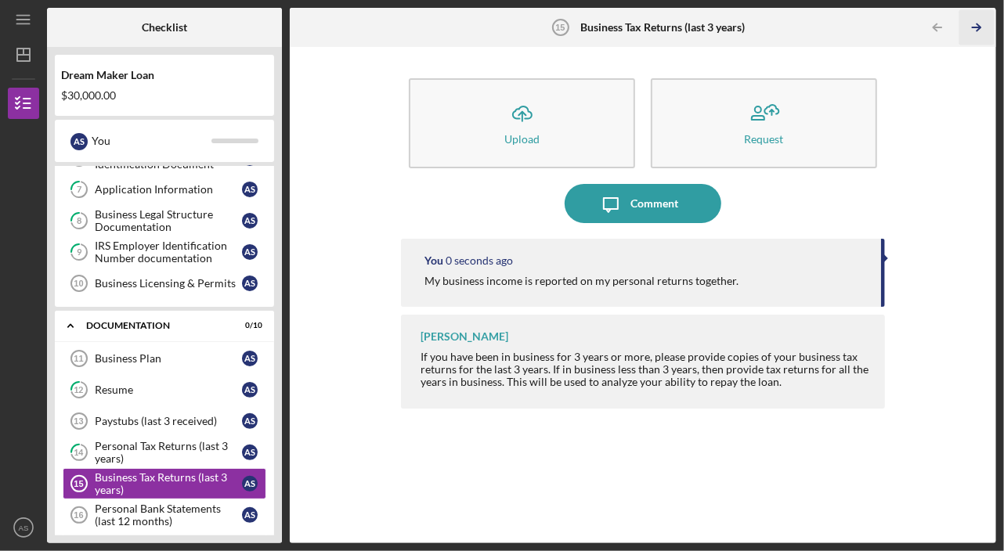
click at [975, 27] on line "button" at bounding box center [976, 27] width 8 height 0
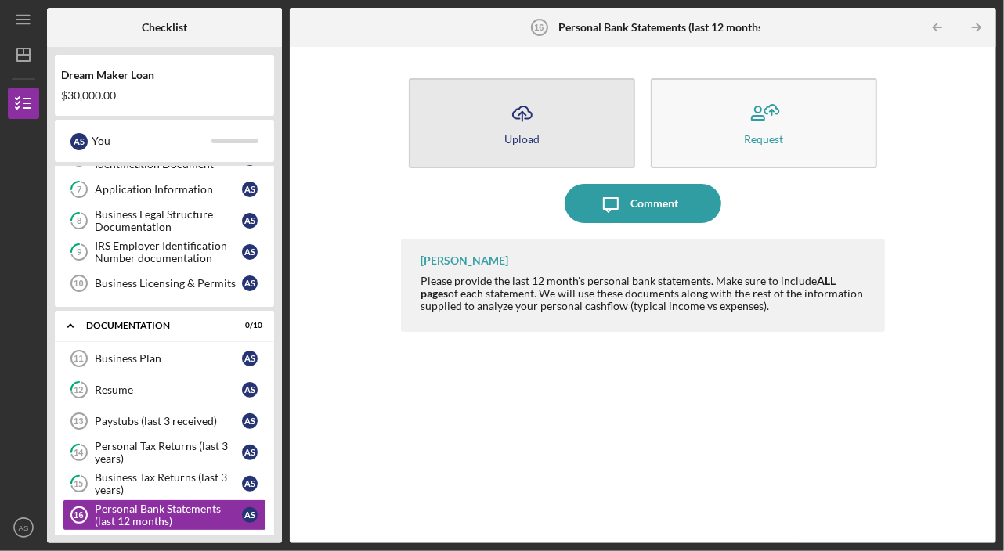
click at [494, 141] on button "Icon/Upload Upload" at bounding box center [522, 123] width 226 height 90
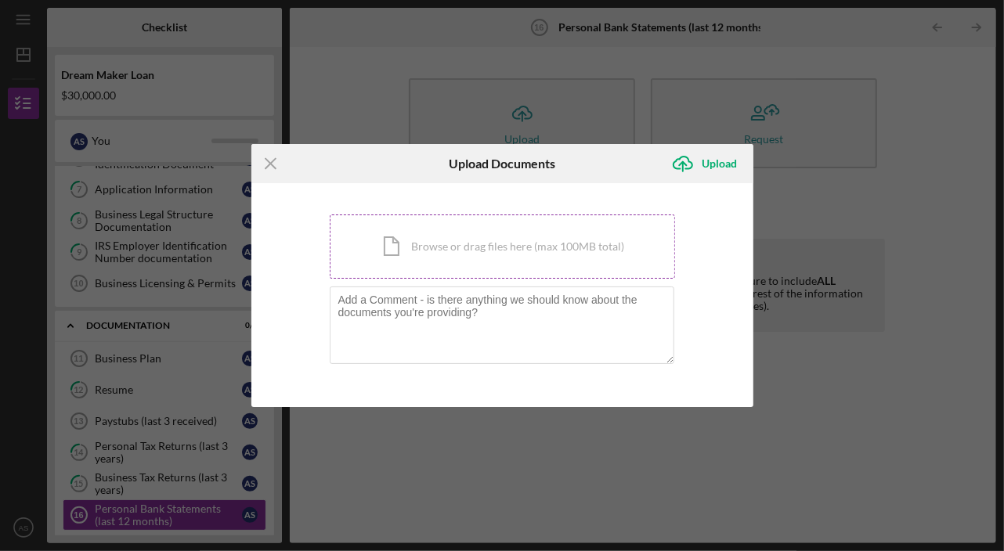
click at [389, 266] on div "Icon/Document Browse or drag files here (max 100MB total) Tap to choose files o…" at bounding box center [502, 246] width 345 height 64
